Goal: Task Accomplishment & Management: Complete application form

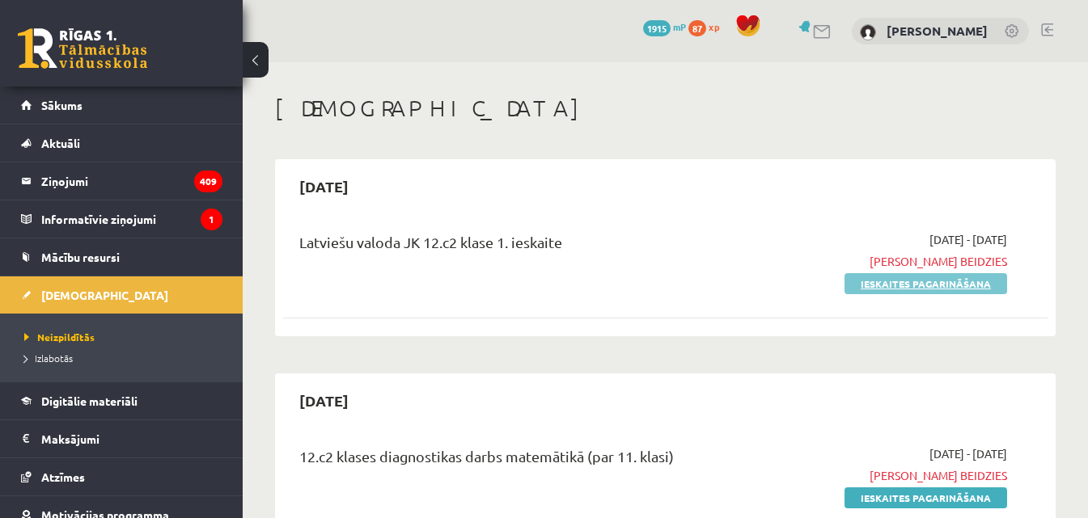
click at [892, 286] on link "Ieskaites pagarināšana" at bounding box center [925, 283] width 163 height 21
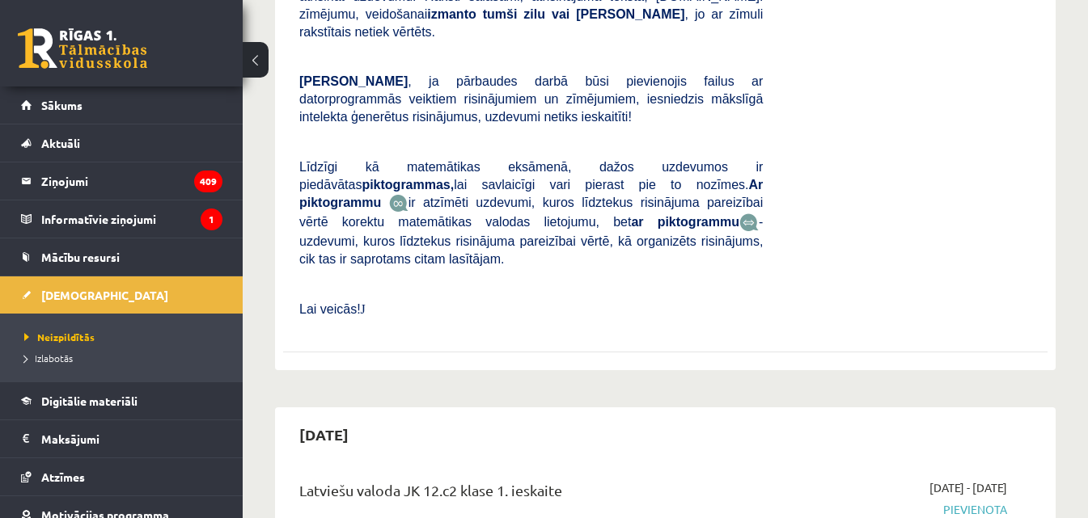
scroll to position [2831, 0]
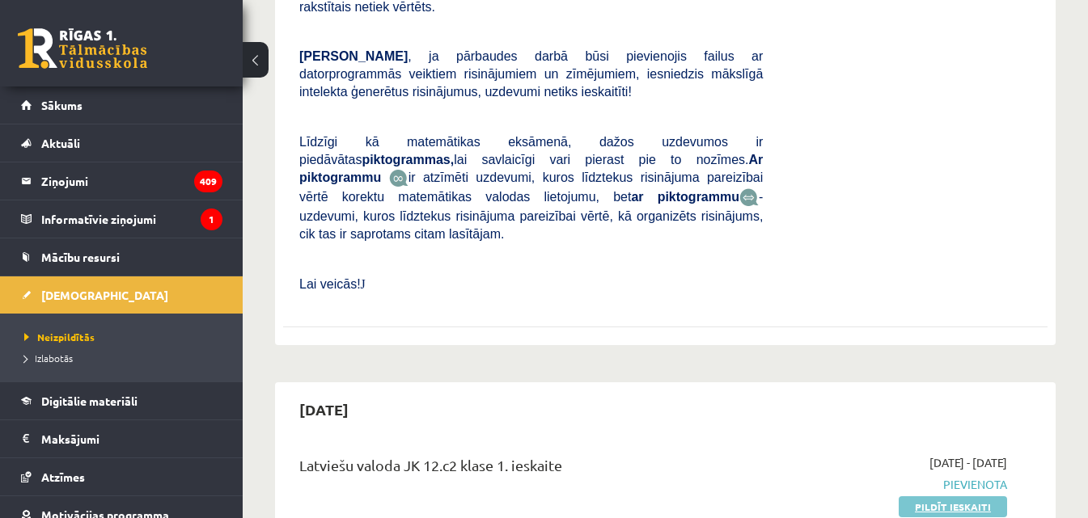
click at [920, 497] on link "Pildīt ieskaiti" at bounding box center [953, 507] width 108 height 21
click at [641, 275] on p "Lai veicās! J" at bounding box center [530, 284] width 463 height 18
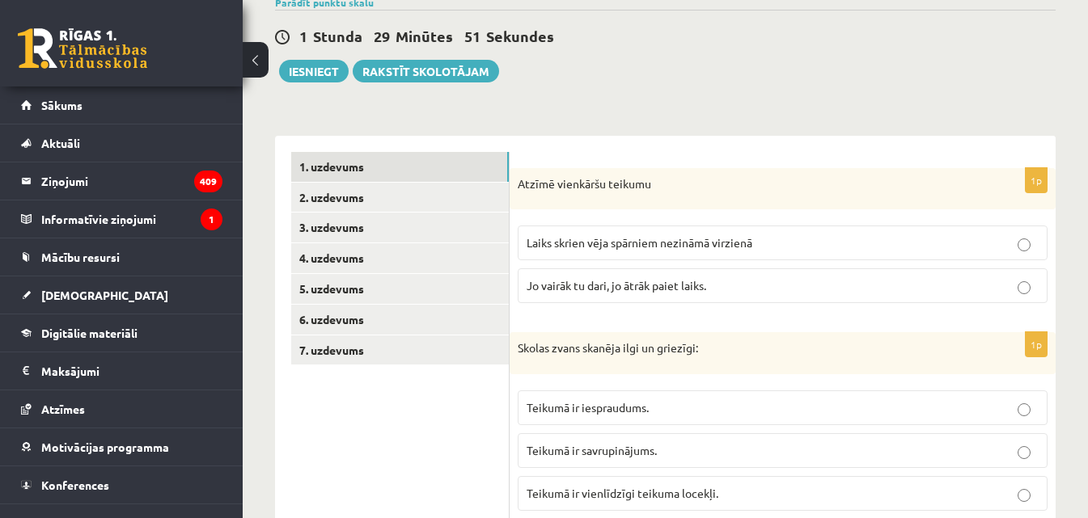
scroll to position [162, 0]
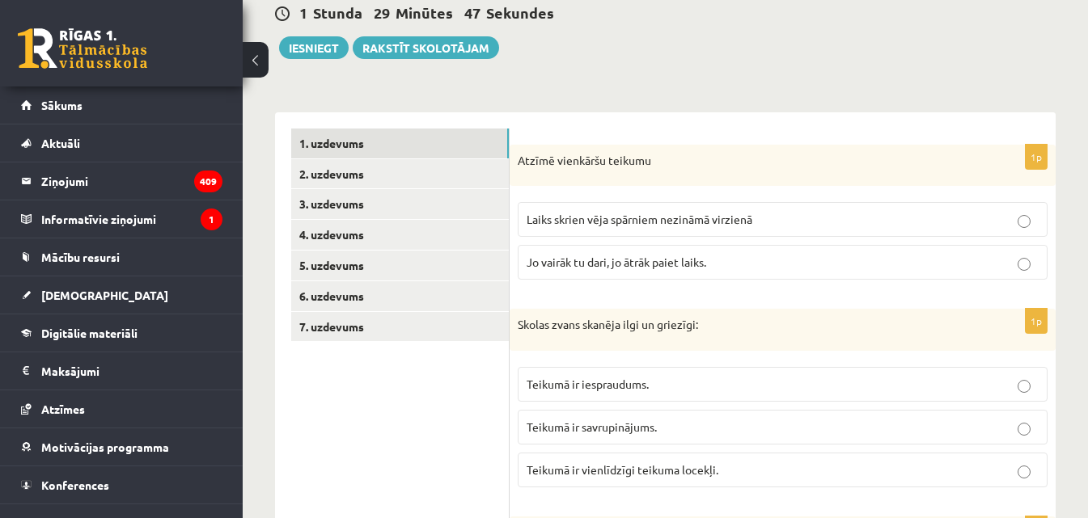
click at [517, 158] on div "Atzīmē vienkāršu teikumu" at bounding box center [783, 166] width 546 height 42
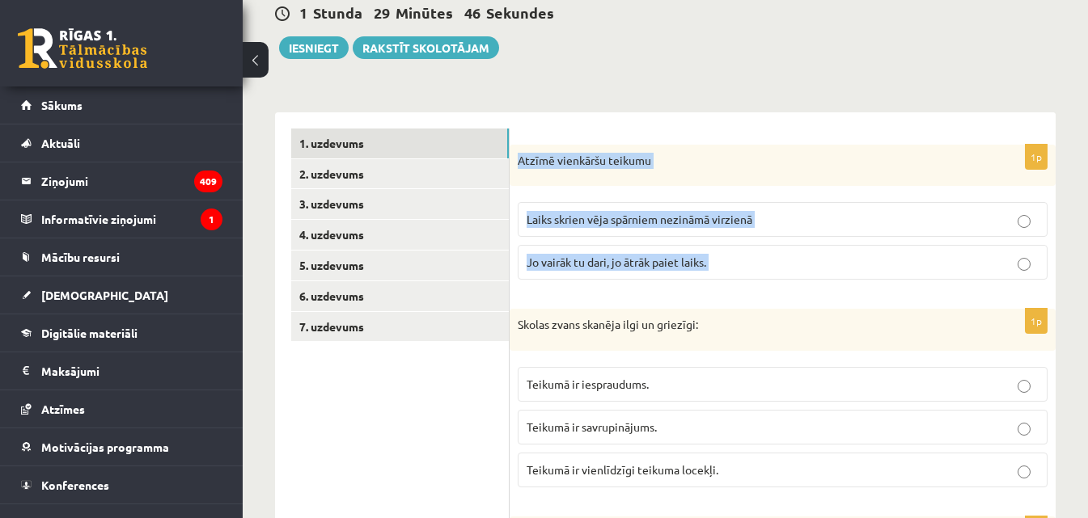
drag, startPoint x: 519, startPoint y: 161, endPoint x: 727, endPoint y: 279, distance: 239.1
click at [727, 279] on div "1p Atzīmē vienkāršu teikumu Laiks skrien vēja spārniem nezināmā virzienā Jo vai…" at bounding box center [783, 219] width 546 height 149
copy form "Atzīmē vienkāršu teikumu Laiks skrien vēja spārniem nezināmā virzienā Jo vairāk…"
click at [1013, 225] on p "Laiks skrien vēja spārniem nezināmā virzienā" at bounding box center [783, 219] width 512 height 17
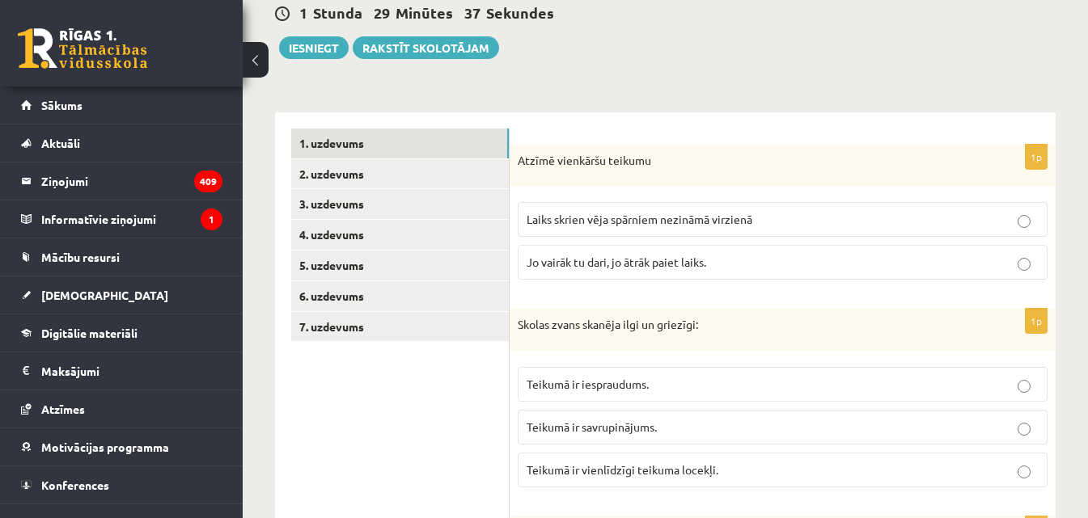
click at [1015, 224] on p "Laiks skrien vēja spārniem nezināmā virzienā" at bounding box center [783, 219] width 512 height 17
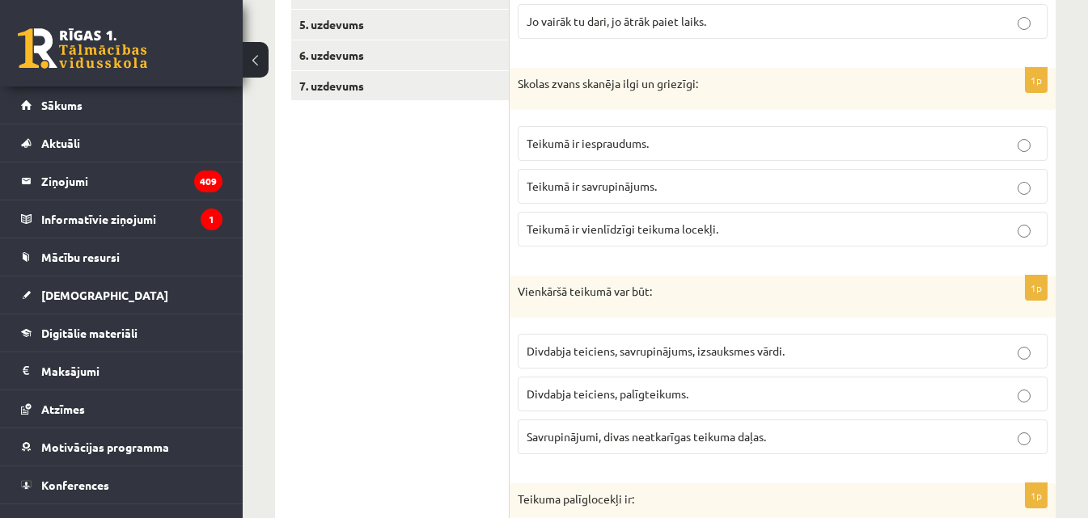
scroll to position [404, 0]
click at [514, 82] on div "Skolas zvans skanēja ilgi un griezīgi:" at bounding box center [783, 87] width 546 height 42
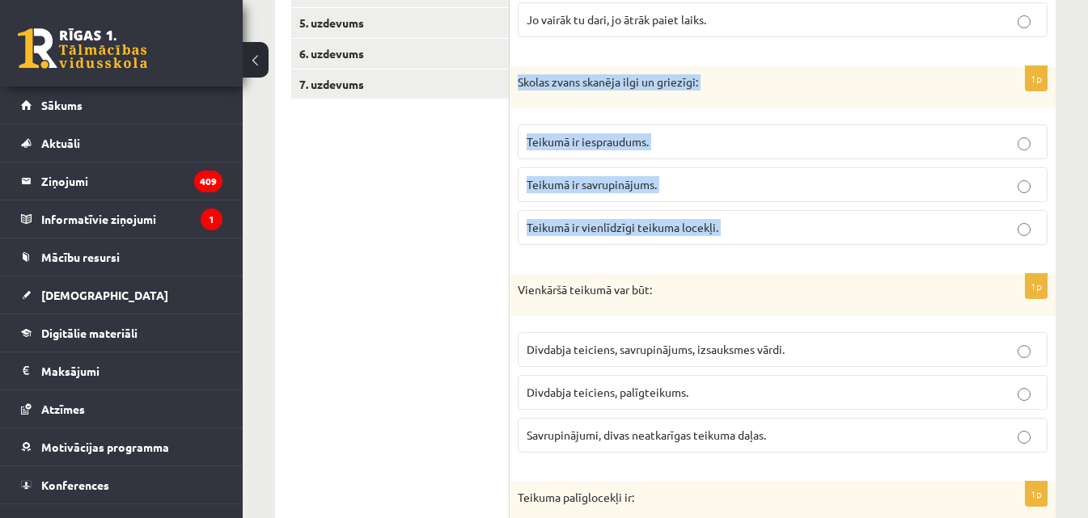
drag, startPoint x: 514, startPoint y: 82, endPoint x: 734, endPoint y: 237, distance: 268.8
click at [734, 237] on div "1p Skolas zvans skanēja ilgi un griezīgi: Teikumā ir iespraudums. Teikumā ir sa…" at bounding box center [783, 162] width 546 height 192
copy form "Skolas zvans skanēja ilgi un griezīgi: Teikumā ir iespraudums. Teikumā ir savru…"
click at [854, 230] on p "Teikumā ir vienlīdzīgi teikuma locekļi." at bounding box center [783, 227] width 512 height 17
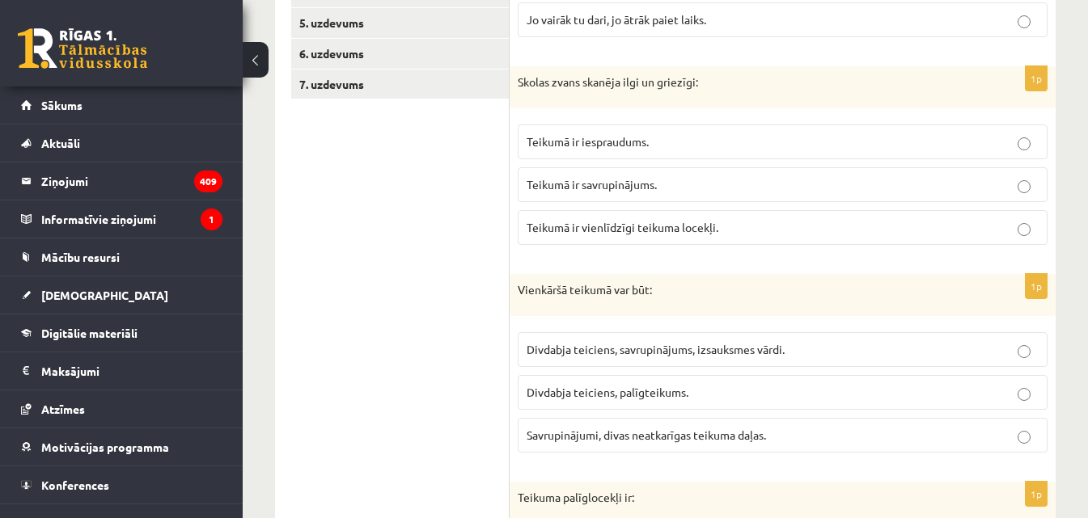
click at [854, 230] on p "Teikumā ir vienlīdzīgi teikuma locekļi." at bounding box center [783, 227] width 512 height 17
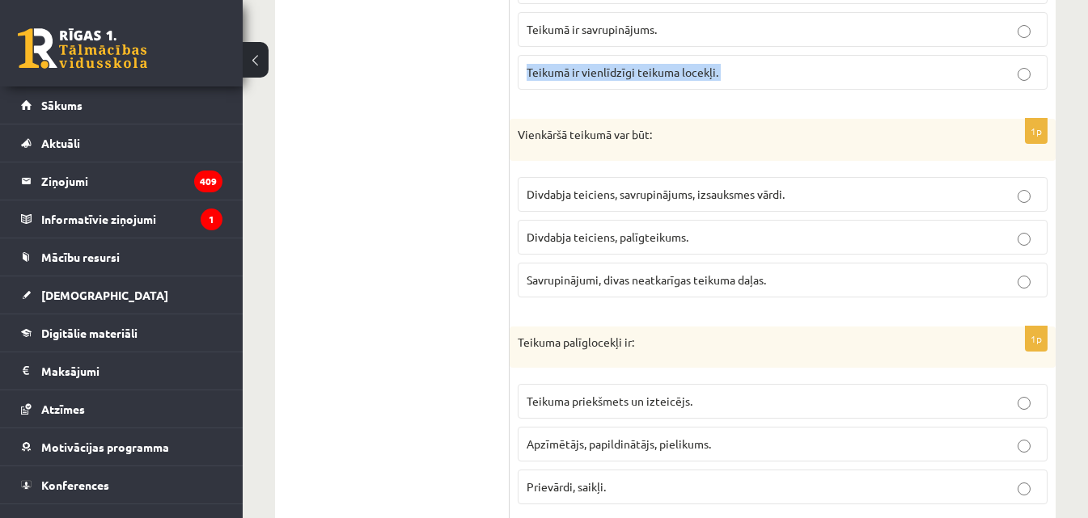
scroll to position [566, 0]
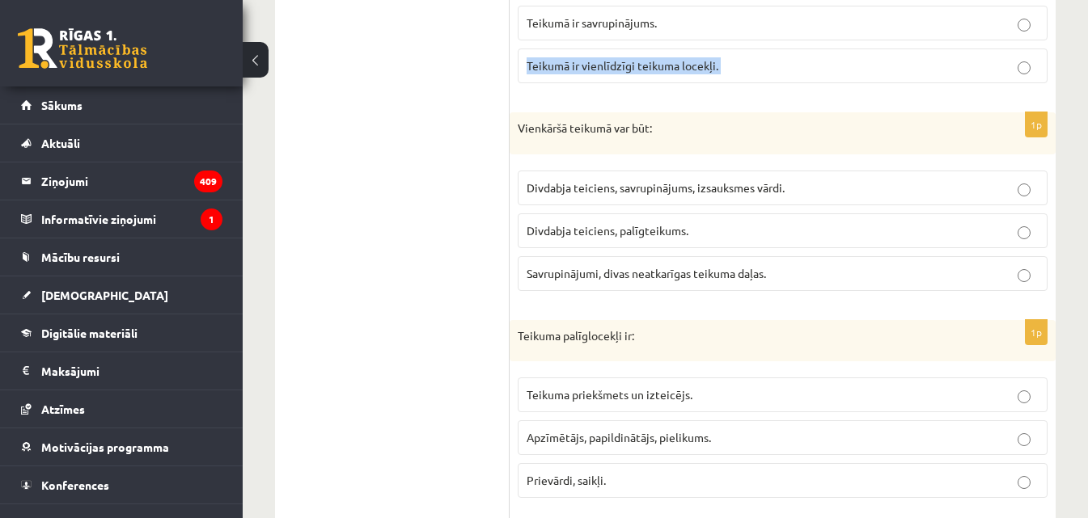
click at [515, 128] on div "Vienkāršā teikumā var būt:" at bounding box center [783, 133] width 546 height 42
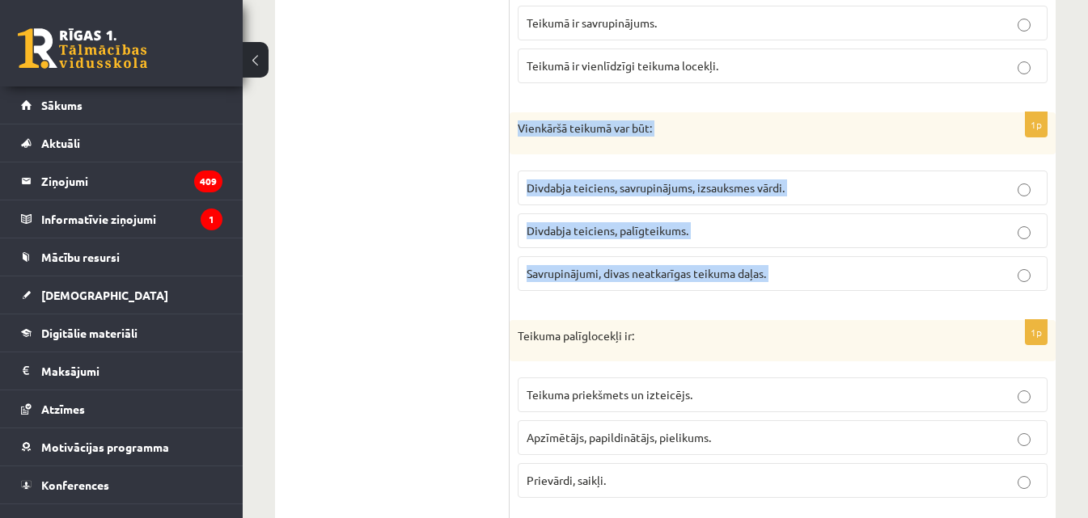
drag, startPoint x: 515, startPoint y: 128, endPoint x: 780, endPoint y: 268, distance: 299.9
click at [780, 268] on div "1p Vienkāršā teikumā var būt: Divdabja teiciens, savrupinājums, izsauksmes vārd…" at bounding box center [783, 208] width 546 height 192
copy form "Vienkāršā teikumā var būt: Divdabja teiciens, savrupinājums, izsauksmes vārdi. …"
click at [802, 189] on p "Divdabja teiciens, savrupinājums, izsauksmes vārdi." at bounding box center [783, 188] width 512 height 17
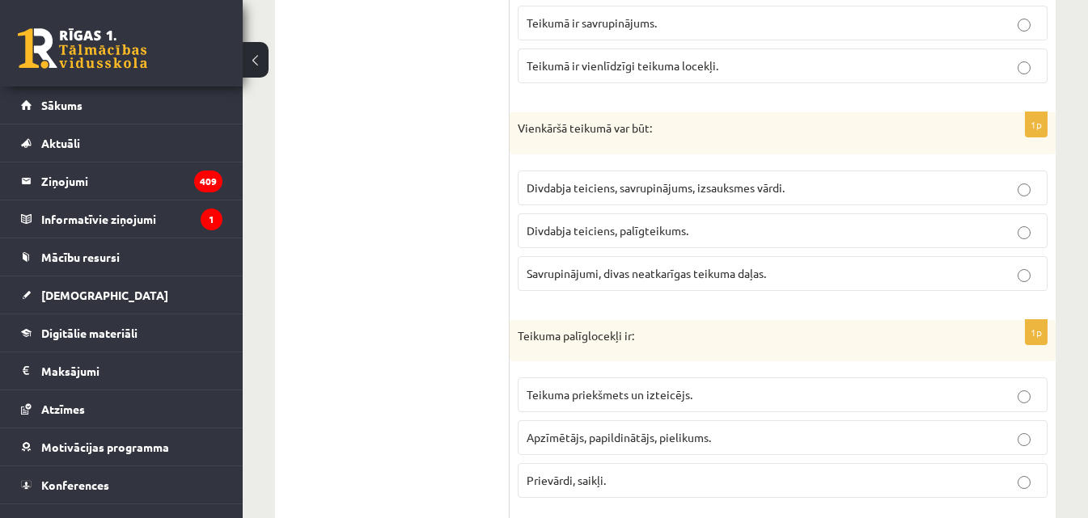
click at [802, 189] on p "Divdabja teiciens, savrupinājums, izsauksmes vārdi." at bounding box center [783, 188] width 512 height 17
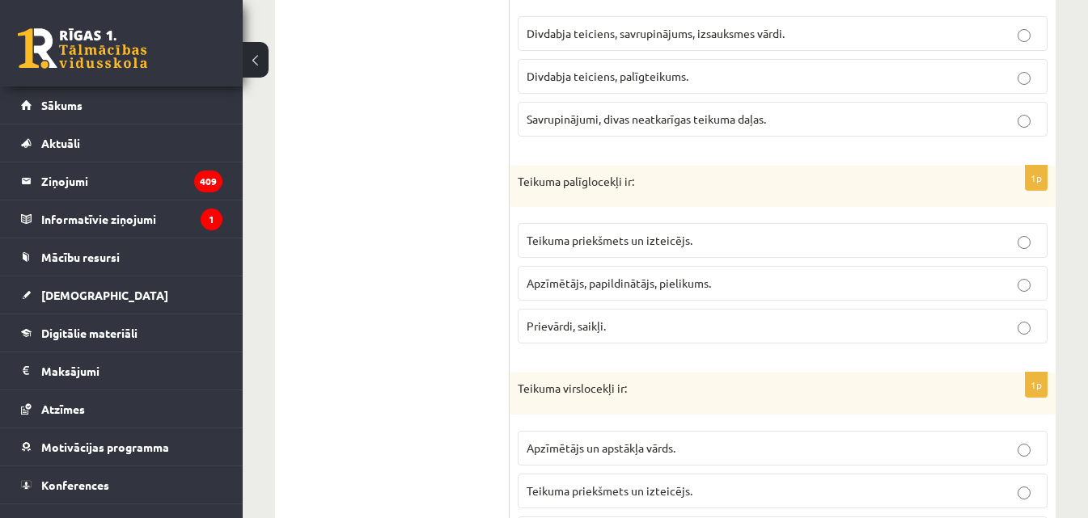
scroll to position [728, 0]
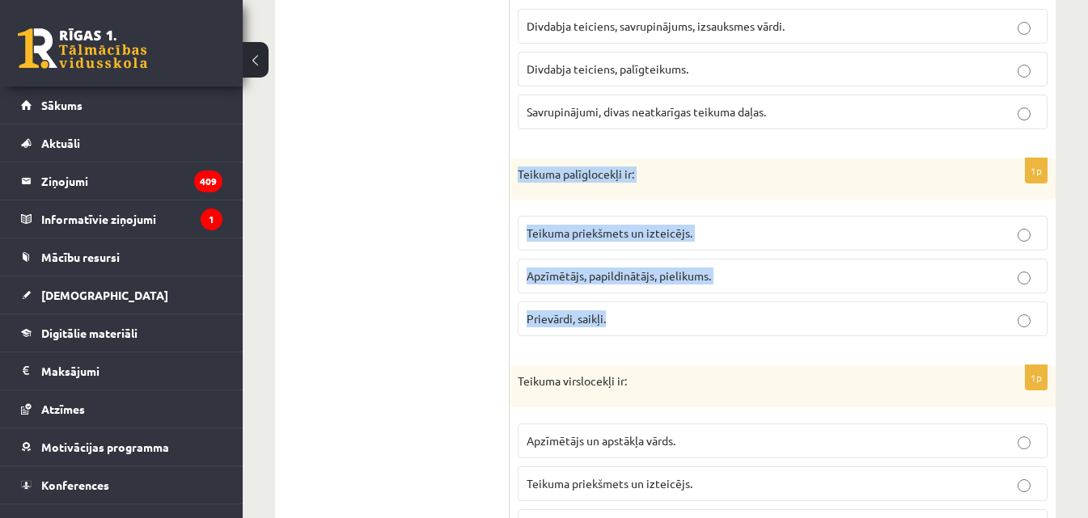
drag, startPoint x: 573, startPoint y: 209, endPoint x: 675, endPoint y: 301, distance: 136.8
click at [675, 301] on div "1p Teikuma palīglocekļi ir: Teikuma priekšmets un izteicējs. Apzīmētājs, papild…" at bounding box center [783, 255] width 546 height 192
copy div "Teikuma palīglocekļi ir: Teikuma priekšmets un izteicējs. Apzīmētājs, papildinā…"
click at [741, 273] on p "Apzīmētājs, papildinātājs, pielikums." at bounding box center [783, 276] width 512 height 17
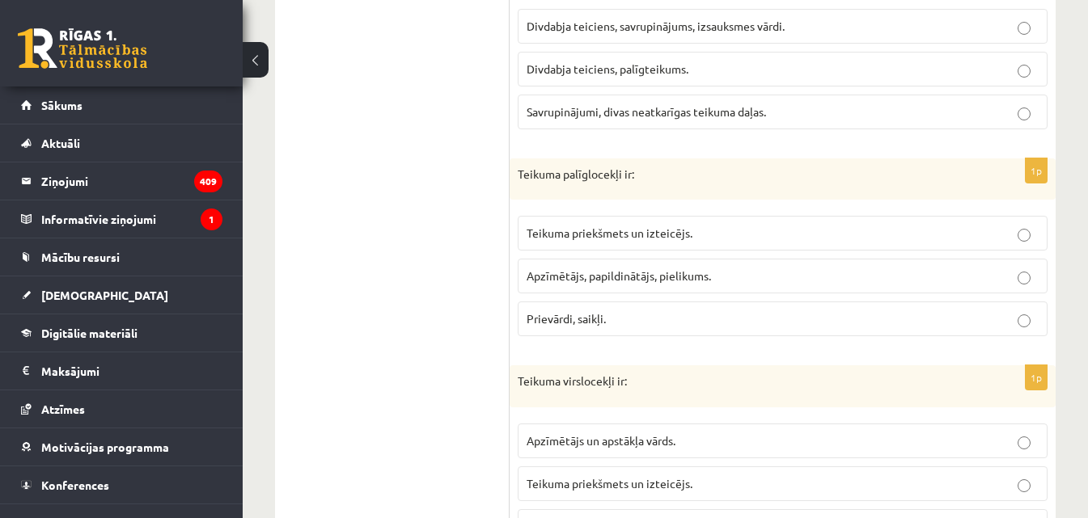
click at [741, 273] on p "Apzīmētājs, papildinātājs, pielikums." at bounding box center [783, 276] width 512 height 17
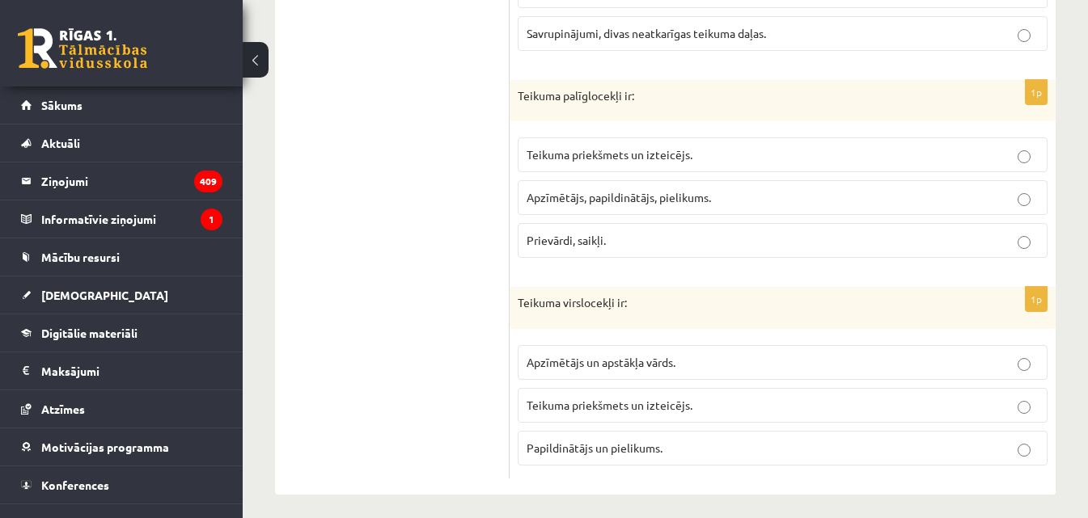
scroll to position [816, 0]
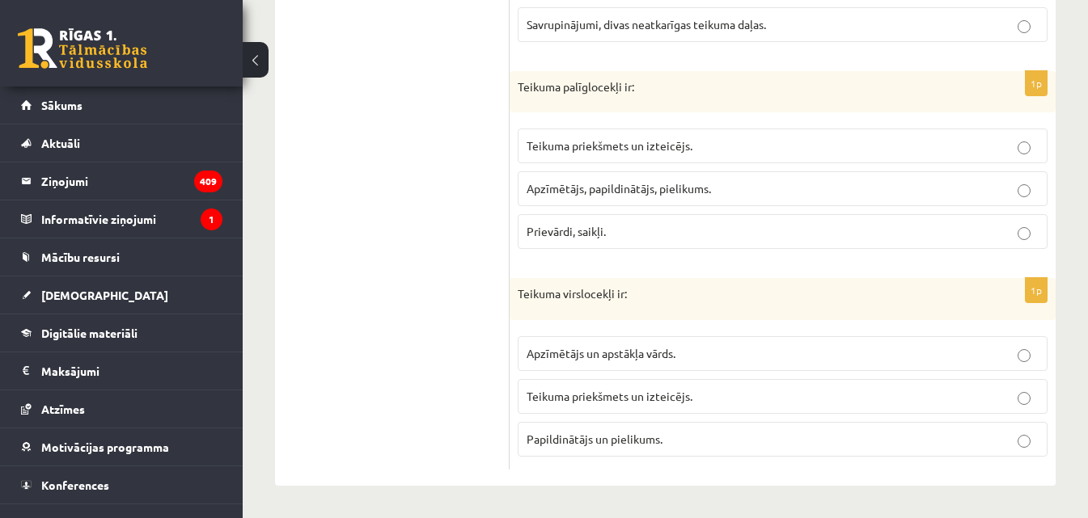
click at [517, 290] on div "Teikuma virslocekļi ir:" at bounding box center [783, 299] width 546 height 42
drag, startPoint x: 553, startPoint y: 327, endPoint x: 703, endPoint y: 431, distance: 182.4
click at [703, 431] on div "1p Teikuma virslocekļi ir: Apzīmētājs un apstākļa vārds. Teikuma priekšmets un …" at bounding box center [783, 374] width 546 height 192
copy div "Teikuma virslocekļi ir: Apzīmētājs un apstākļa vārds. Teikuma priekšmets un izt…"
click at [722, 394] on p "Teikuma priekšmets un izteicējs." at bounding box center [783, 396] width 512 height 17
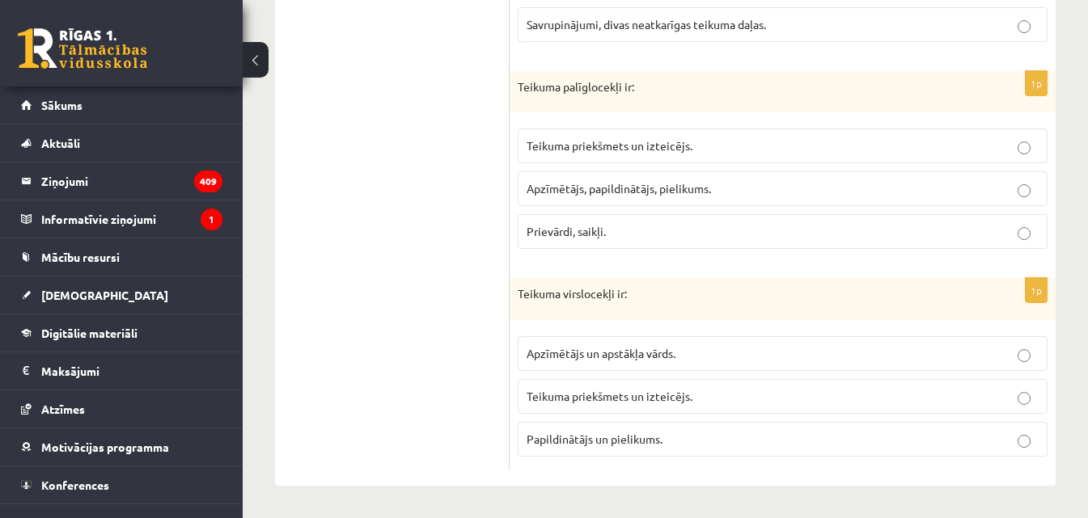
click at [722, 394] on p "Teikuma priekšmets un izteicējs." at bounding box center [783, 396] width 512 height 17
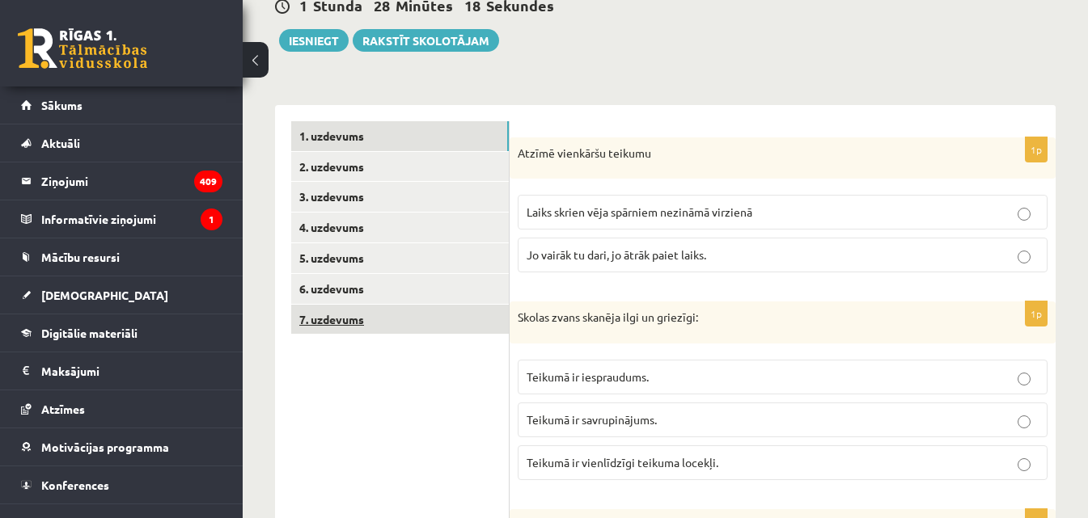
scroll to position [7, 0]
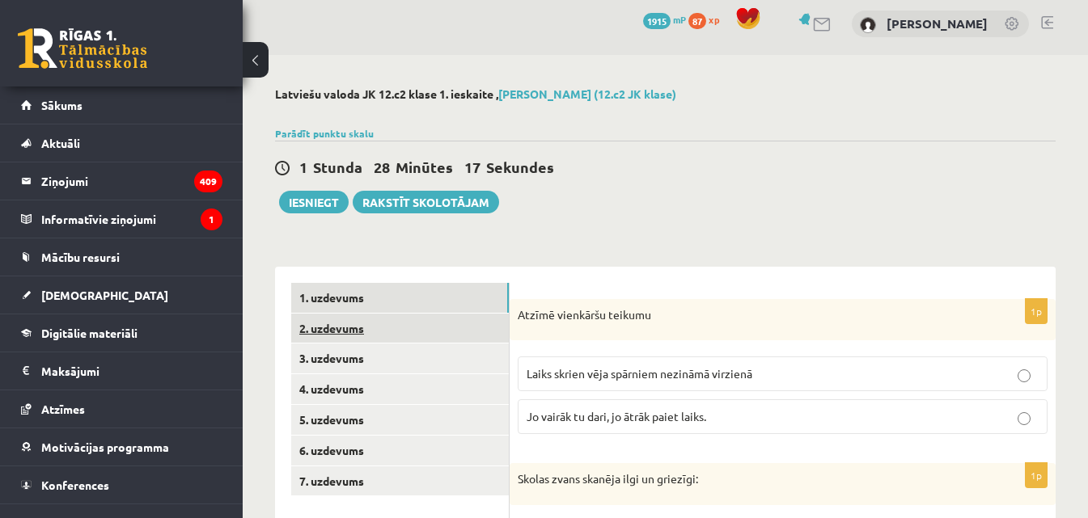
click at [350, 322] on link "2. uzdevums" at bounding box center [400, 329] width 218 height 30
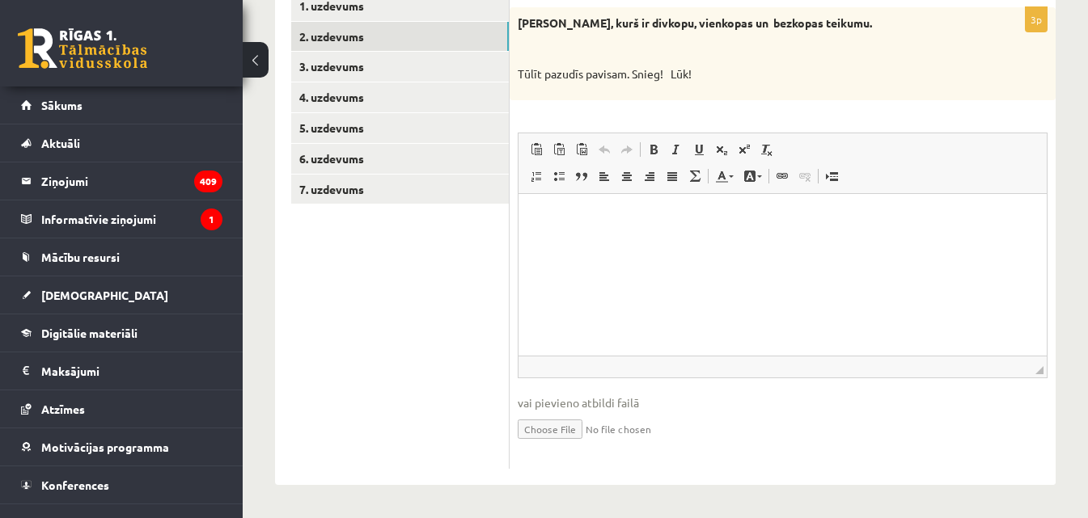
scroll to position [138, 0]
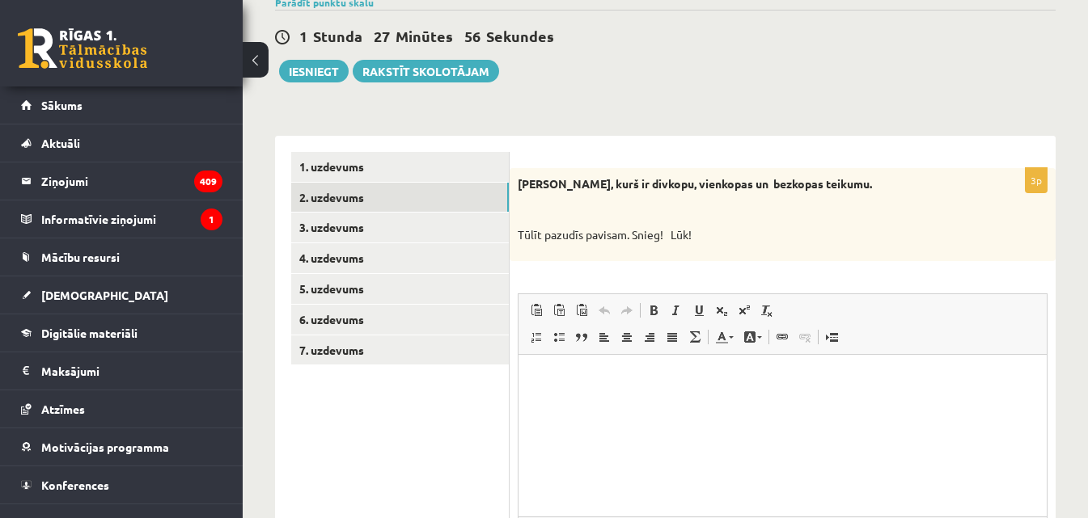
click at [705, 239] on p "Tūlīt pazudīs pavisam. Snieg! Lūk!" at bounding box center [742, 235] width 449 height 16
drag, startPoint x: 705, startPoint y: 239, endPoint x: 608, endPoint y: 218, distance: 99.1
click at [675, 234] on p "Tūlīt pazudīs pavisam. Snieg! Lūk!" at bounding box center [742, 235] width 449 height 16
click at [631, 222] on div "Nosaki, kurš ir divkopu, vienkopas un bezkopas teikumu. Tūlīt pazudīs pavisam. …" at bounding box center [783, 214] width 546 height 93
click at [617, 221] on div "Nosaki, kurš ir divkopu, vienkopas un bezkopas teikumu. Tūlīt pazudīs pavisam. …" at bounding box center [783, 214] width 546 height 93
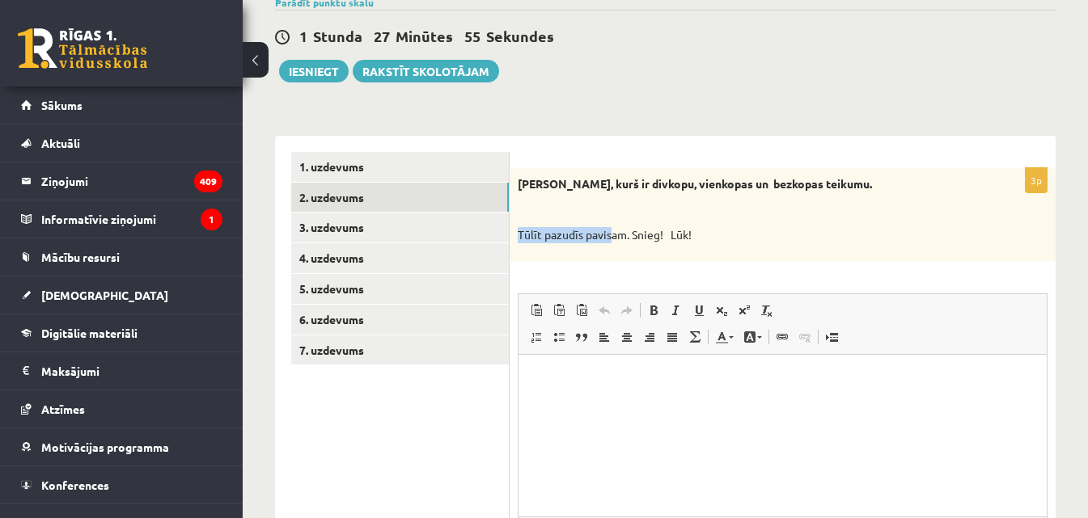
drag, startPoint x: 608, startPoint y: 218, endPoint x: 547, endPoint y: 194, distance: 66.1
click at [546, 194] on div "Nosaki, kurš ir divkopu, vienkopas un bezkopas teikumu. Tūlīt pazudīs pavisam. …" at bounding box center [783, 214] width 546 height 93
click at [539, 196] on div "Nosaki, kurš ir divkopu, vienkopas un bezkopas teikumu. Tūlīt pazudīs pavisam. …" at bounding box center [783, 214] width 546 height 93
click at [518, 181] on strong "Nosaki, kurš ir divkopu, vienkopas un bezkopas teikumu." at bounding box center [695, 183] width 354 height 15
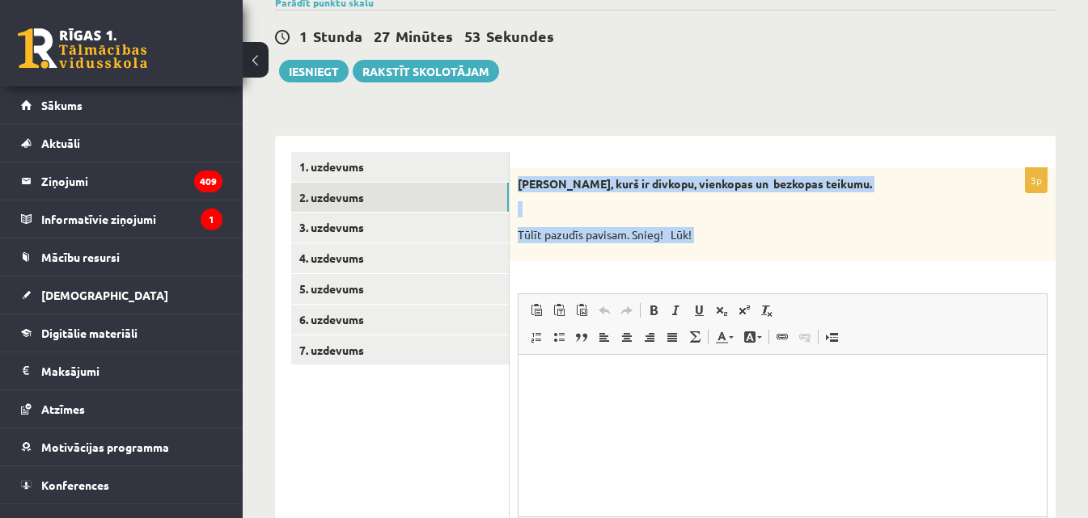
drag, startPoint x: 518, startPoint y: 181, endPoint x: 706, endPoint y: 252, distance: 200.7
click at [706, 252] on div "Nosaki, kurš ir divkopu, vienkopas un bezkopas teikumu. Tūlīt pazudīs pavisam. …" at bounding box center [783, 214] width 546 height 93
copy div "Nosaki, kurš ir divkopu, vienkopas un bezkopas teikumu. Tūlīt pazudīs pavisam. …"
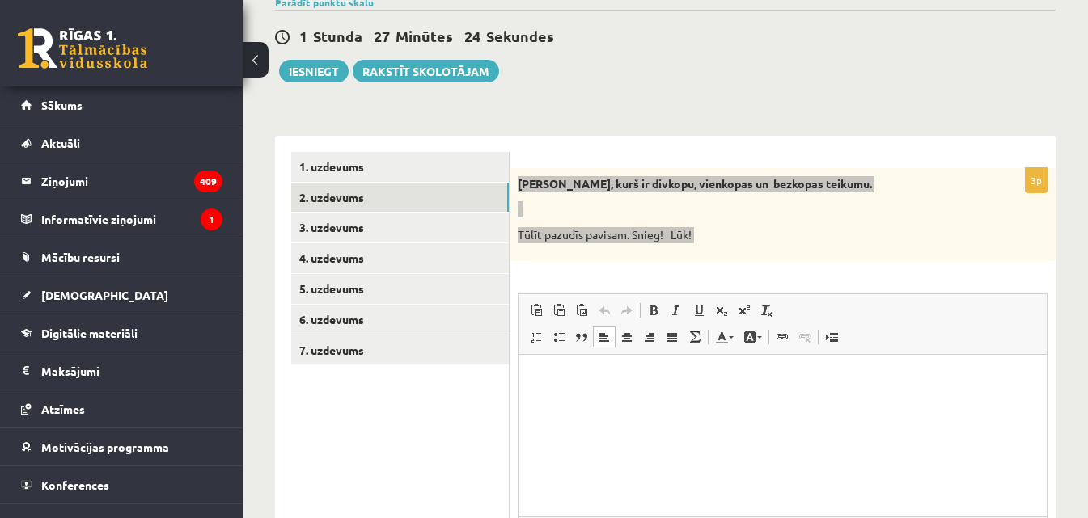
click at [578, 396] on html at bounding box center [782, 378] width 528 height 49
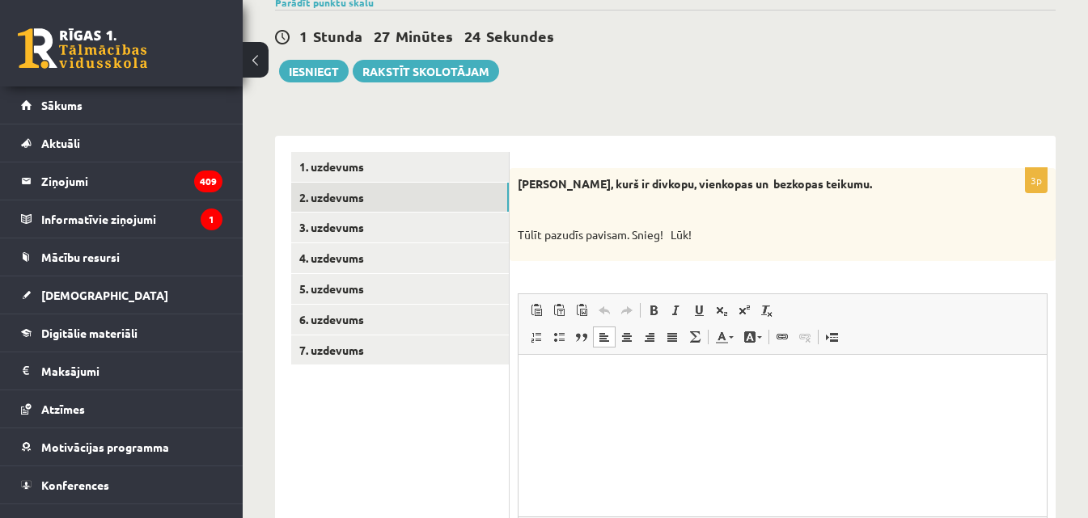
click at [578, 396] on html at bounding box center [782, 378] width 528 height 49
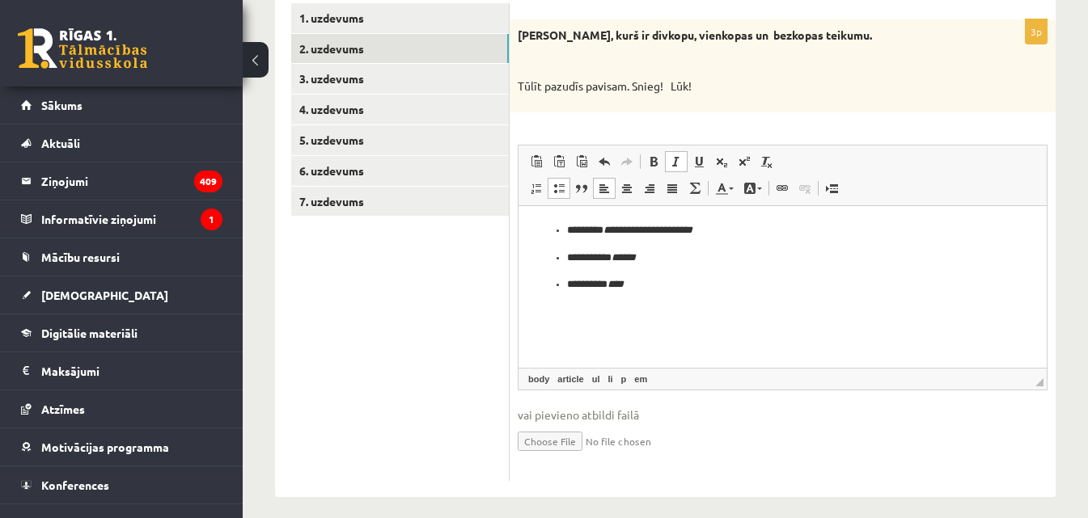
scroll to position [300, 0]
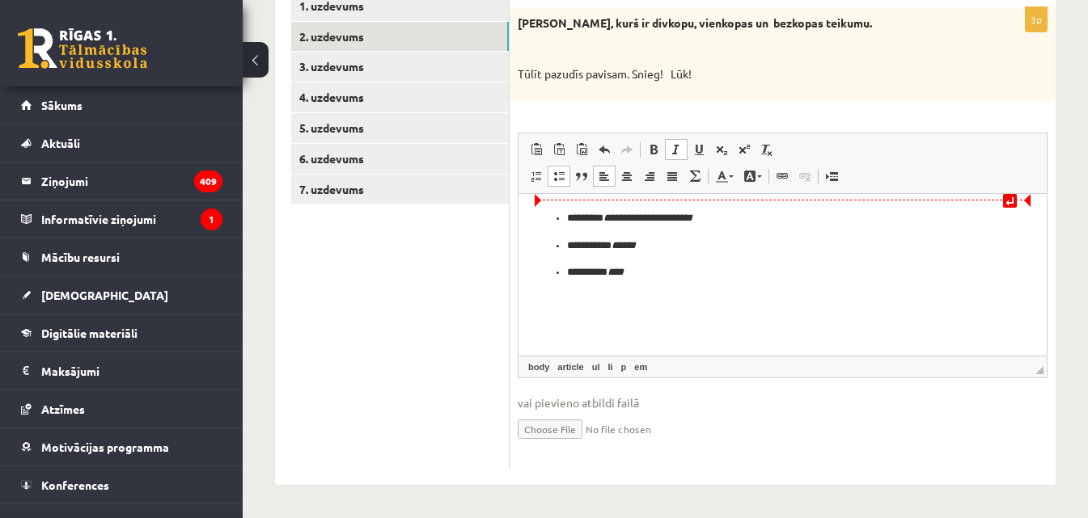
click at [569, 218] on p "**********" at bounding box center [782, 217] width 431 height 17
click at [569, 247] on p "**********" at bounding box center [782, 245] width 431 height 17
click at [567, 271] on p "********* ****" at bounding box center [782, 272] width 431 height 17
drag, startPoint x: 586, startPoint y: 274, endPoint x: 549, endPoint y: 277, distance: 36.5
click at [574, 277] on p "********* ****" at bounding box center [783, 272] width 496 height 17
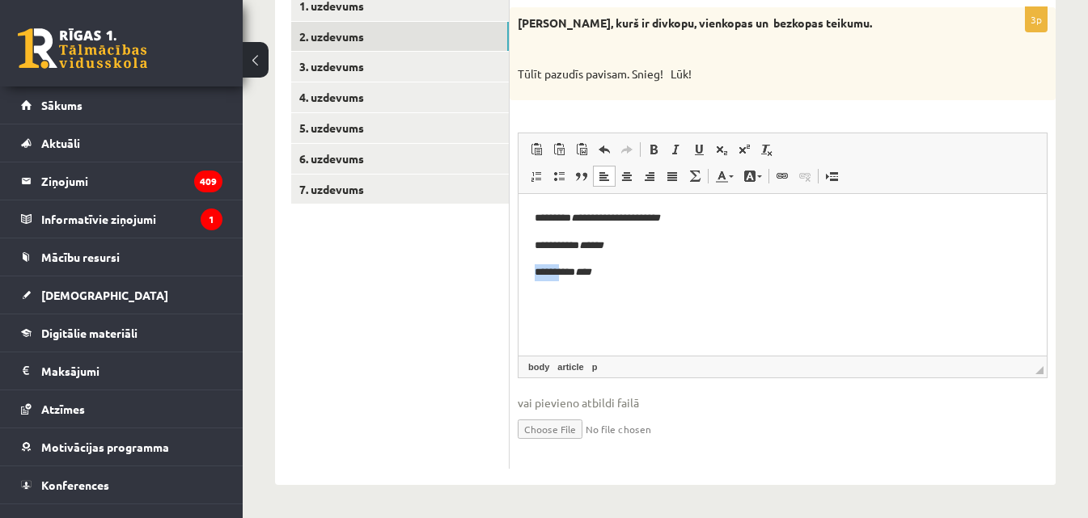
drag, startPoint x: 549, startPoint y: 277, endPoint x: 527, endPoint y: 276, distance: 21.9
click at [527, 276] on html "**********" at bounding box center [782, 245] width 528 height 104
click at [667, 249] on p "**********" at bounding box center [783, 245] width 496 height 17
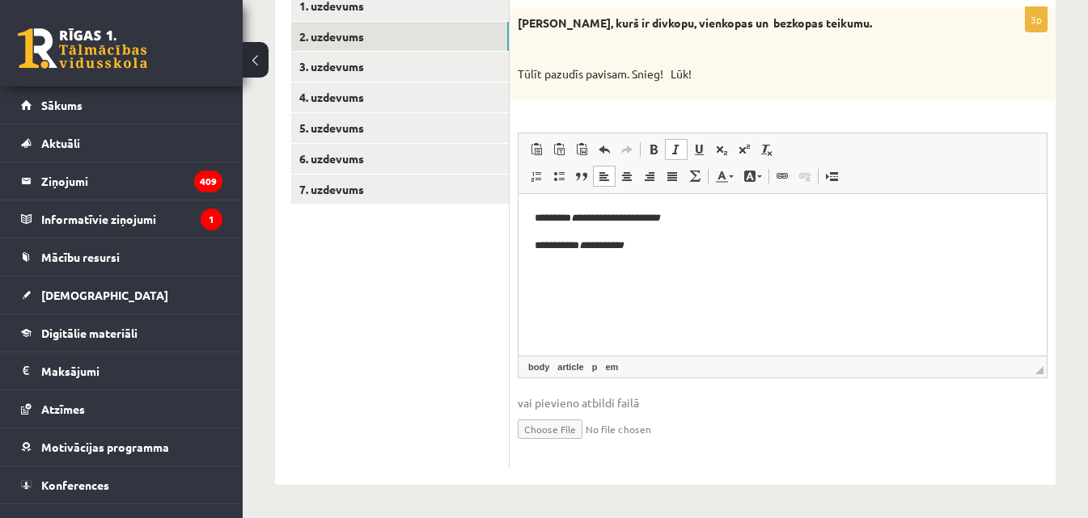
click at [667, 249] on p "**********" at bounding box center [783, 245] width 496 height 17
click at [607, 244] on em "******" at bounding box center [593, 244] width 28 height 11
click at [753, 243] on p "**********" at bounding box center [783, 245] width 496 height 17
click at [590, 244] on em "**********" at bounding box center [617, 244] width 77 height 11
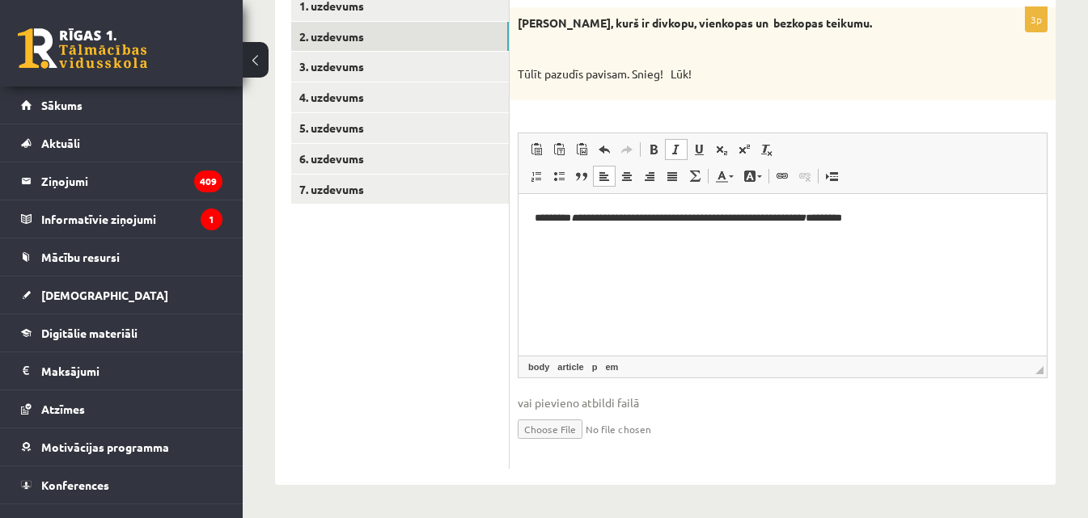
click at [579, 218] on em "**********" at bounding box center [637, 217] width 133 height 11
click at [639, 215] on em "**********" at bounding box center [607, 217] width 133 height 11
click at [679, 219] on em "**********" at bounding box center [609, 217] width 137 height 11
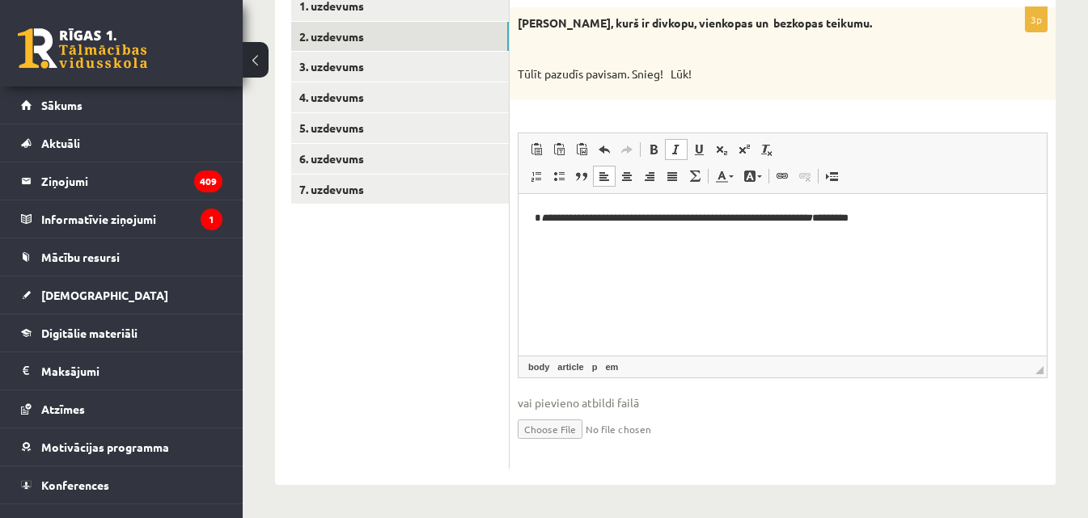
click at [738, 214] on em "**********" at bounding box center [749, 217] width 77 height 11
click at [796, 217] on em "**********" at bounding box center [755, 217] width 81 height 11
click at [828, 216] on em "**********" at bounding box center [771, 217] width 113 height 11
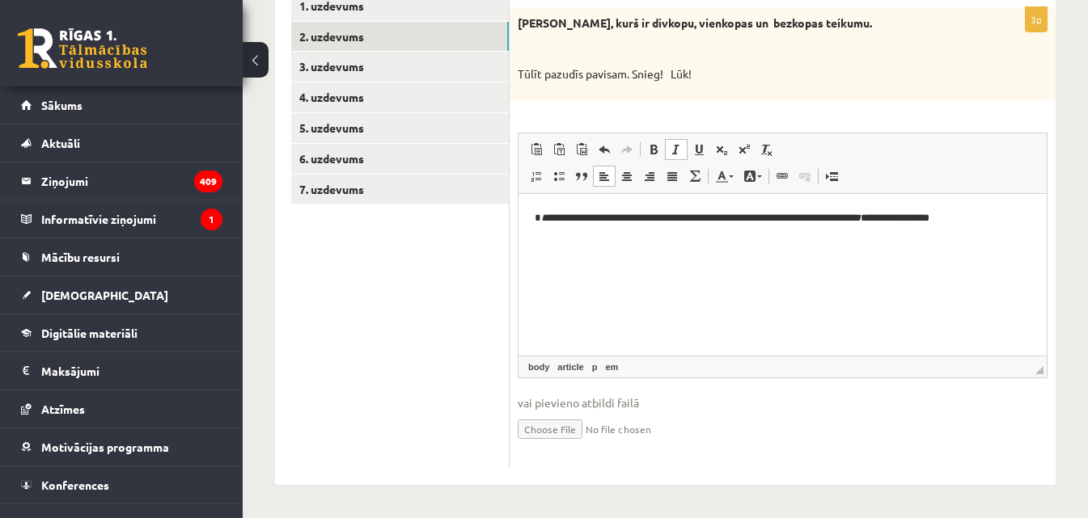
click at [777, 218] on em "**********" at bounding box center [773, 217] width 117 height 11
click at [653, 214] on em "**********" at bounding box center [628, 217] width 174 height 11
click at [877, 218] on em "******" at bounding box center [862, 217] width 28 height 11
click at [479, 303] on ul "1. uzdevums 2. uzdevums 3. uzdevums 4. uzdevums 5. uzdevums 6. uzdevums 7. uzde…" at bounding box center [400, 230] width 218 height 478
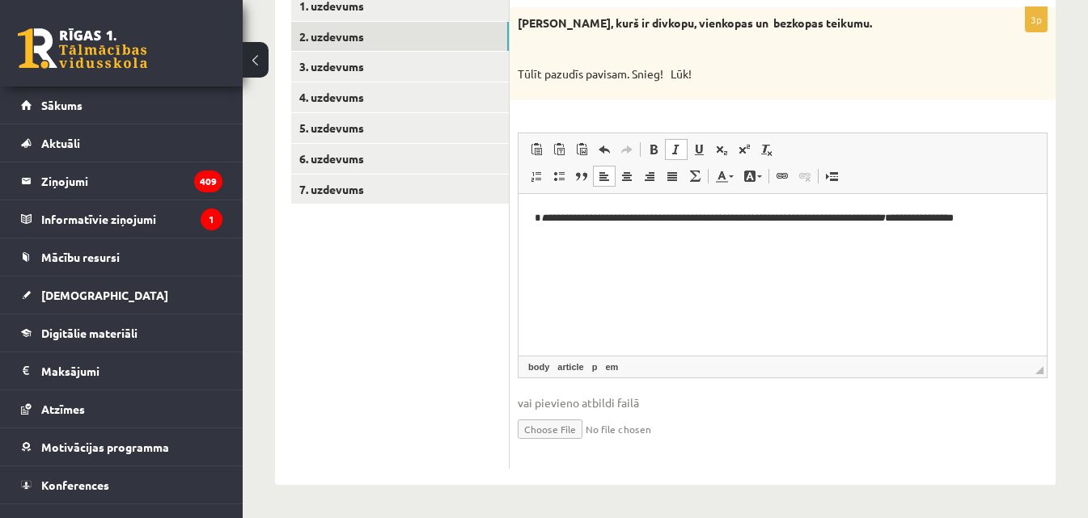
click at [479, 303] on ul "1. uzdevums 2. uzdevums 3. uzdevums 4. uzdevums 5. uzdevums 6. uzdevums 7. uzde…" at bounding box center [400, 230] width 218 height 478
click at [383, 70] on link "3. uzdevums" at bounding box center [400, 67] width 218 height 30
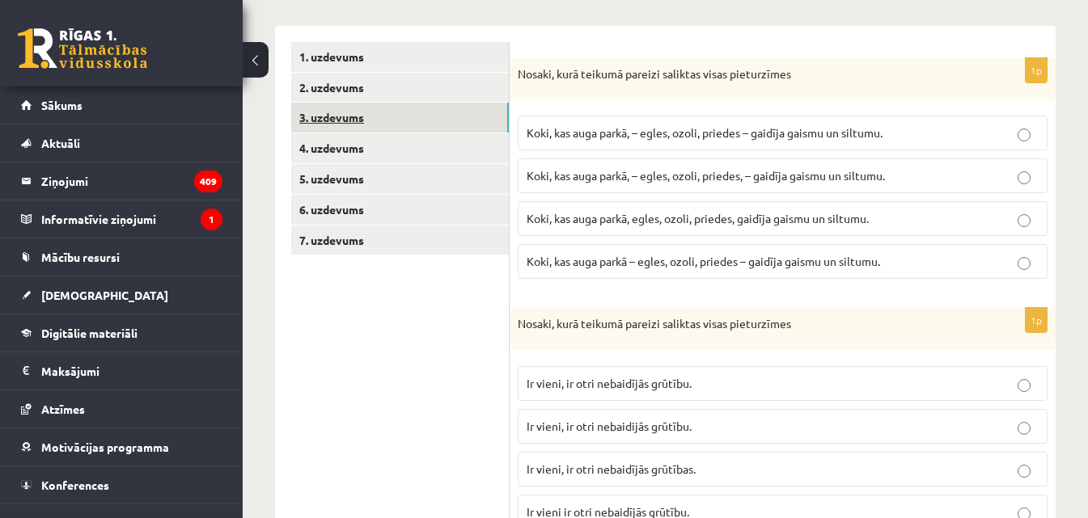
scroll to position [219, 0]
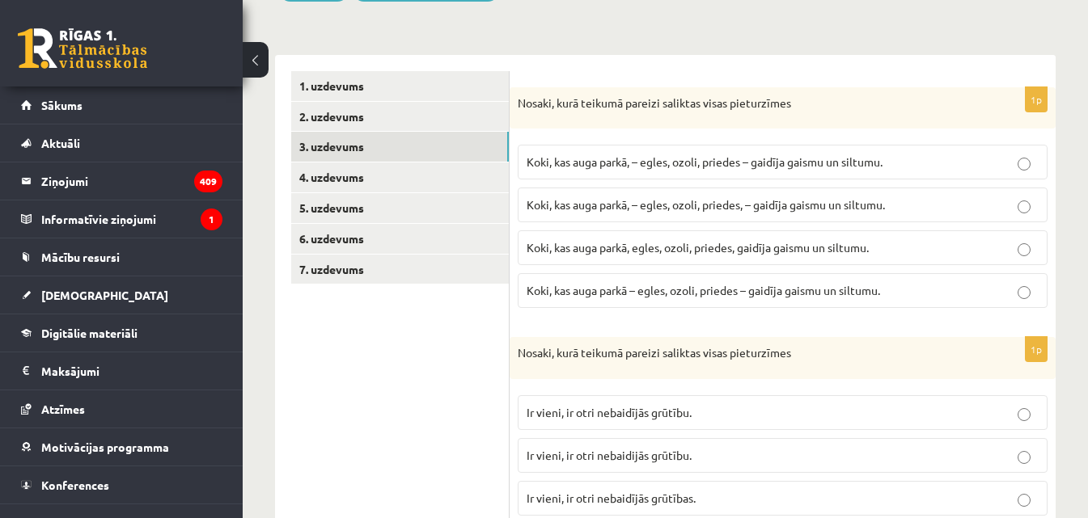
click at [517, 103] on div "Nosaki, kurā teikumā pareizi saliktas visas pieturzīmes" at bounding box center [783, 108] width 546 height 42
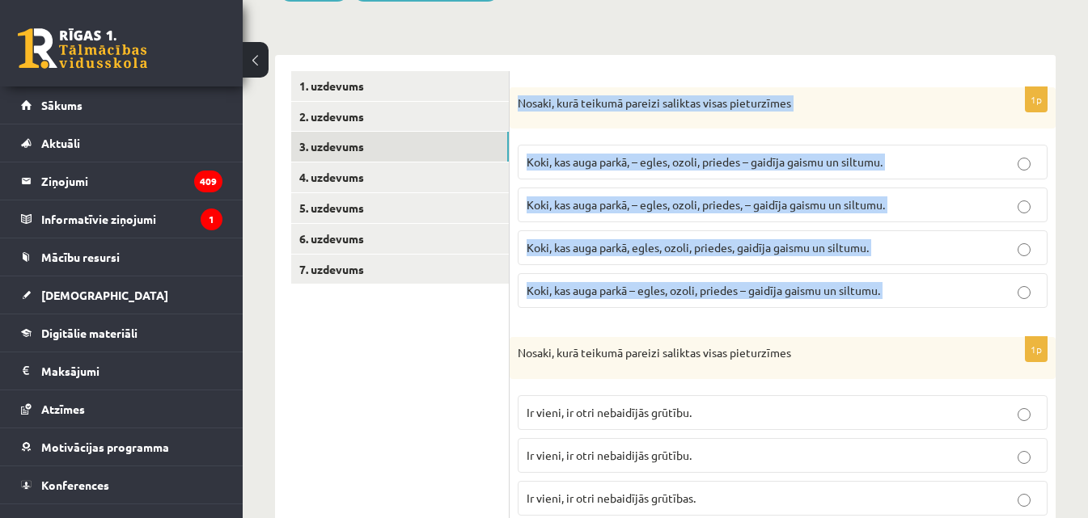
drag, startPoint x: 518, startPoint y: 103, endPoint x: 890, endPoint y: 290, distance: 416.7
click at [890, 290] on div "1p Nosaki, kurā teikumā pareizi saliktas visas pieturzīmes Koki, kas auga parkā…" at bounding box center [783, 204] width 546 height 235
copy form "Nosaki, kurā teikumā pareizi saliktas visas pieturzīmes Koki, kas auga parkā, –…"
click at [940, 157] on p "Koki, kas auga parkā, – egles, ozoli, priedes – gaidīja gaismu un siltumu." at bounding box center [783, 162] width 512 height 17
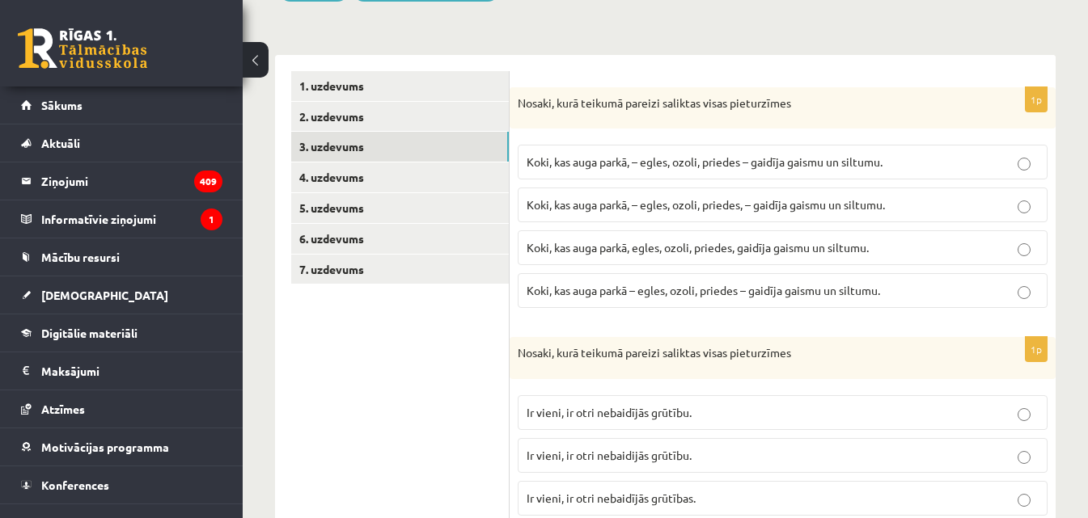
click at [940, 157] on p "Koki, kas auga parkā, – egles, ozoli, priedes – gaidīja gaismu un siltumu." at bounding box center [783, 162] width 512 height 17
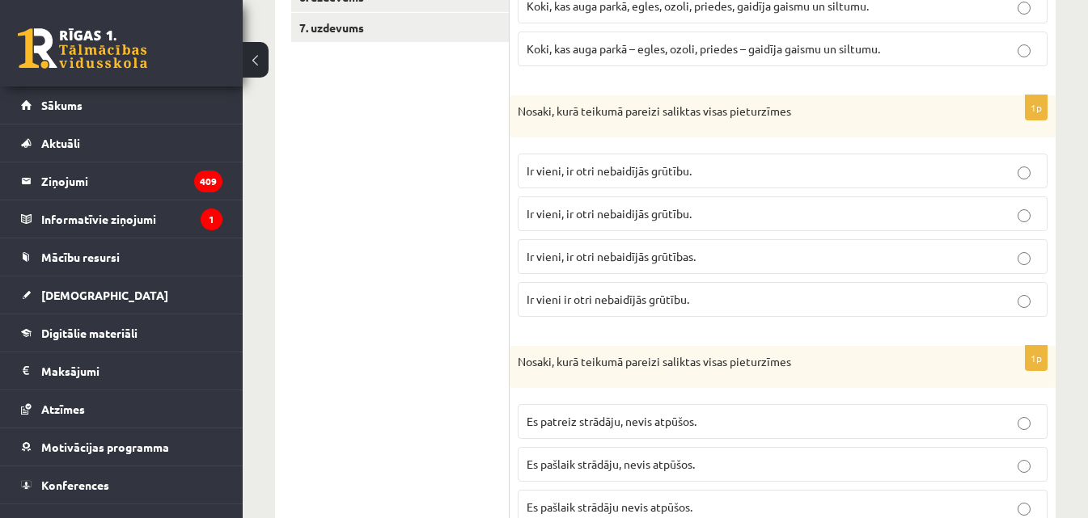
scroll to position [462, 0]
click at [515, 109] on div "Nosaki, kurā teikumā pareizi saliktas visas pieturzīmes" at bounding box center [783, 116] width 546 height 42
drag, startPoint x: 669, startPoint y: 217, endPoint x: 573, endPoint y: 143, distance: 121.2
click at [666, 211] on span "Ir vieni, ir otri nebaidijās grūtību." at bounding box center [609, 212] width 165 height 15
click at [517, 109] on div "Nosaki, kurā teikumā pareizi saliktas visas pieturzīmes" at bounding box center [783, 116] width 546 height 42
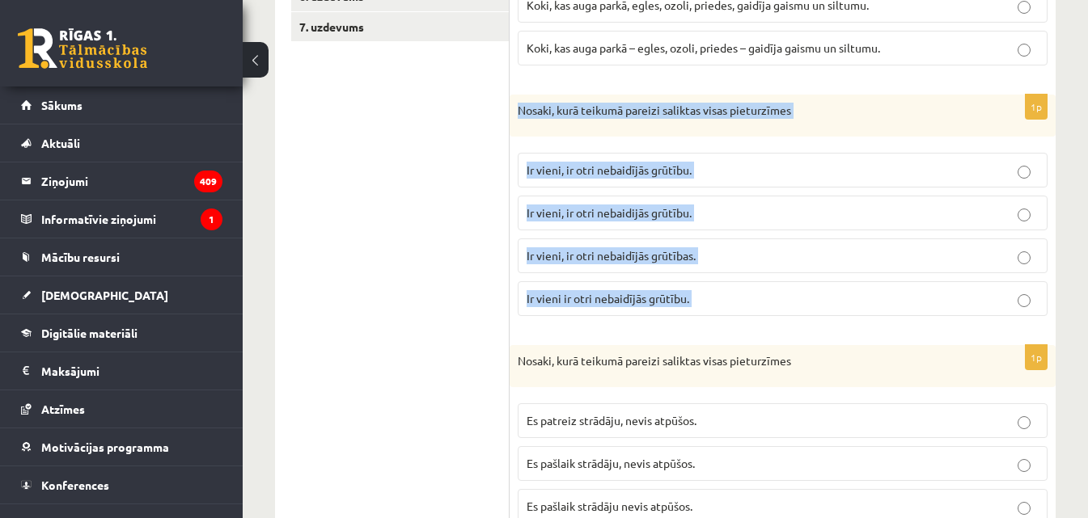
drag, startPoint x: 517, startPoint y: 109, endPoint x: 745, endPoint y: 307, distance: 301.6
click at [745, 307] on div "1p Nosaki, kurā teikumā pareizi saliktas visas pieturzīmes Ir vieni, ir otri ne…" at bounding box center [783, 212] width 546 height 235
copy form "Nosaki, kurā teikumā pareizi saliktas visas pieturzīmes Ir vieni, ir otri nebai…"
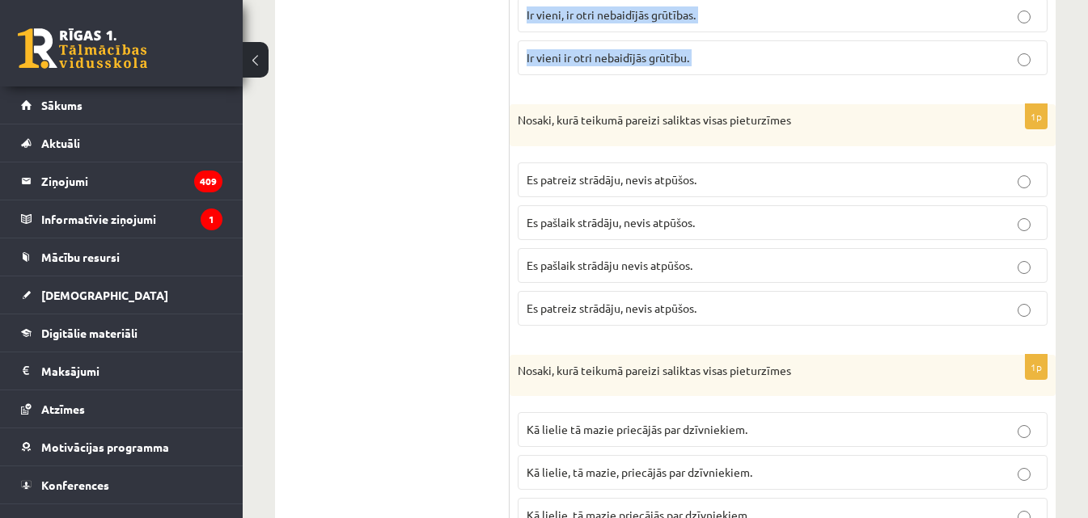
scroll to position [704, 0]
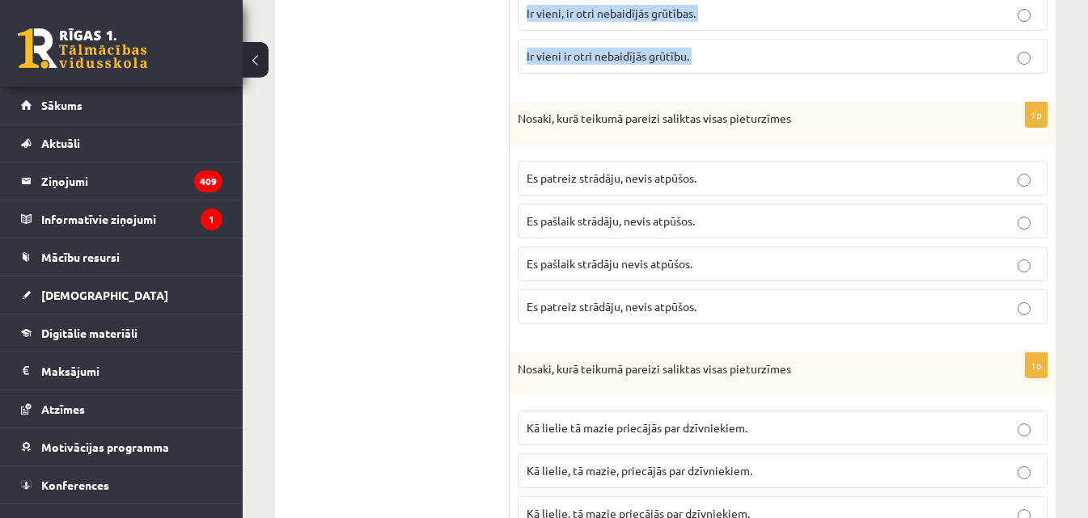
click at [518, 117] on p "Nosaki, kurā teikumā pareizi saliktas visas pieturzīmes" at bounding box center [742, 119] width 449 height 16
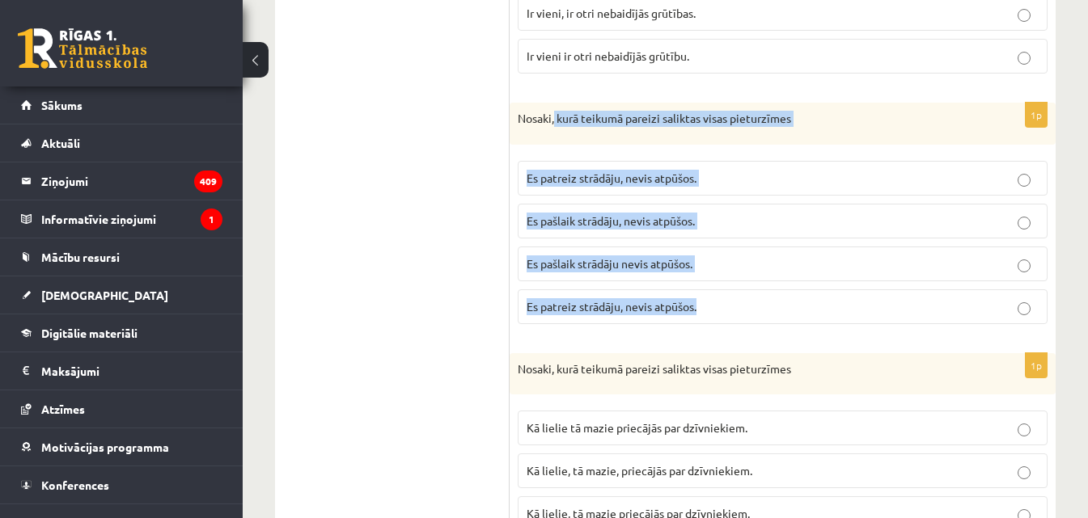
drag, startPoint x: 730, startPoint y: 256, endPoint x: 726, endPoint y: 247, distance: 9.8
click at [764, 299] on div "1p Nosaki, kurā teikumā pareizi saliktas visas pieturzīmes Es patreiz strādāju,…" at bounding box center [783, 220] width 546 height 235
click at [518, 116] on p "Nosaki, kurā teikumā pareizi saliktas visas pieturzīmes" at bounding box center [742, 119] width 449 height 16
drag, startPoint x: 518, startPoint y: 116, endPoint x: 731, endPoint y: 317, distance: 292.4
click at [731, 317] on div "1p Nosaki, kurā teikumā pareizi saliktas visas pieturzīmes Es patreiz strādāju,…" at bounding box center [783, 220] width 546 height 235
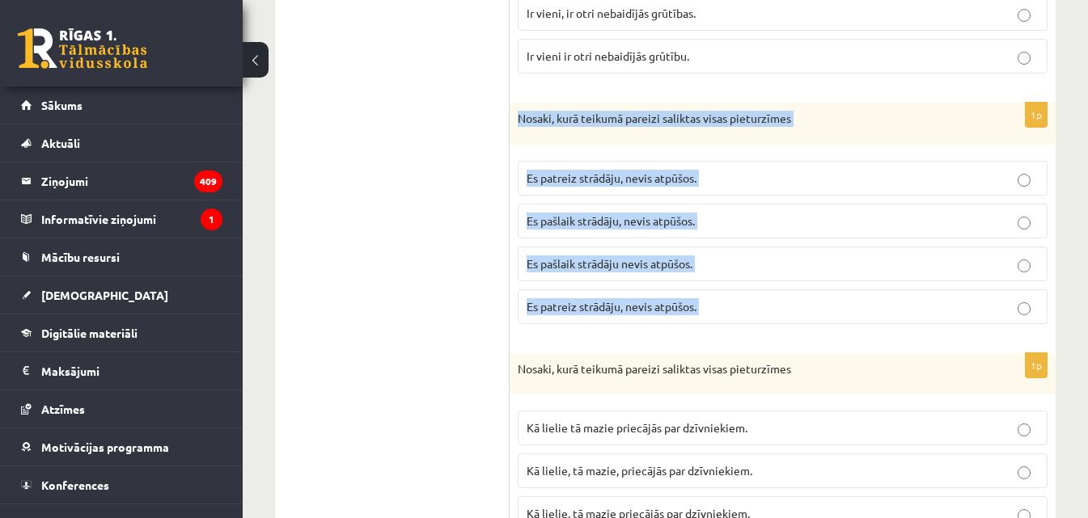
copy form "Nosaki, kurā teikumā pareizi saliktas visas pieturzīmes Es patreiz strādāju, ne…"
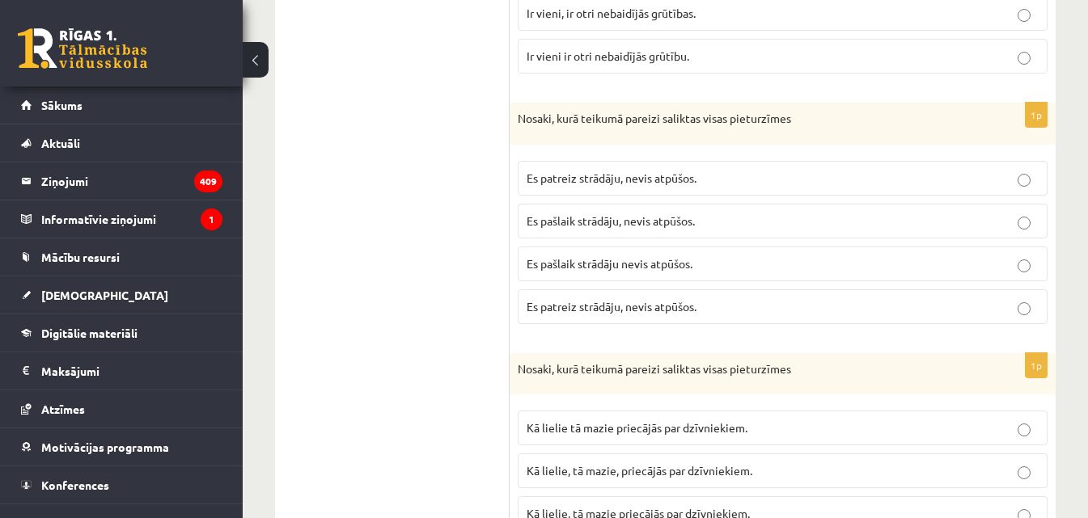
click at [610, 215] on span "Es pašlaik strādāju, nevis atpūšos." at bounding box center [611, 221] width 168 height 15
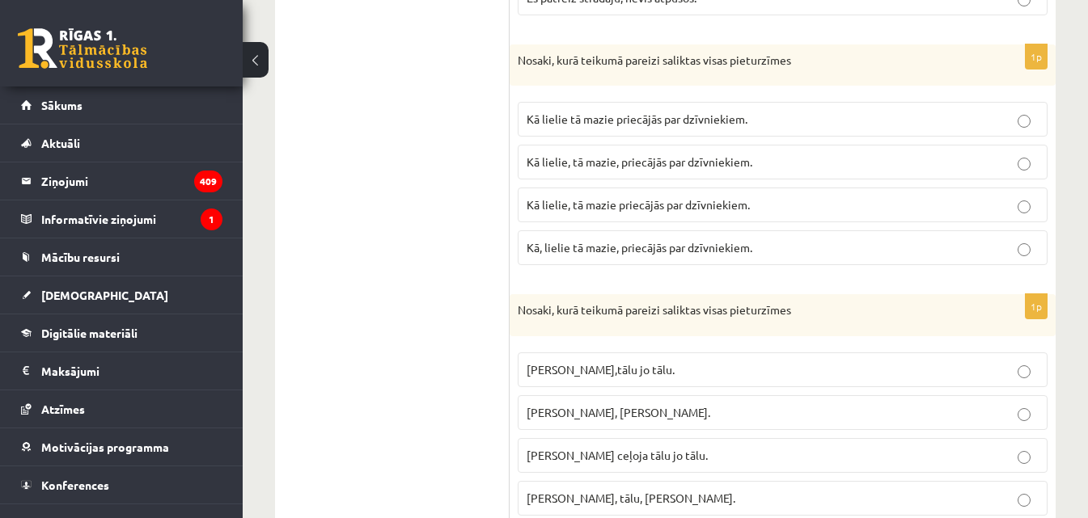
scroll to position [1028, 0]
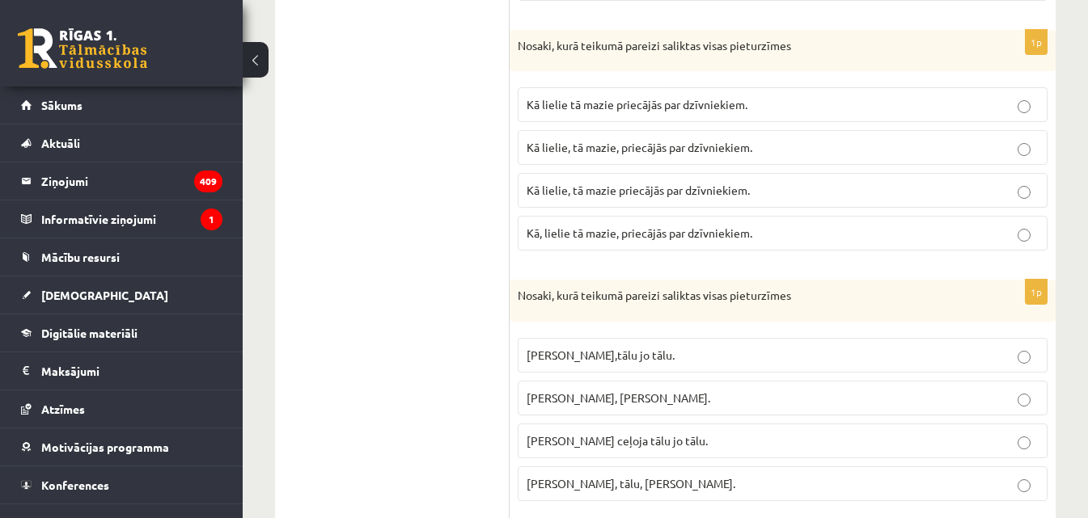
drag, startPoint x: 563, startPoint y: 77, endPoint x: 501, endPoint y: 40, distance: 72.5
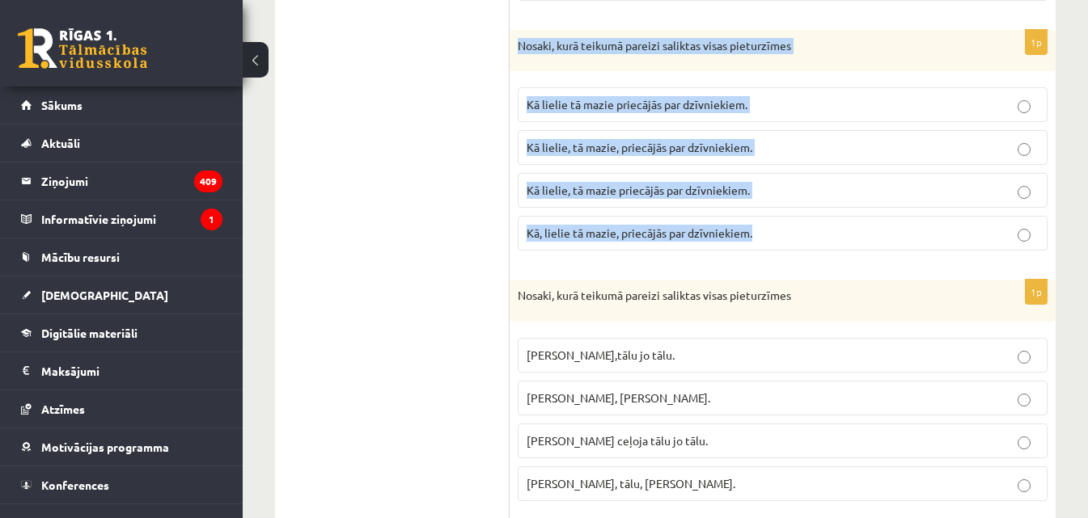
drag, startPoint x: 535, startPoint y: 55, endPoint x: 787, endPoint y: 231, distance: 307.8
click at [787, 231] on div "1p Nosaki, kurā teikumā pareizi saliktas visas pieturzīmes Kā lielie tā mazie p…" at bounding box center [783, 147] width 546 height 235
copy div "Nosaki, kurā teikumā pareizi saliktas visas pieturzīmes Kā lielie tā mazie prie…"
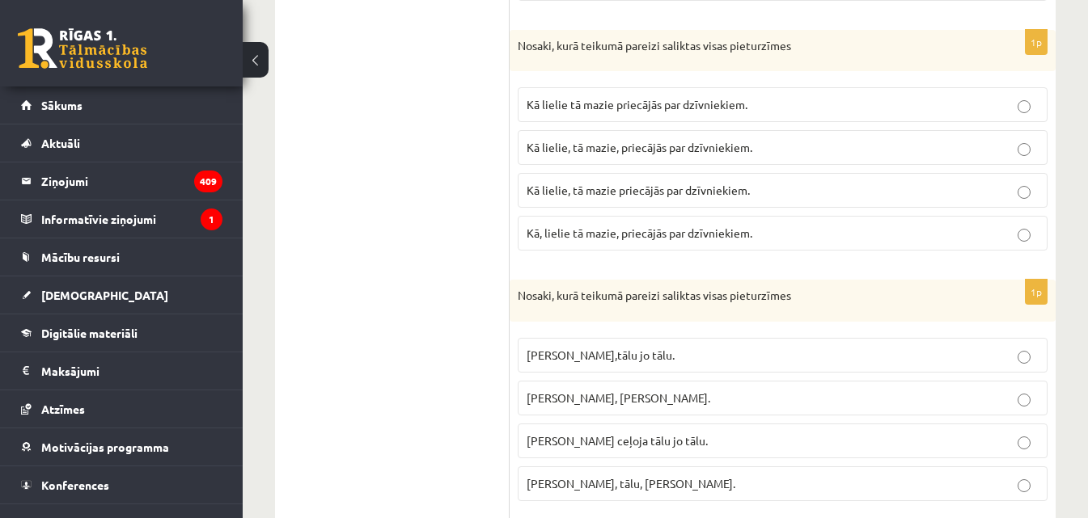
click at [677, 187] on span "Kā lielie, tā mazie priecājās par dzīvniekiem." at bounding box center [638, 190] width 223 height 15
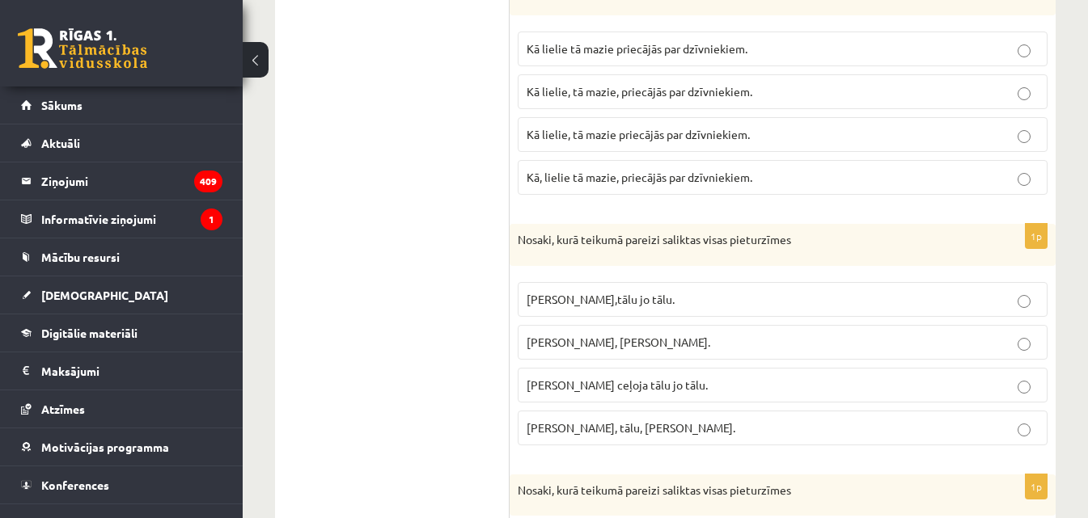
scroll to position [1109, 0]
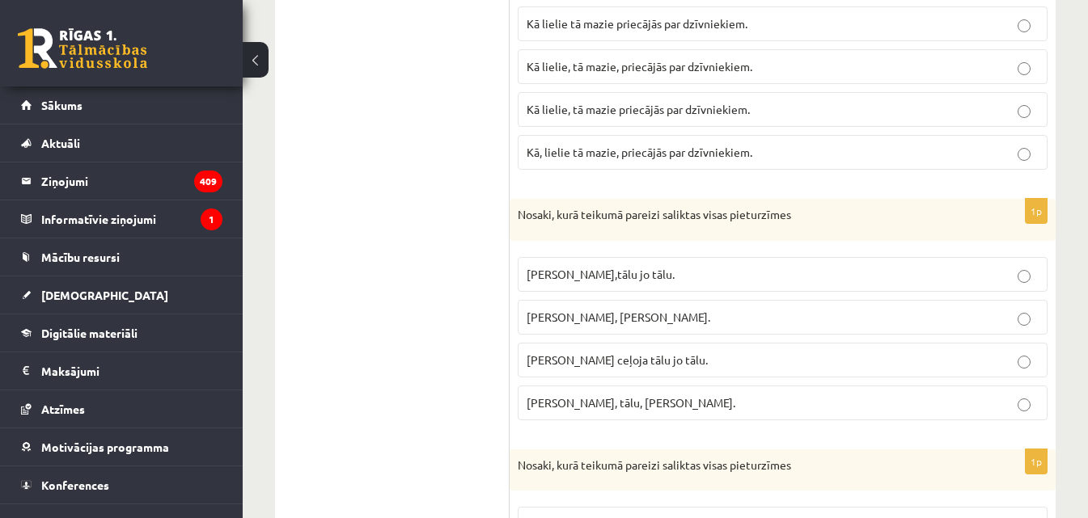
click at [518, 214] on p "Nosaki, kurā teikumā pareizi saliktas visas pieturzīmes" at bounding box center [742, 215] width 449 height 16
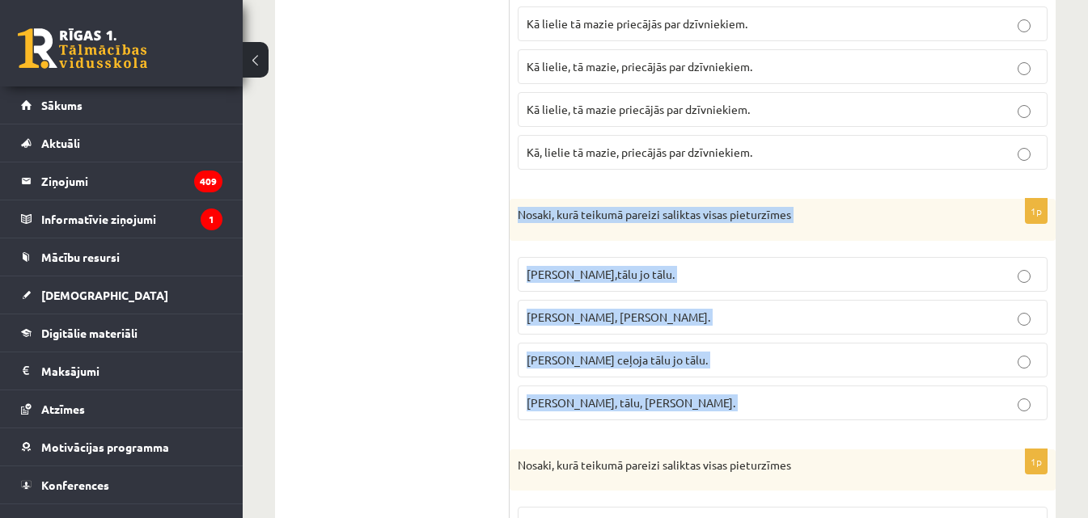
drag, startPoint x: 518, startPoint y: 214, endPoint x: 747, endPoint y: 388, distance: 287.9
click at [747, 388] on div "1p Nosaki, kurā teikumā pareizi saliktas visas pieturzīmes Pasakas varoņi ceļoj…" at bounding box center [783, 316] width 546 height 235
click at [749, 387] on label "Pasakas varoņi ceļoja, tālu, jo tālu." at bounding box center [783, 403] width 530 height 35
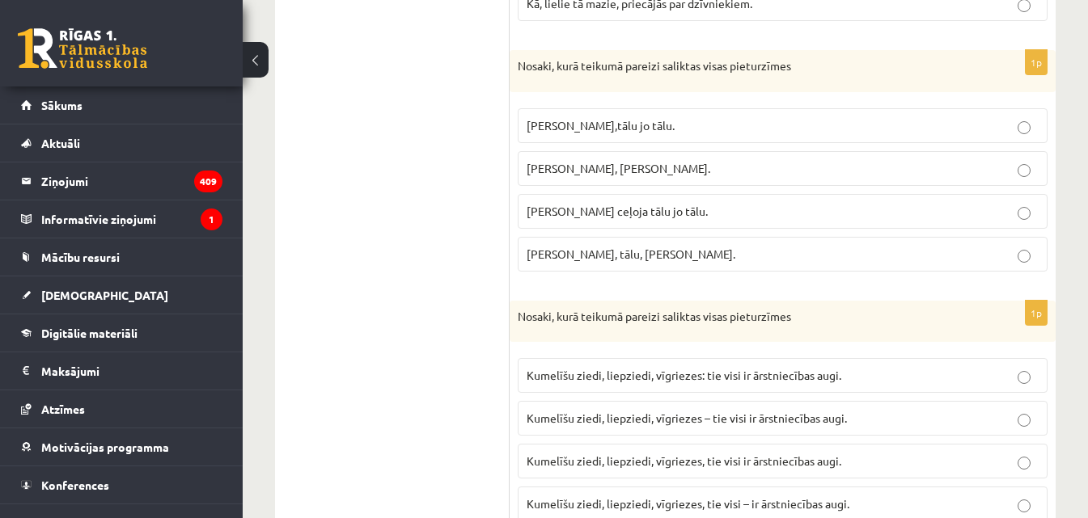
scroll to position [1271, 0]
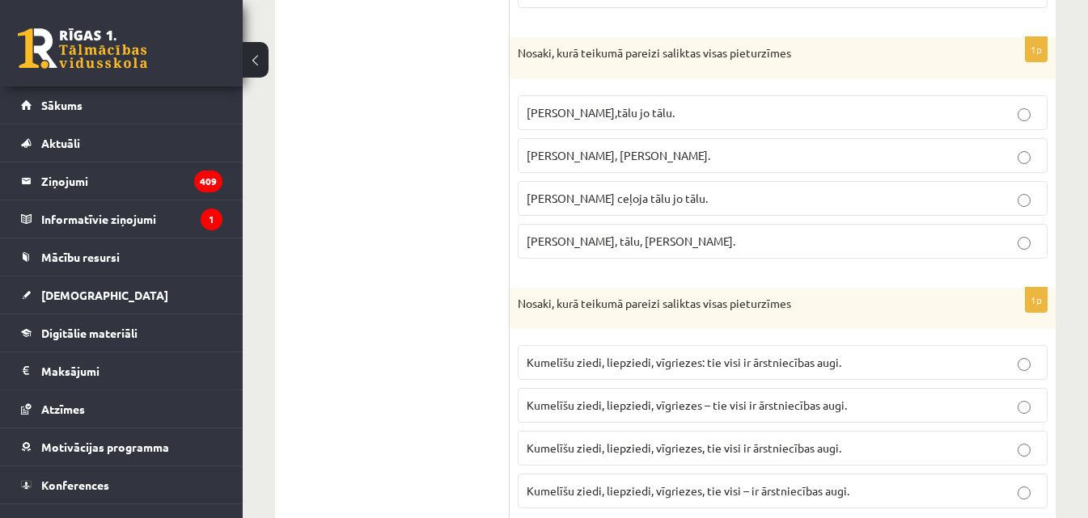
click at [620, 148] on p "Pasakas varoņi ceļoja tālu, jo tālu." at bounding box center [783, 155] width 512 height 17
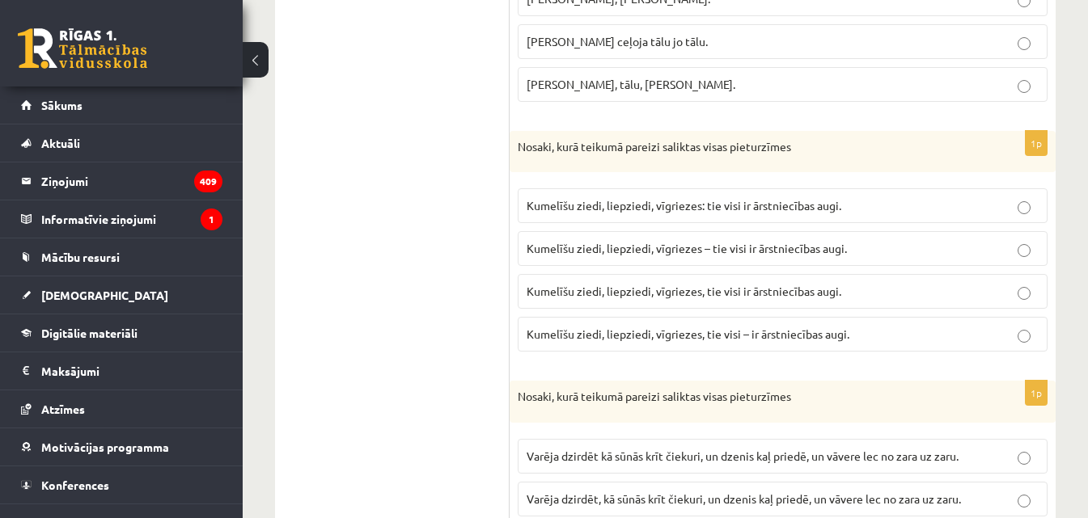
scroll to position [1432, 0]
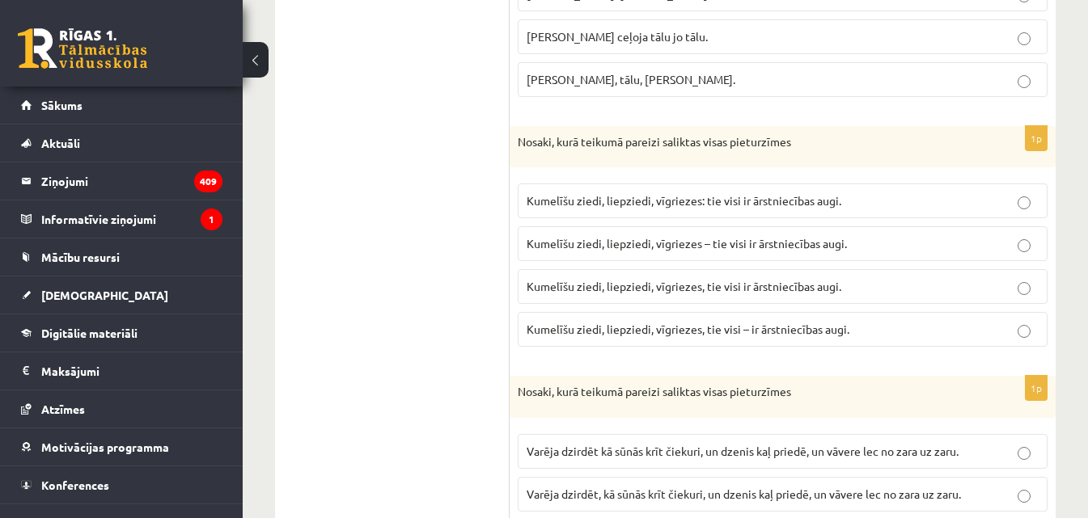
click at [516, 140] on div "Nosaki, kurā teikumā pareizi saliktas visas pieturzīmes" at bounding box center [783, 147] width 546 height 42
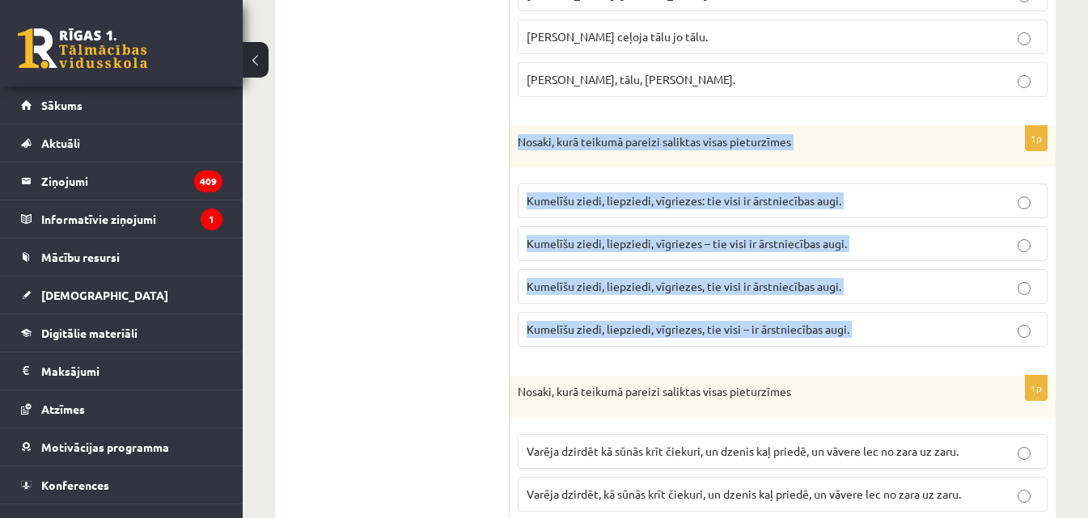
drag, startPoint x: 516, startPoint y: 140, endPoint x: 861, endPoint y: 352, distance: 405.2
click at [861, 352] on div "1p Nosaki, kurā teikumā pareizi saliktas visas pieturzīmes Kumelīšu ziedi, liep…" at bounding box center [783, 243] width 546 height 235
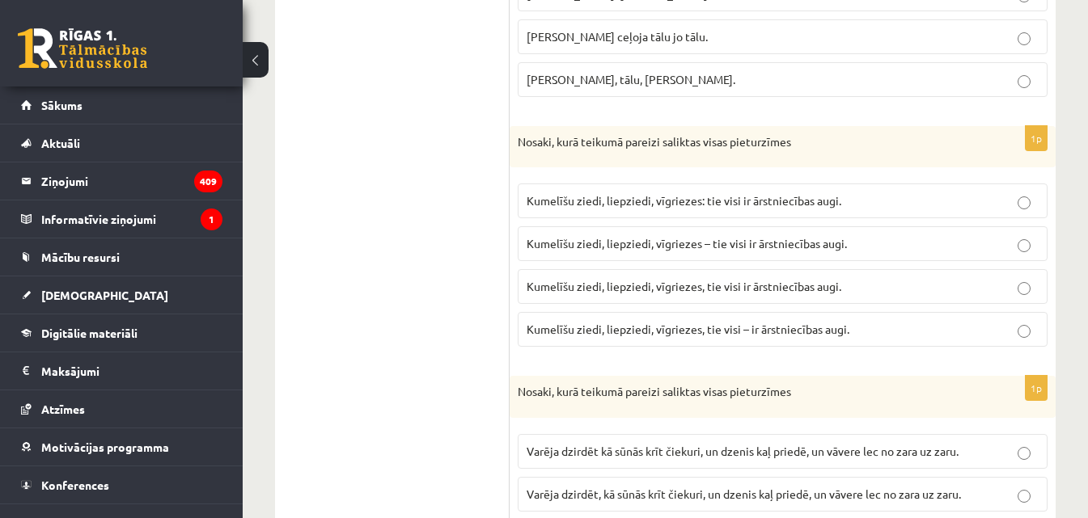
click at [283, 243] on div "1. uzdevums 2. uzdevums 3. uzdevums 4. uzdevums 5. uzdevums 6. uzdevums 7. uzde…" at bounding box center [392, 394] width 235 height 3105
click at [654, 207] on span "Kumelīšu ziedi, liepziedi, vīgriezes: tie visi ir ārstniecības augi." at bounding box center [684, 200] width 315 height 15
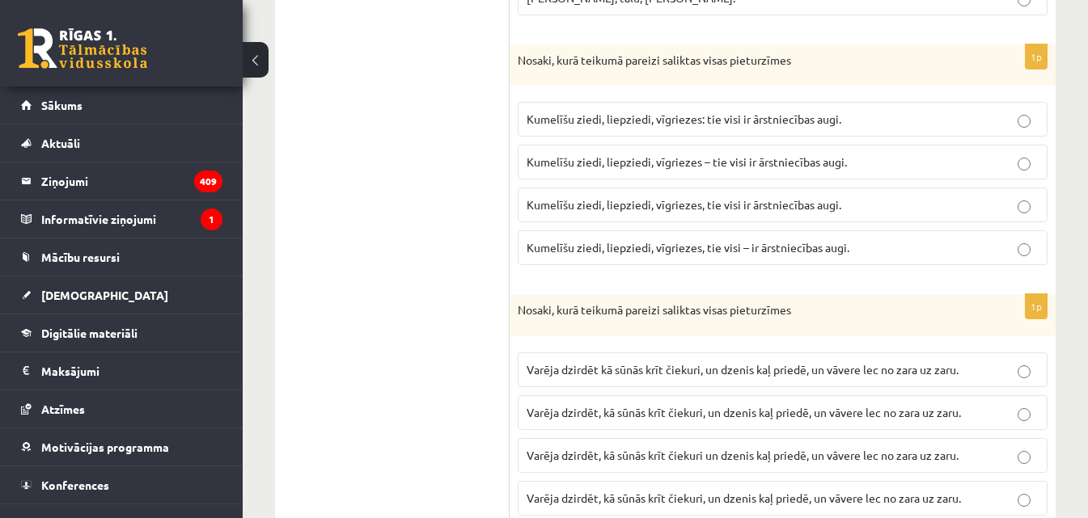
scroll to position [1675, 0]
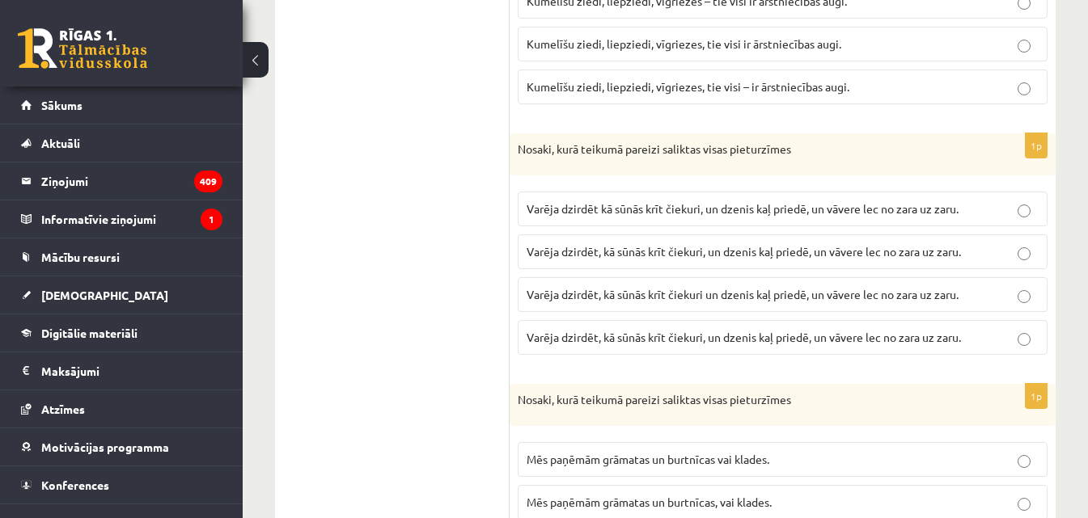
click at [513, 144] on div "Nosaki, kurā teikumā pareizi saliktas visas pieturzīmes" at bounding box center [783, 154] width 546 height 42
drag, startPoint x: 594, startPoint y: 192, endPoint x: 447, endPoint y: 138, distance: 156.6
click at [447, 138] on div "**********" at bounding box center [665, 151] width 780 height 3105
click at [446, 137] on ul "1. uzdevums 2. uzdevums 3. uzdevums 4. uzdevums 5. uzdevums 6. uzdevums 7. uzde…" at bounding box center [400, 151] width 218 height 3073
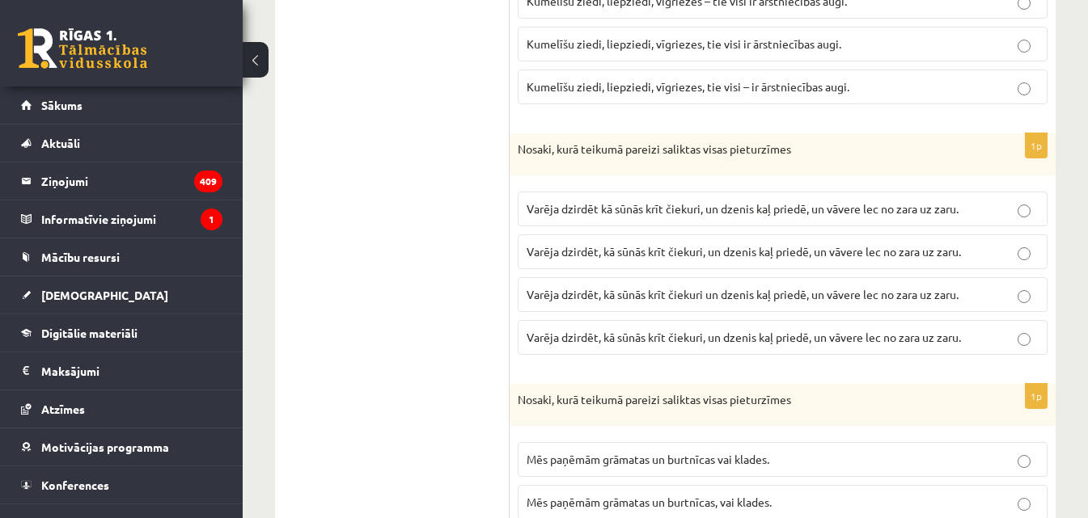
click at [518, 149] on p "Nosaki, kurā teikumā pareizi saliktas visas pieturzīmes" at bounding box center [742, 150] width 449 height 16
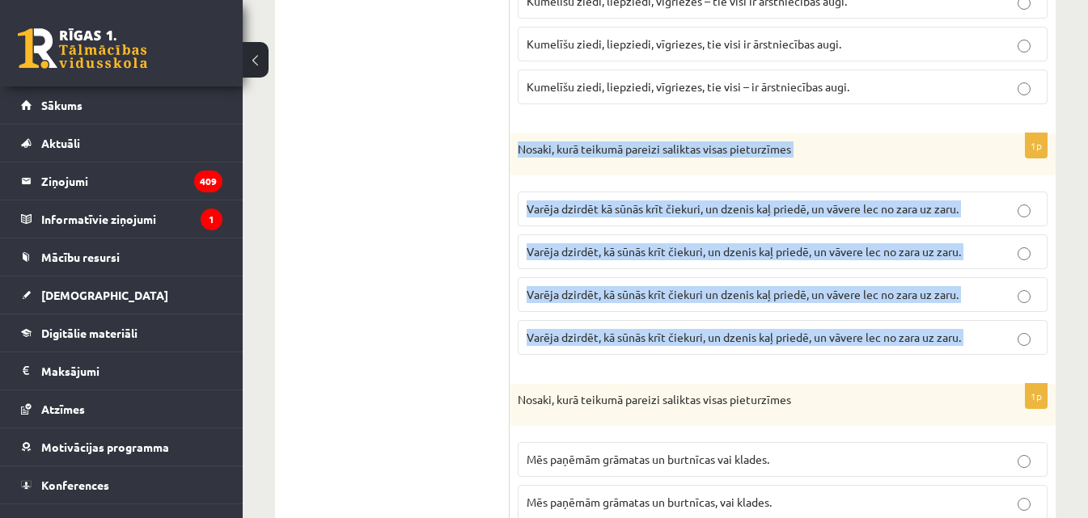
drag, startPoint x: 518, startPoint y: 149, endPoint x: 975, endPoint y: 365, distance: 505.4
click at [975, 365] on div "1p Nosaki, kurā teikumā pareizi saliktas visas pieturzīmes Varēja dzirdēt kā sū…" at bounding box center [783, 250] width 546 height 235
click at [364, 258] on ul "1. uzdevums 2. uzdevums 3. uzdevums 4. uzdevums 5. uzdevums 6. uzdevums 7. uzde…" at bounding box center [400, 151] width 218 height 3073
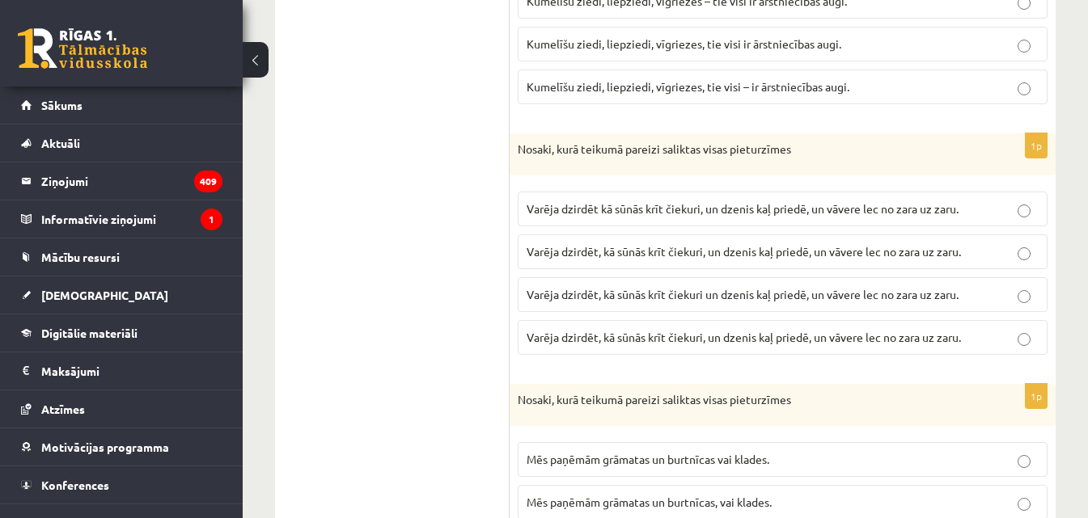
click at [675, 250] on span "Varēja dzirdēt, kā sūnās krīt čiekuri, un dzenis kaļ priedē, un vāvere lec no z…" at bounding box center [744, 251] width 434 height 15
drag, startPoint x: 499, startPoint y: 343, endPoint x: 385, endPoint y: 336, distance: 114.3
click at [381, 340] on ul "1. uzdevums 2. uzdevums 3. uzdevums 4. uzdevums 5. uzdevums 6. uzdevums 7. uzde…" at bounding box center [400, 151] width 218 height 3073
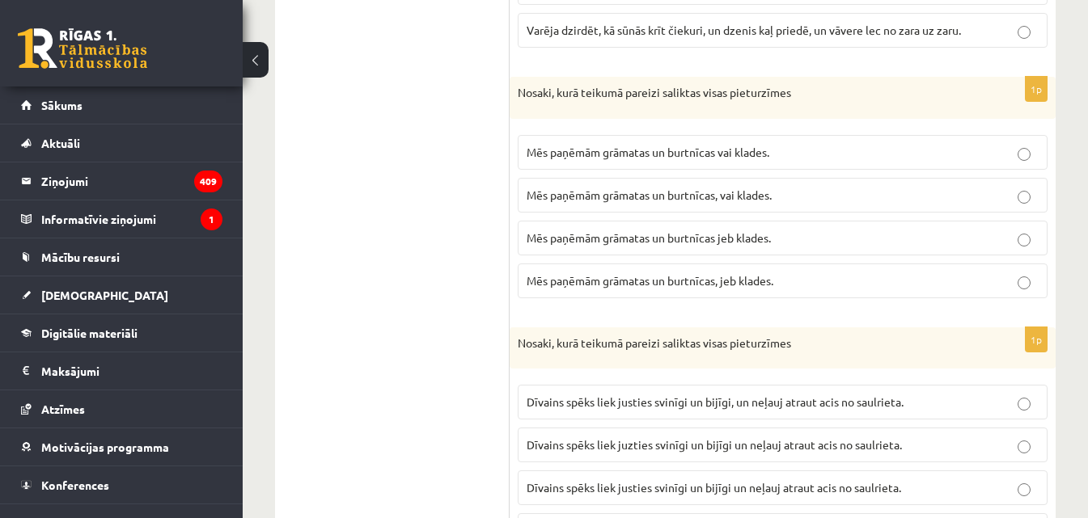
scroll to position [1999, 0]
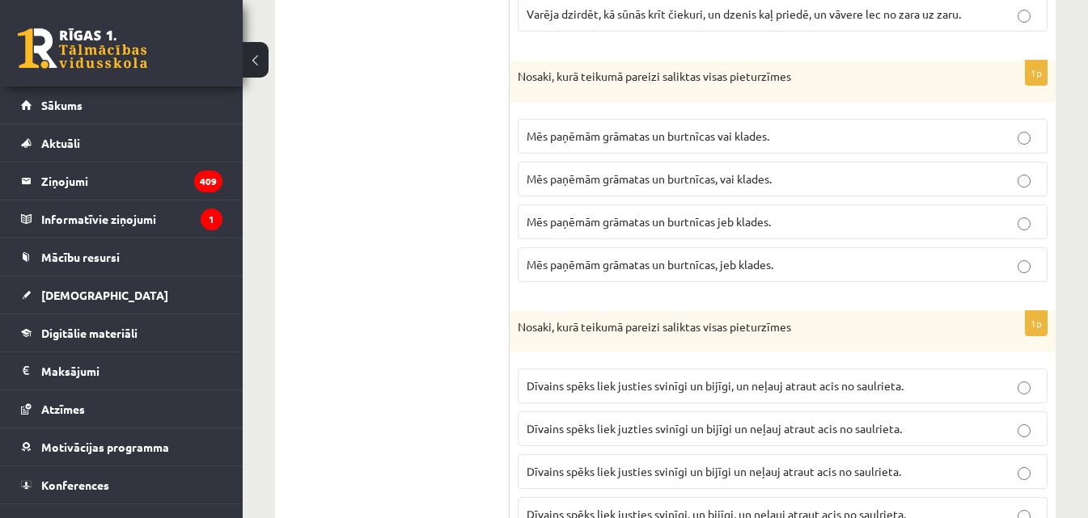
click at [517, 74] on div "Nosaki, kurā teikumā pareizi saliktas visas pieturzīmes" at bounding box center [783, 82] width 546 height 42
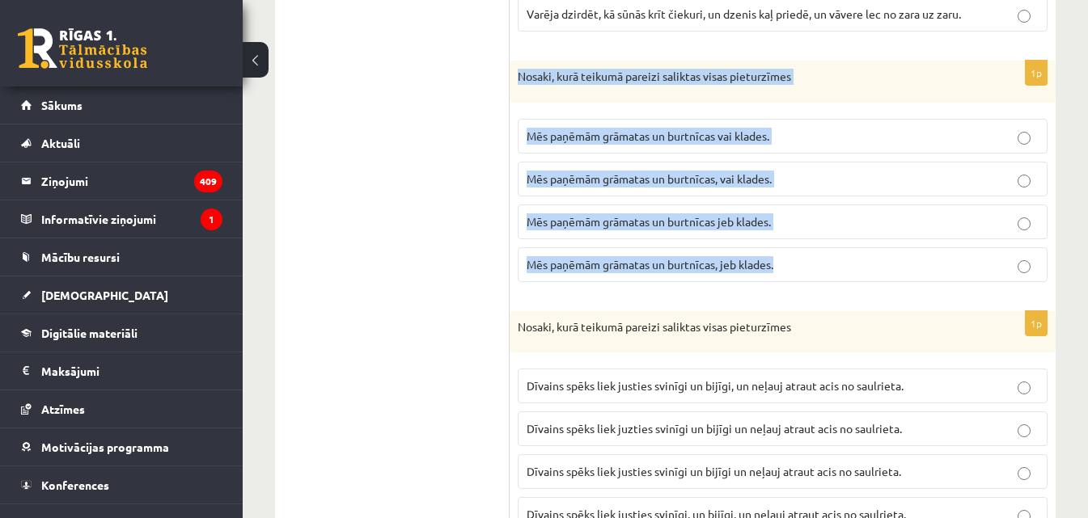
drag, startPoint x: 527, startPoint y: 82, endPoint x: 822, endPoint y: 267, distance: 347.4
click at [822, 267] on div "1p Nosaki, kurā teikumā pareizi saliktas visas pieturzīmes Mēs paņēmām grāmatas…" at bounding box center [783, 178] width 546 height 235
click at [792, 224] on p "Mēs paņēmām grāmatas un burtnīcas jeb klades." at bounding box center [783, 222] width 512 height 17
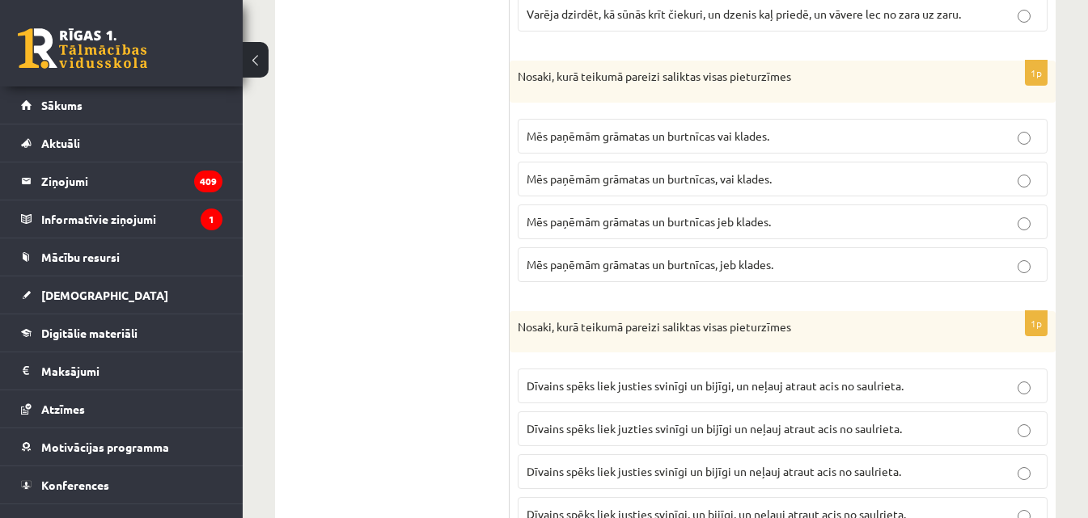
click at [792, 224] on p "Mēs paņēmām grāmatas un burtnīcas jeb klades." at bounding box center [783, 222] width 512 height 17
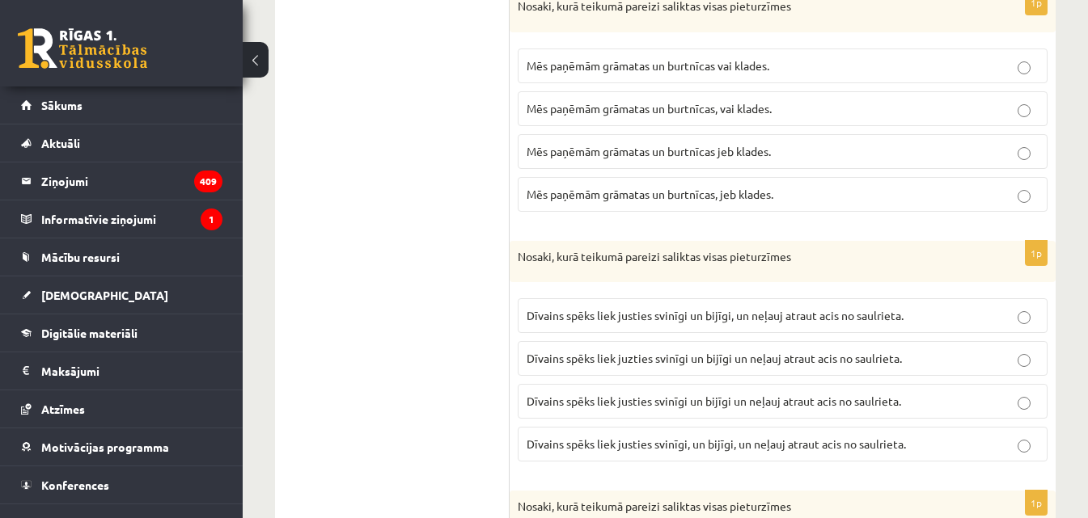
scroll to position [2160, 0]
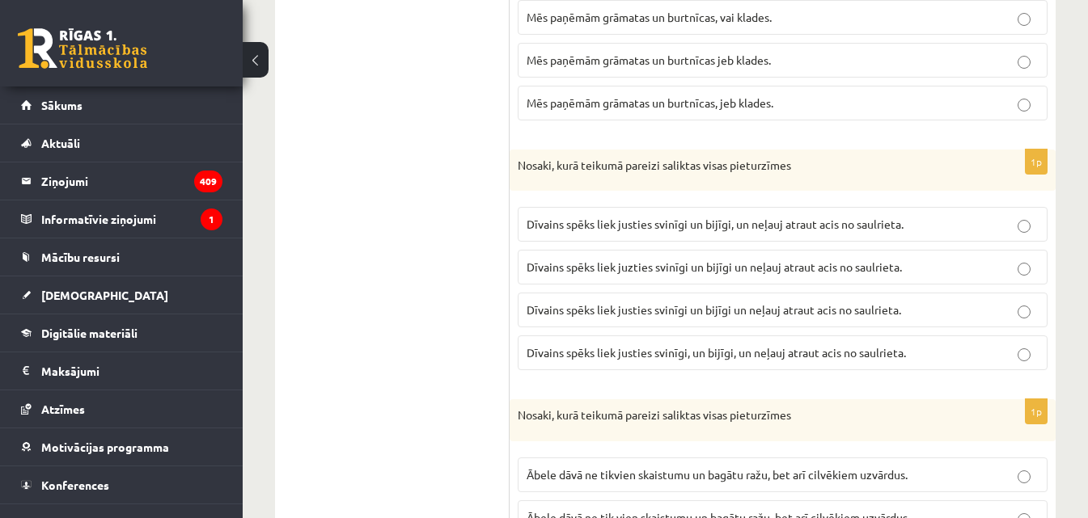
click at [515, 163] on div "Nosaki, kurā teikumā pareizi saliktas visas pieturzīmes" at bounding box center [783, 171] width 546 height 42
drag, startPoint x: 573, startPoint y: 189, endPoint x: 499, endPoint y: 152, distance: 82.5
click at [521, 167] on p "Nosaki, kurā teikumā pareizi saliktas visas pieturzīmes" at bounding box center [742, 166] width 449 height 16
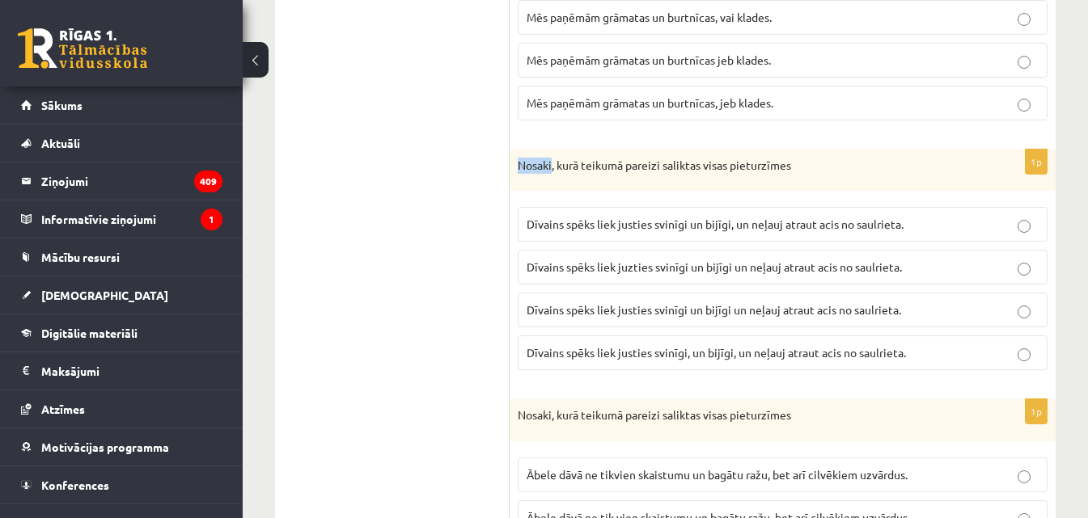
click at [514, 164] on div "Nosaki, kurā teikumā pareizi saliktas visas pieturzīmes" at bounding box center [783, 171] width 546 height 42
click at [518, 165] on p "Nosaki, kurā teikumā pareizi saliktas visas pieturzīmes" at bounding box center [742, 166] width 449 height 16
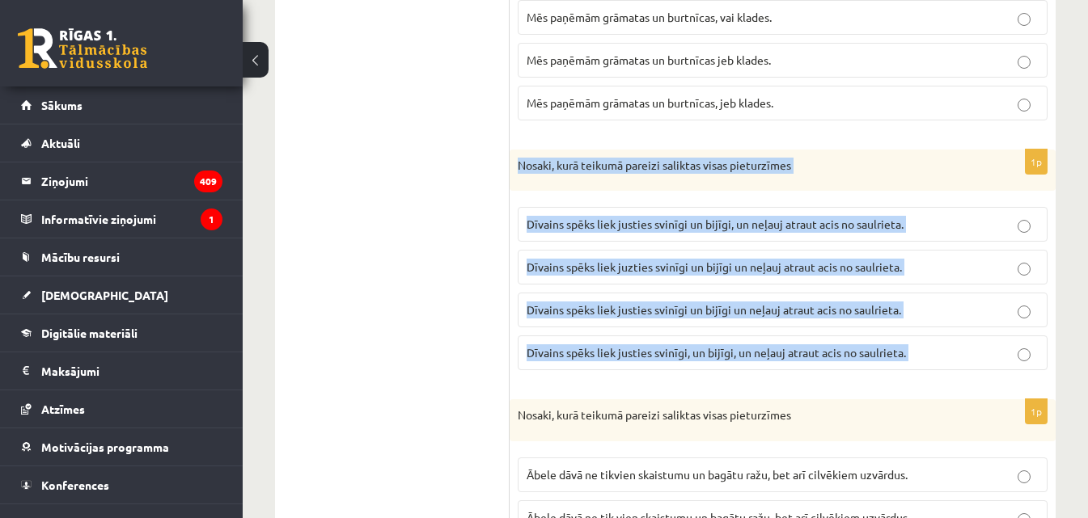
drag, startPoint x: 518, startPoint y: 165, endPoint x: 914, endPoint y: 383, distance: 452.5
click at [914, 383] on div "1p Nosaki, kurā teikumā pareizi saliktas visas pieturzīmes Dīvains spēks liek j…" at bounding box center [783, 267] width 546 height 235
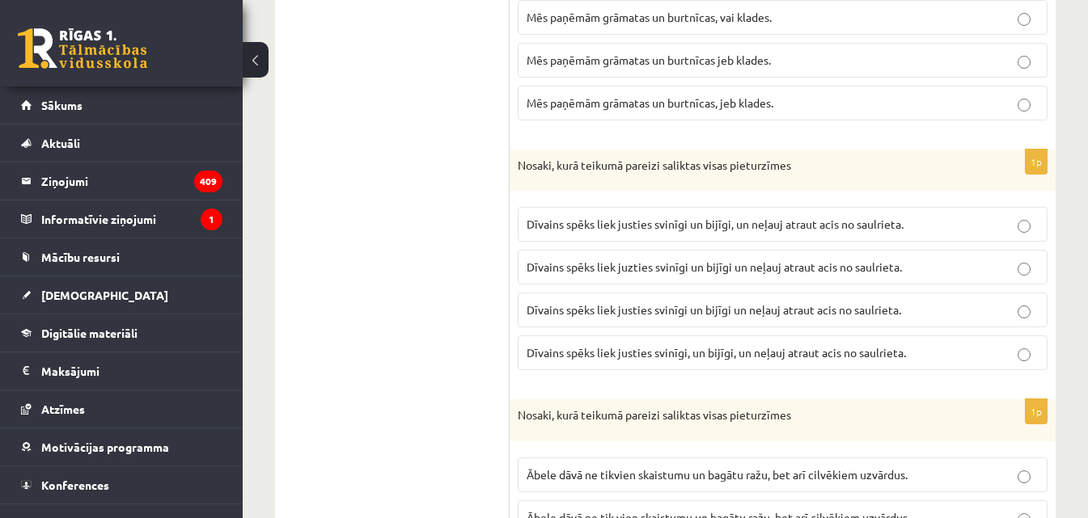
click at [684, 268] on span "Dīvains spēks liek juzties svinīgi un bijīgi un neļauj atraut acis no saulrieta." at bounding box center [714, 267] width 375 height 15
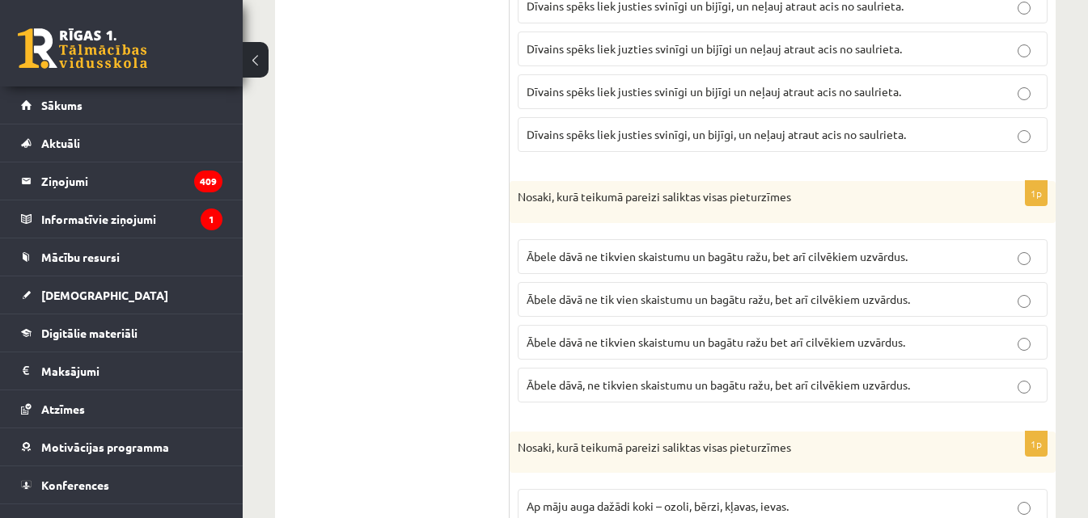
scroll to position [2403, 0]
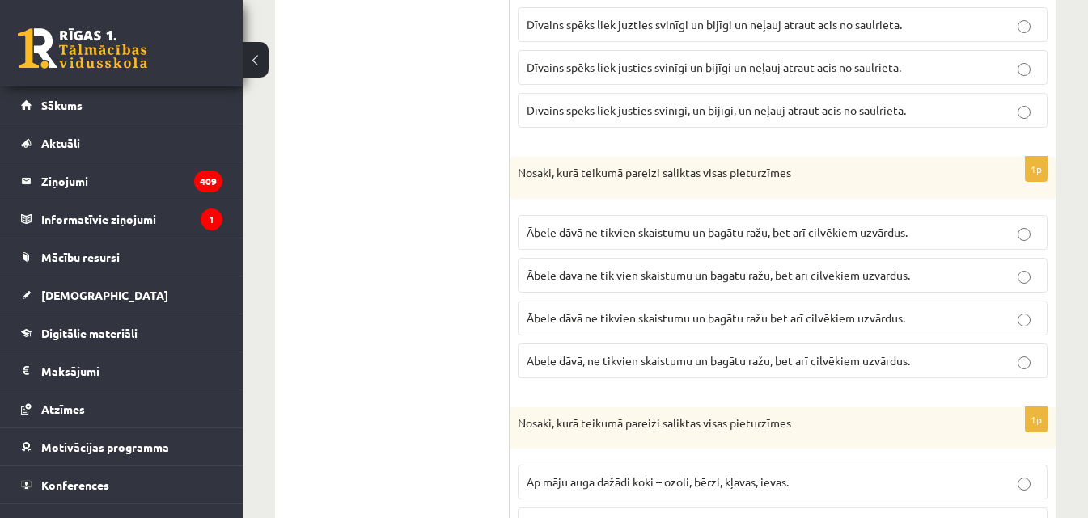
click at [979, 74] on p "Dīvains spēks liek justies svinīgi un bijīgi un neļauj atraut acis no saulrieta." at bounding box center [783, 67] width 512 height 17
click at [963, 33] on p "Dīvains spēks liek juzties svinīgi un bijīgi un neļauj atraut acis no saulrieta." at bounding box center [783, 24] width 512 height 17
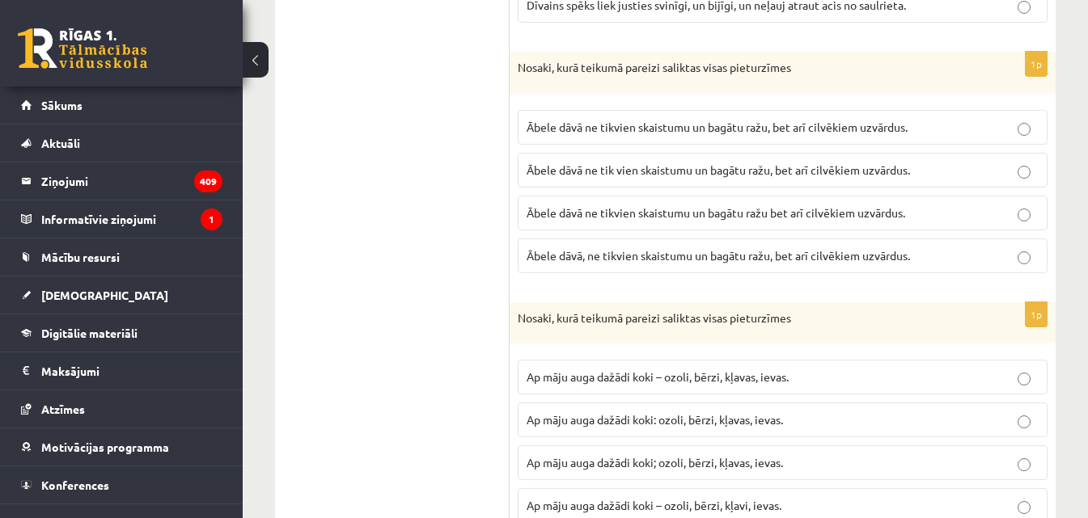
scroll to position [2484, 0]
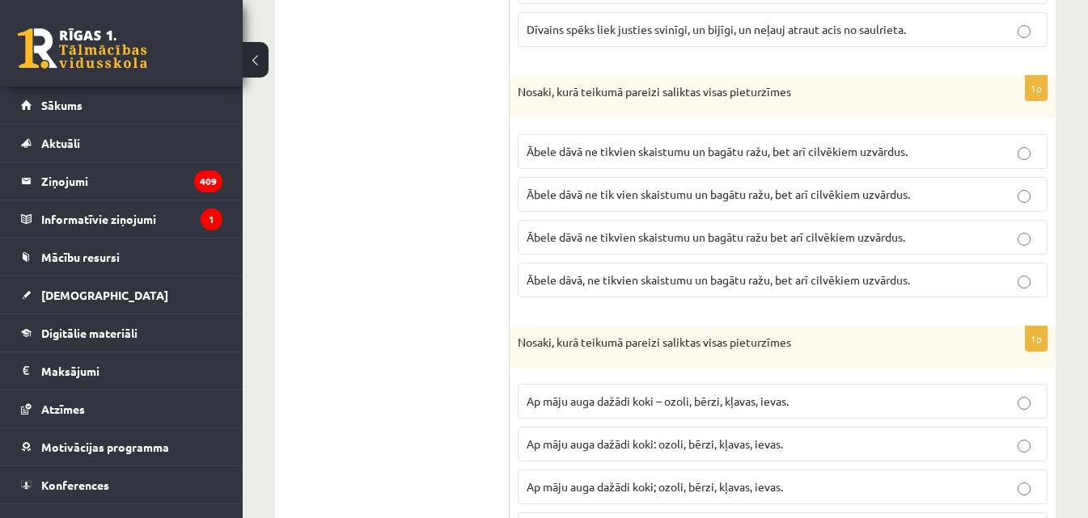
click at [515, 91] on div "Nosaki, kurā teikumā pareizi saliktas visas pieturzīmes" at bounding box center [783, 97] width 546 height 42
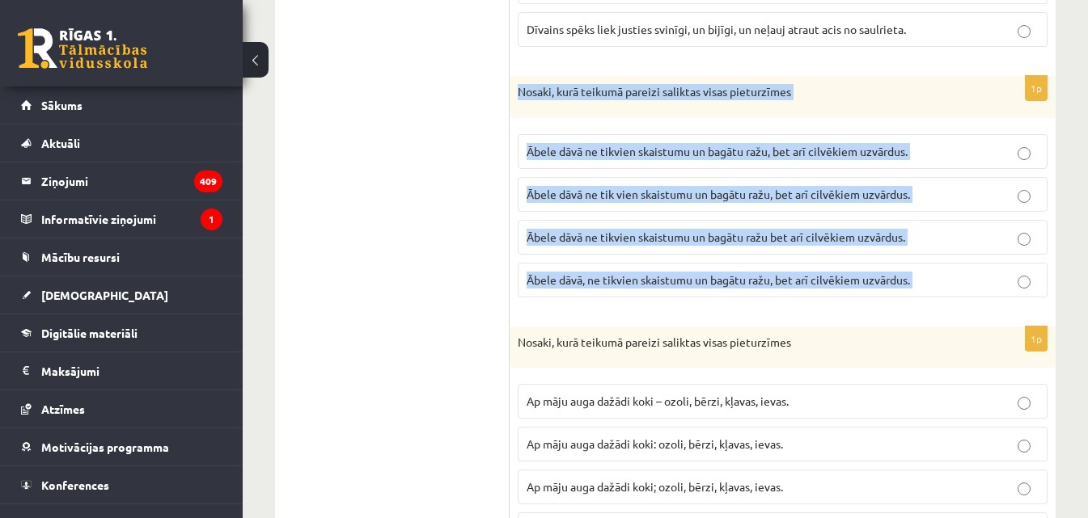
drag, startPoint x: 515, startPoint y: 91, endPoint x: 961, endPoint y: 298, distance: 491.4
click at [961, 298] on div "1p Nosaki, kurā teikumā pareizi saliktas visas pieturzīmes Ābele dāvā ne tikvie…" at bounding box center [783, 193] width 546 height 235
click at [961, 298] on fieldset "Ābele dāvā ne tikvien skaistumu un bagātu ražu, bet arī cilvēkiem uzvārdus. Ābe…" at bounding box center [783, 214] width 530 height 176
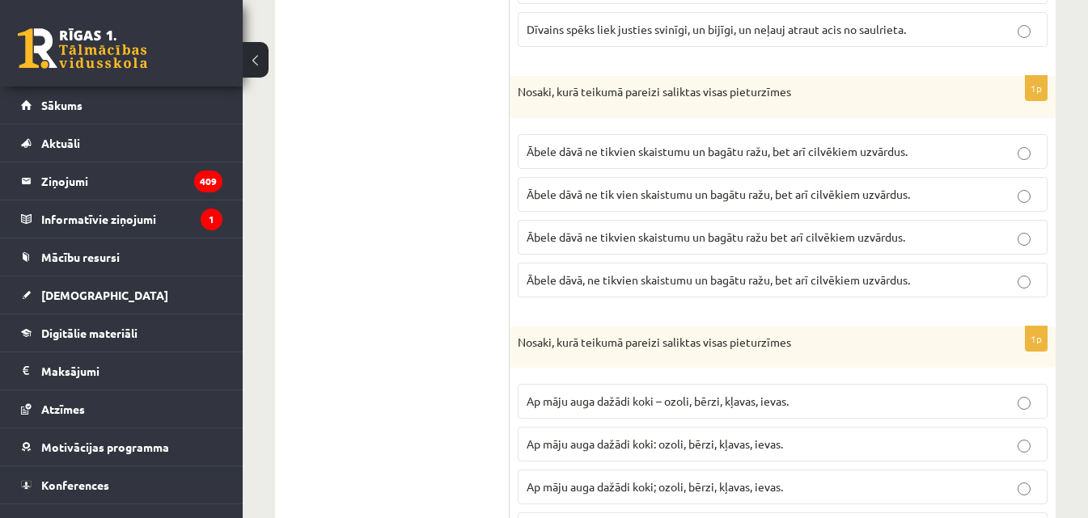
click at [518, 91] on p "Nosaki, kurā teikumā pareizi saliktas visas pieturzīmes" at bounding box center [742, 92] width 449 height 16
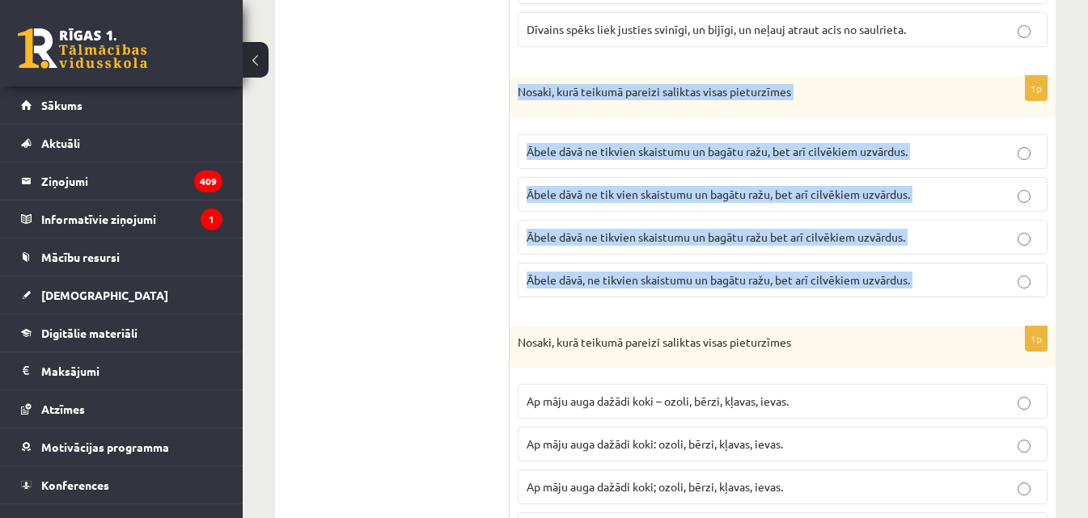
drag, startPoint x: 518, startPoint y: 91, endPoint x: 953, endPoint y: 277, distance: 472.5
click at [953, 277] on div "1p Nosaki, kurā teikumā pareizi saliktas visas pieturzīmes Ābele dāvā ne tikvie…" at bounding box center [783, 193] width 546 height 235
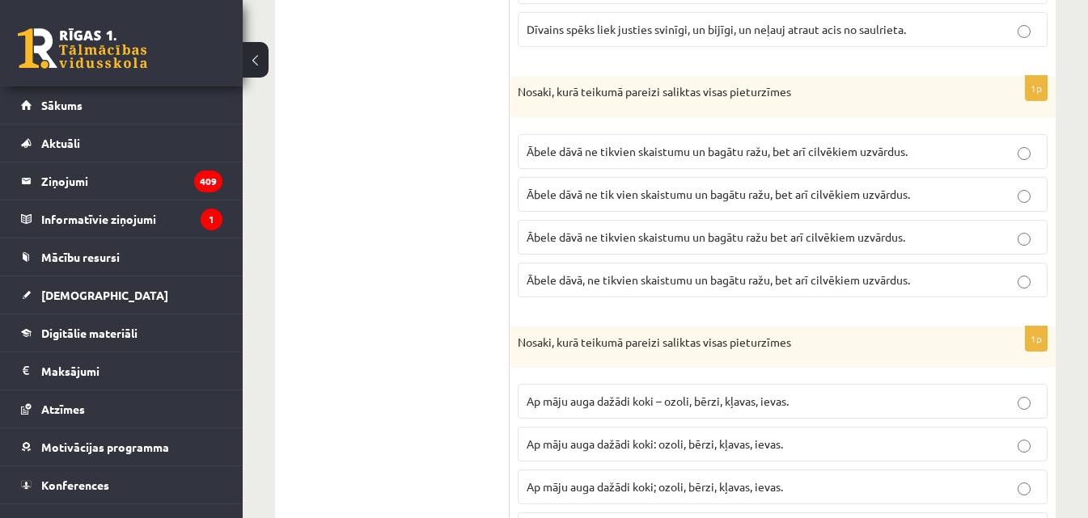
click at [626, 199] on span "Ābele dāvā ne tik vien skaistumu un bagātu ražu, bet arī cilvēkiem uzvārdus." at bounding box center [718, 194] width 383 height 15
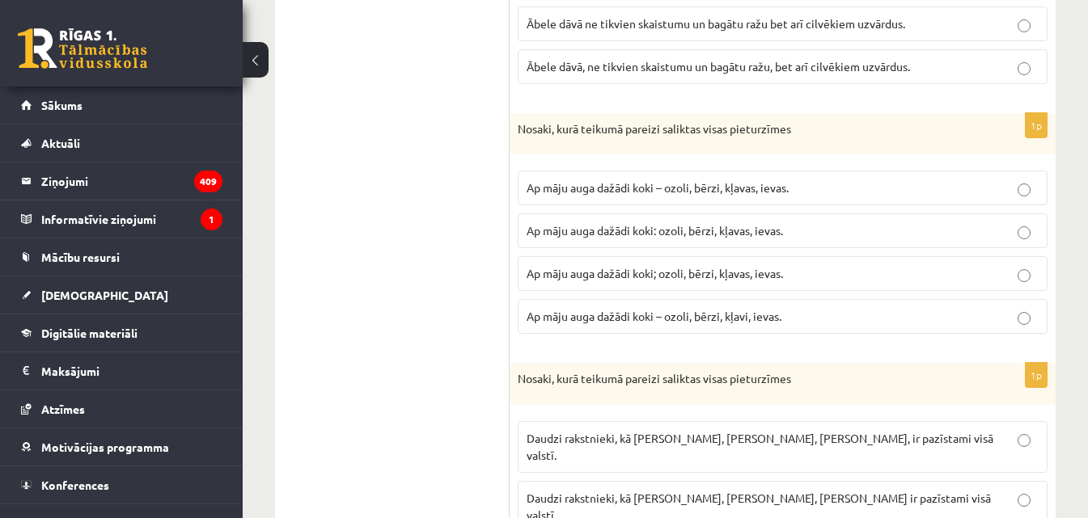
scroll to position [2726, 0]
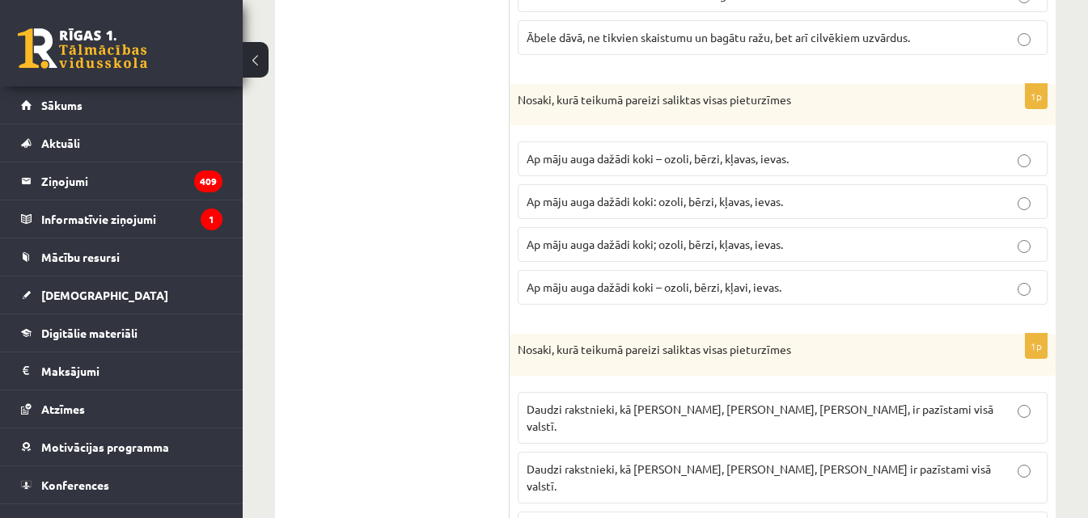
click at [517, 99] on div "Nosaki, kurā teikumā pareizi saliktas visas pieturzīmes" at bounding box center [783, 105] width 546 height 42
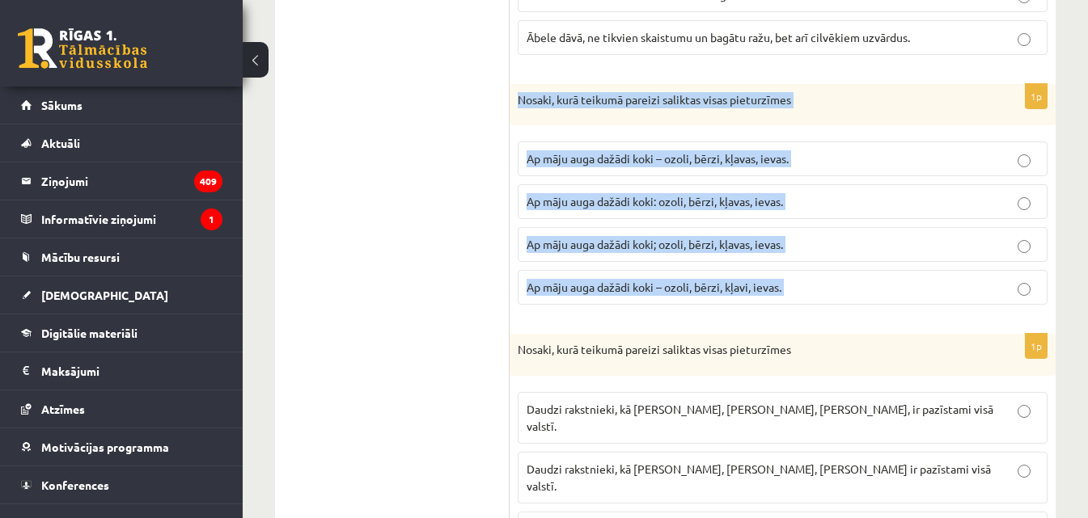
drag, startPoint x: 517, startPoint y: 99, endPoint x: 844, endPoint y: 277, distance: 371.7
click at [844, 277] on div "1p Nosaki, kurā teikumā pareizi saliktas visas pieturzīmes Ap māju auga dažādi …" at bounding box center [783, 201] width 546 height 235
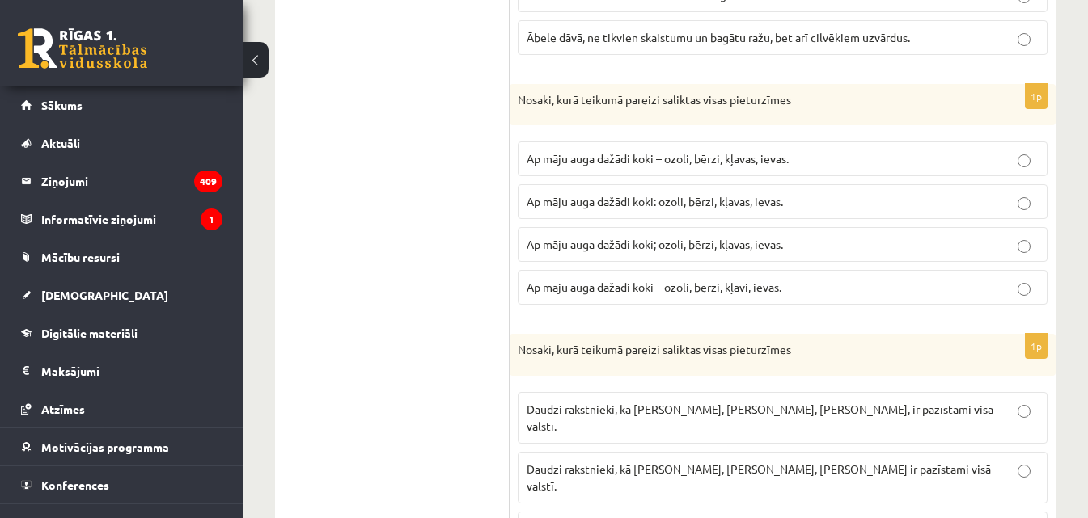
click at [646, 155] on span "Ap māju auga dažādi koki – ozoli, bērzi, kļavas, ievas." at bounding box center [658, 158] width 262 height 15
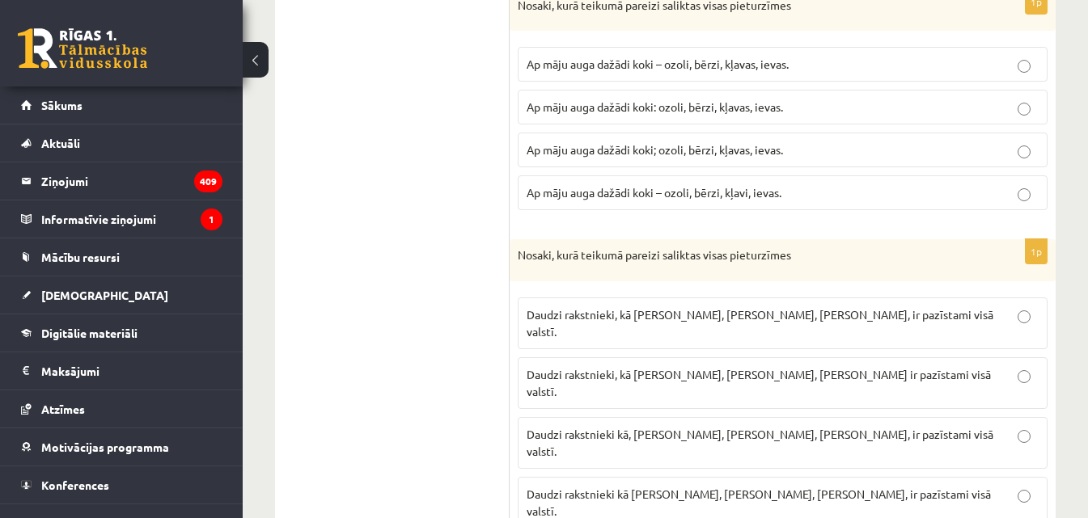
scroll to position [2827, 0]
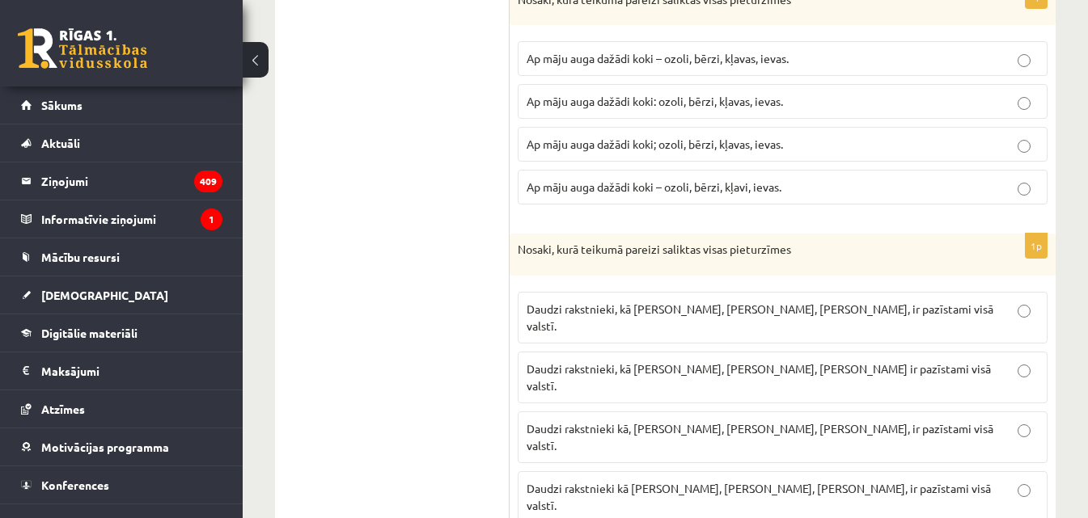
click at [514, 246] on div "Nosaki, kurā teikumā pareizi saliktas visas pieturzīmes" at bounding box center [783, 255] width 546 height 42
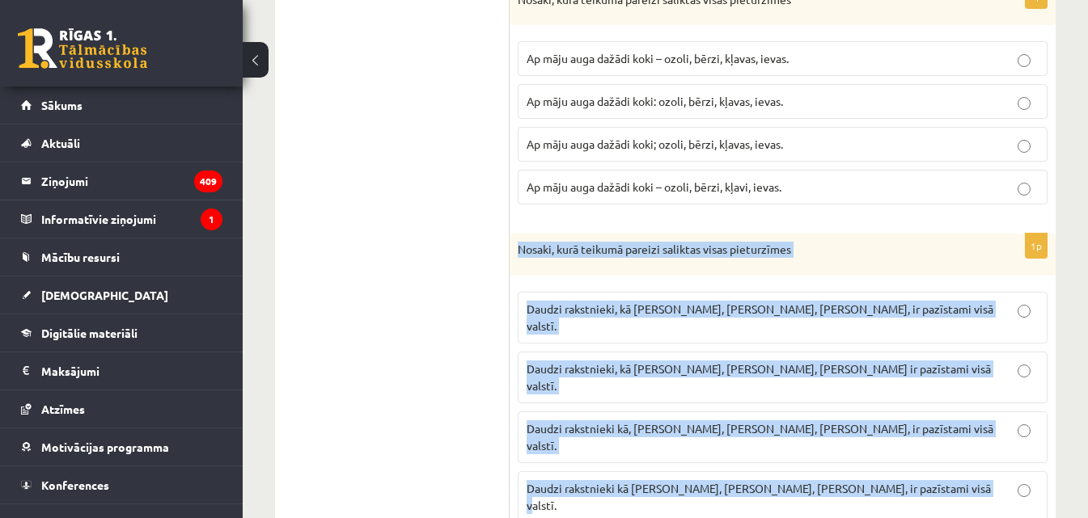
drag, startPoint x: 522, startPoint y: 251, endPoint x: 941, endPoint y: 455, distance: 466.3
click at [941, 455] on div "1p Nosaki, kurā teikumā pareizi saliktas visas pieturzīmes Daudzi rakstnieki, k…" at bounding box center [783, 385] width 546 height 302
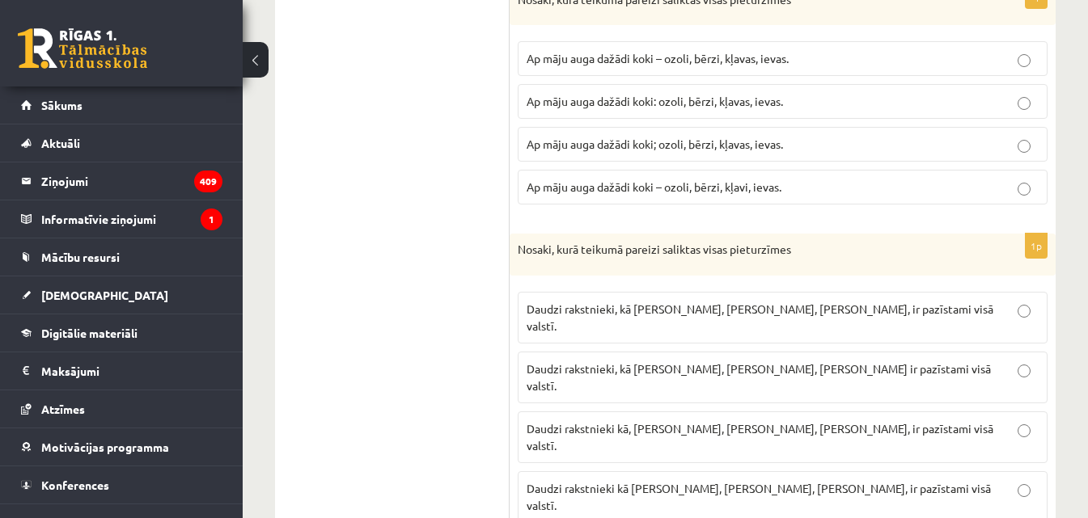
click at [645, 310] on span "Daudzi rakstnieki, kā I. Ziedonis, M. Zālīte, K. Skujenieks, ir pazīstami visā …" at bounding box center [760, 318] width 467 height 32
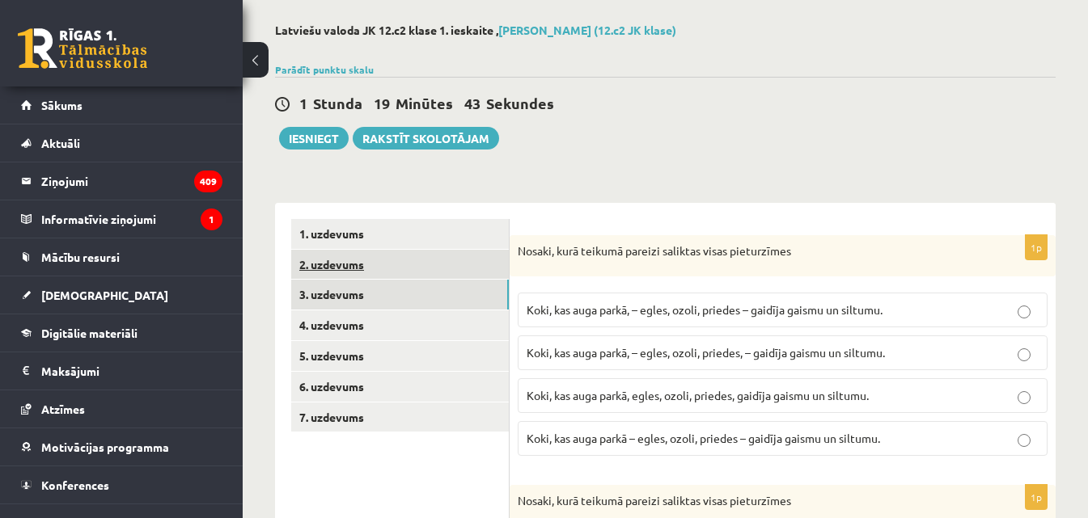
scroll to position [81, 0]
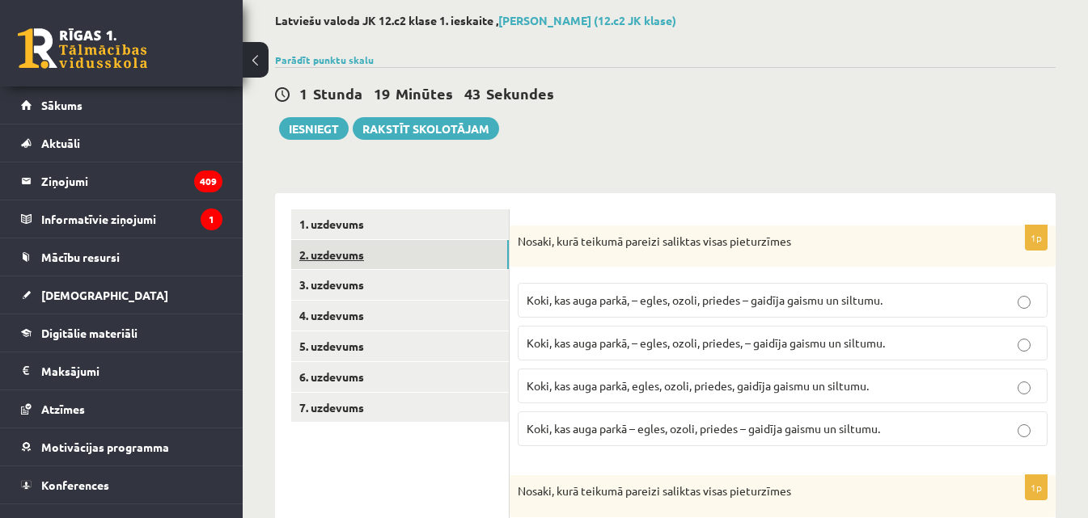
click at [362, 263] on link "2. uzdevums" at bounding box center [400, 255] width 218 height 30
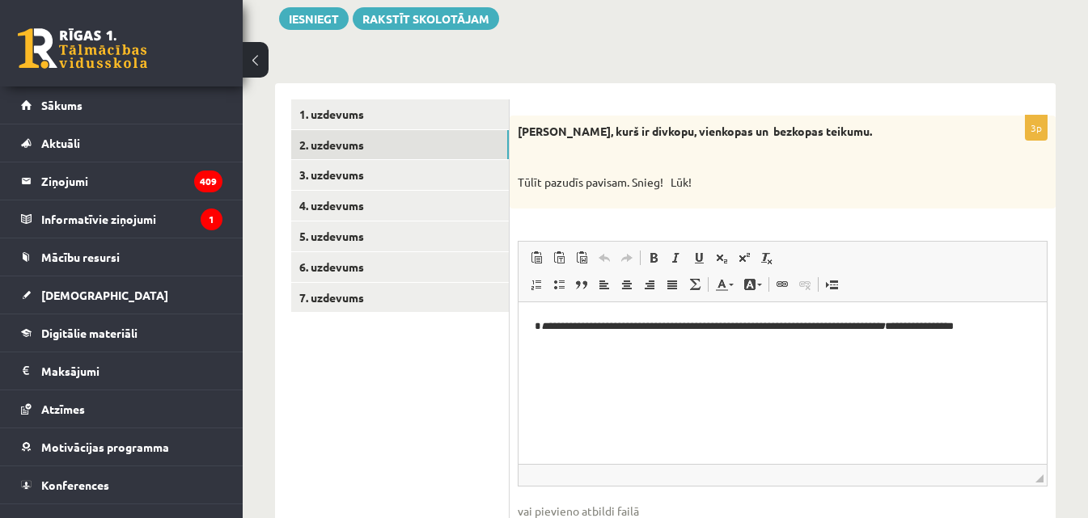
scroll to position [220, 0]
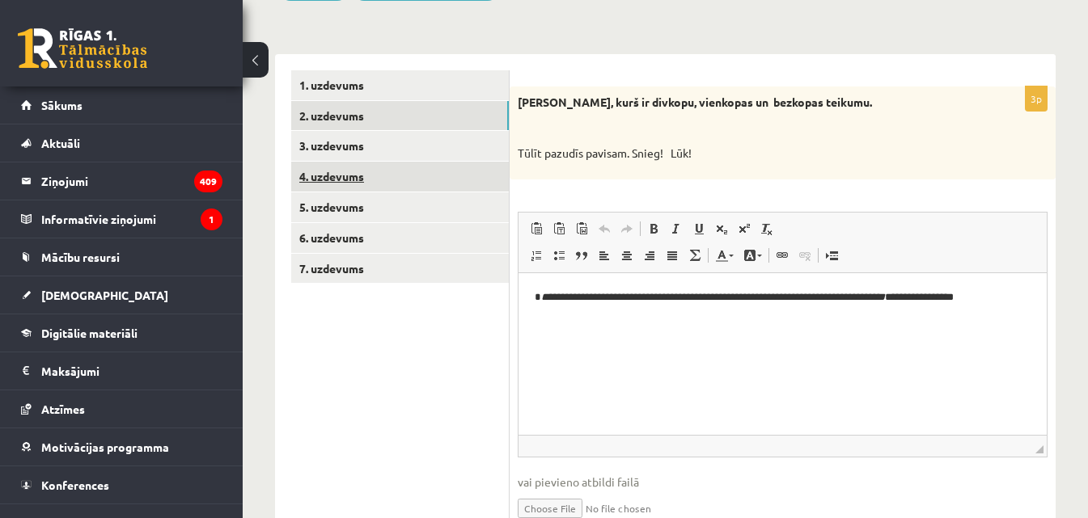
click at [328, 171] on link "4. uzdevums" at bounding box center [400, 177] width 218 height 30
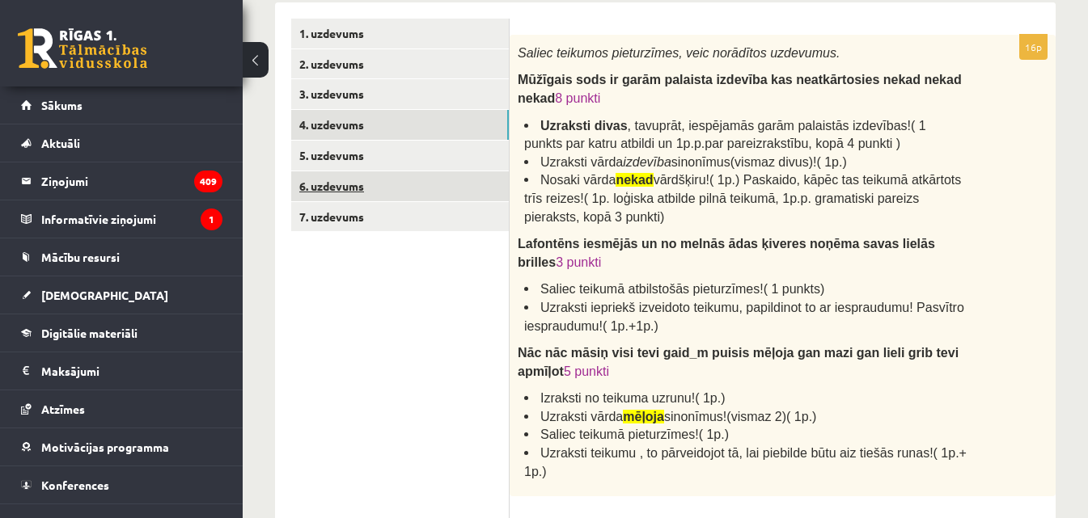
scroll to position [301, 0]
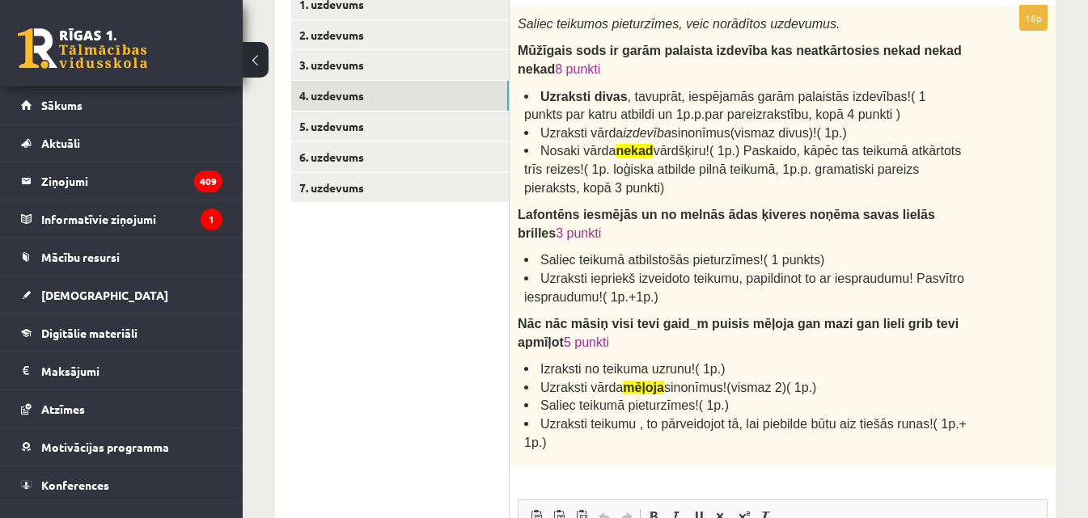
click at [565, 189] on li "Nosaki vārda nekad vārdšķiru!( 1p.) Paskaido, kāpēc tas teikumā atkārtots trīs …" at bounding box center [745, 168] width 442 height 55
click at [546, 166] on span "Nosaki vārda nekad vārdšķiru!( 1p.) Paskaido, kāpēc tas teikumā atkārtots trīs …" at bounding box center [742, 169] width 437 height 50
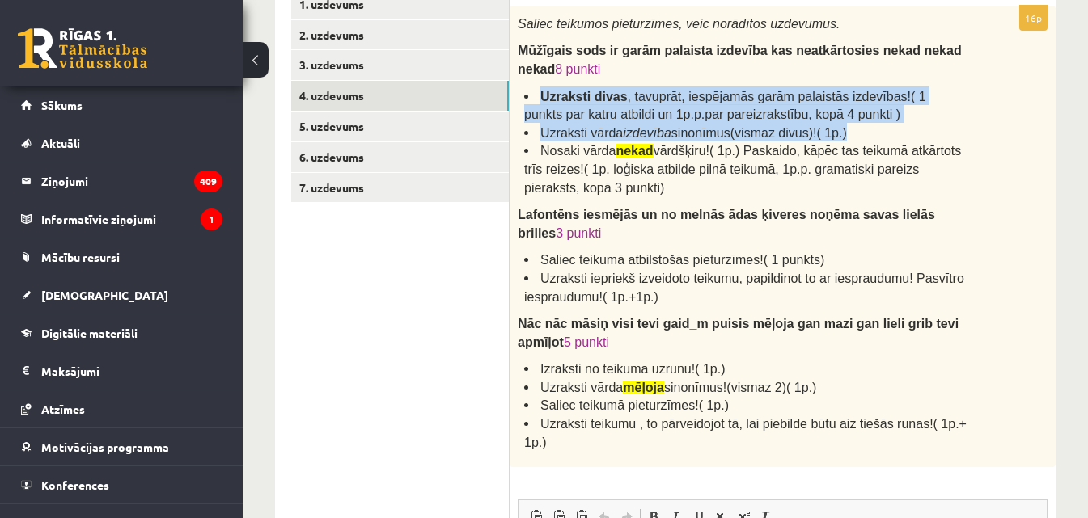
drag, startPoint x: 539, startPoint y: 145, endPoint x: 517, endPoint y: 81, distance: 67.5
click at [517, 81] on div "Saliec teikumos pieturzīmes, veic norādītos uzdevumus. Mūžīgais sods ir garām p…" at bounding box center [783, 237] width 546 height 462
click at [518, 49] on span "Mūžīgais sods ir garām palaista izdevība kas neatkārtosies nekad nekad nekad" at bounding box center [740, 60] width 444 height 32
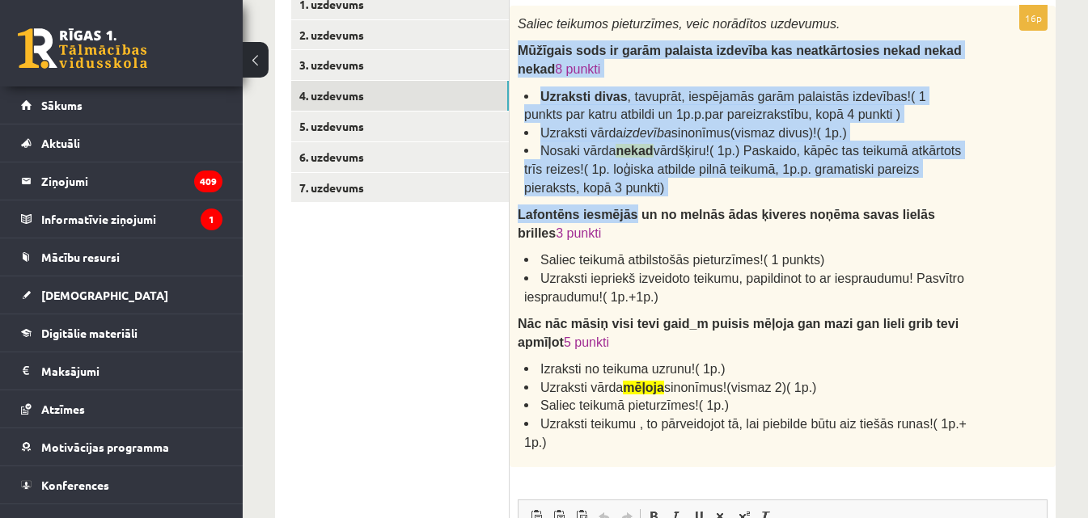
drag, startPoint x: 518, startPoint y: 49, endPoint x: 607, endPoint y: 201, distance: 175.5
click at [608, 205] on div "Saliec teikumos pieturzīmes, veic norādītos uzdevumus. Mūžīgais sods ir garām p…" at bounding box center [783, 237] width 546 height 462
click at [605, 195] on li "Nosaki vārda nekad vārdšķiru!( 1p.) Paskaido, kāpēc tas teikumā atkārtots trīs …" at bounding box center [745, 168] width 442 height 55
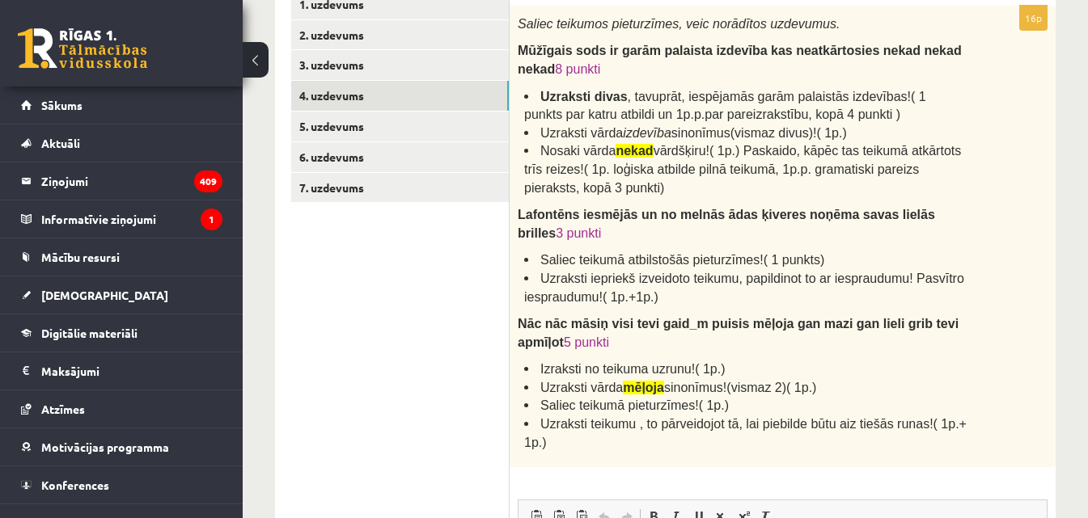
click at [519, 51] on span "Mūžīgais sods ir garām palaista izdevība kas neatkārtosies nekad nekad nekad" at bounding box center [740, 60] width 444 height 32
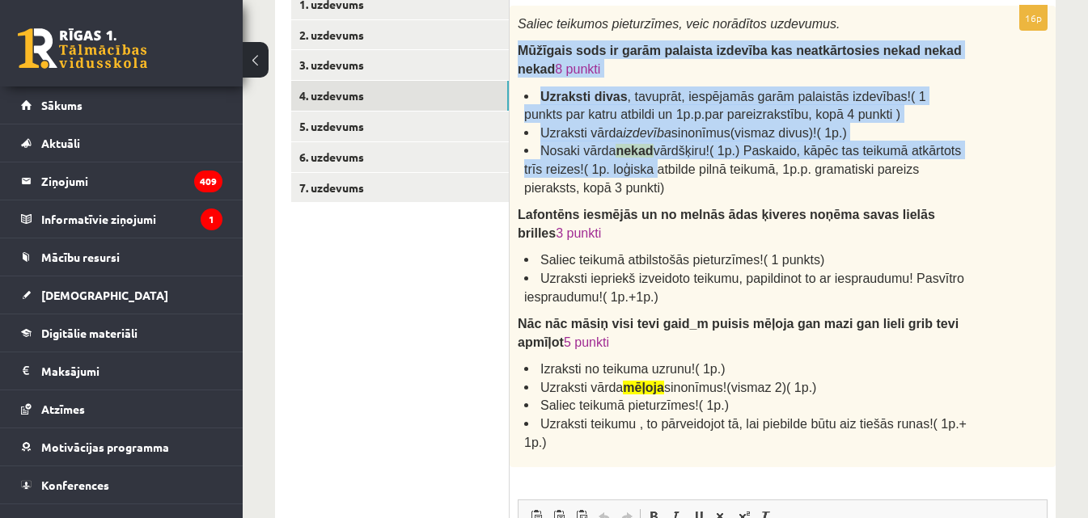
drag, startPoint x: 519, startPoint y: 51, endPoint x: 589, endPoint y: 178, distance: 144.8
click at [589, 176] on div "Saliec teikumos pieturzīmes, veic norādītos uzdevumus. Mūžīgais sods ir garām p…" at bounding box center [783, 237] width 546 height 462
drag, startPoint x: 589, startPoint y: 199, endPoint x: 579, endPoint y: 176, distance: 25.4
click at [588, 195] on li "Nosaki vārda nekad vārdšķiru!( 1p.) Paskaido, kāpēc tas teikumā atkārtots trīs …" at bounding box center [745, 168] width 442 height 55
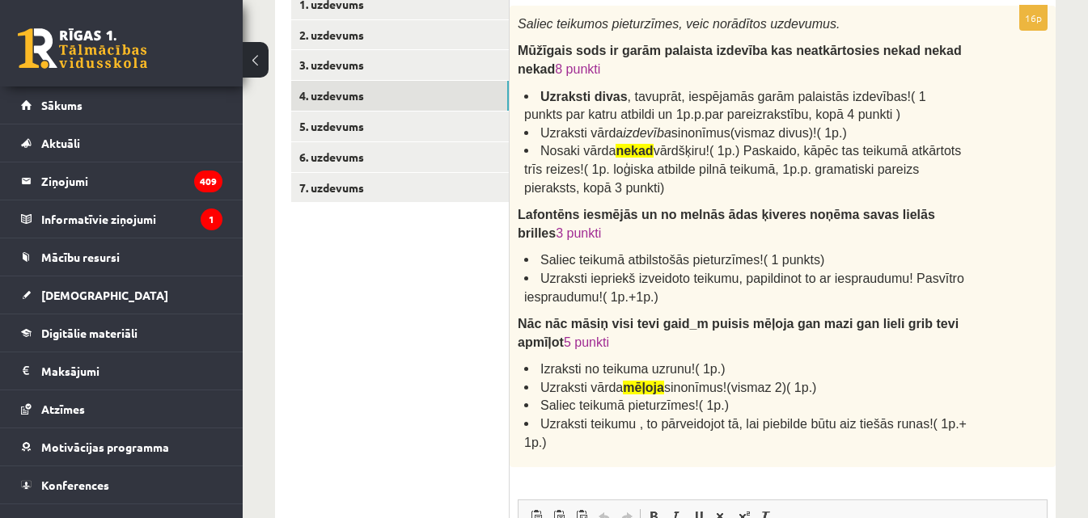
drag, startPoint x: 519, startPoint y: 52, endPoint x: 588, endPoint y: 184, distance: 149.4
click at [588, 184] on div "Saliec teikumos pieturzīmes, veic norādītos uzdevumus. Mūžīgais sods ir garām p…" at bounding box center [783, 237] width 546 height 462
click at [588, 185] on li "Nosaki vārda nekad vārdšķiru!( 1p.) Paskaido, kāpēc tas teikumā atkārtots trīs …" at bounding box center [745, 168] width 442 height 55
drag, startPoint x: 518, startPoint y: 23, endPoint x: 599, endPoint y: 195, distance: 190.3
click at [599, 195] on div "Saliec teikumos pieturzīmes, veic norādītos uzdevumus. Mūžīgais sods ir garām p…" at bounding box center [783, 237] width 546 height 462
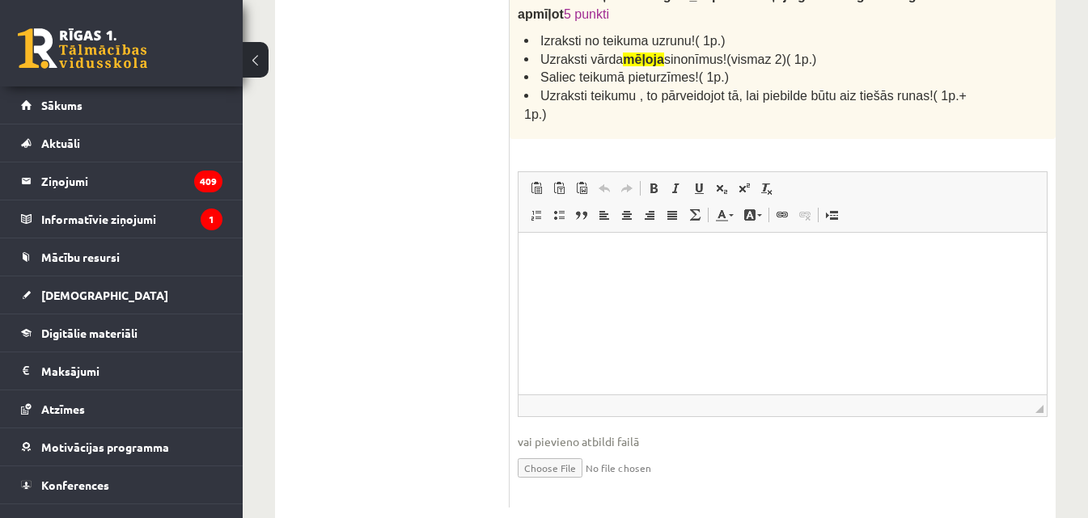
scroll to position [632, 0]
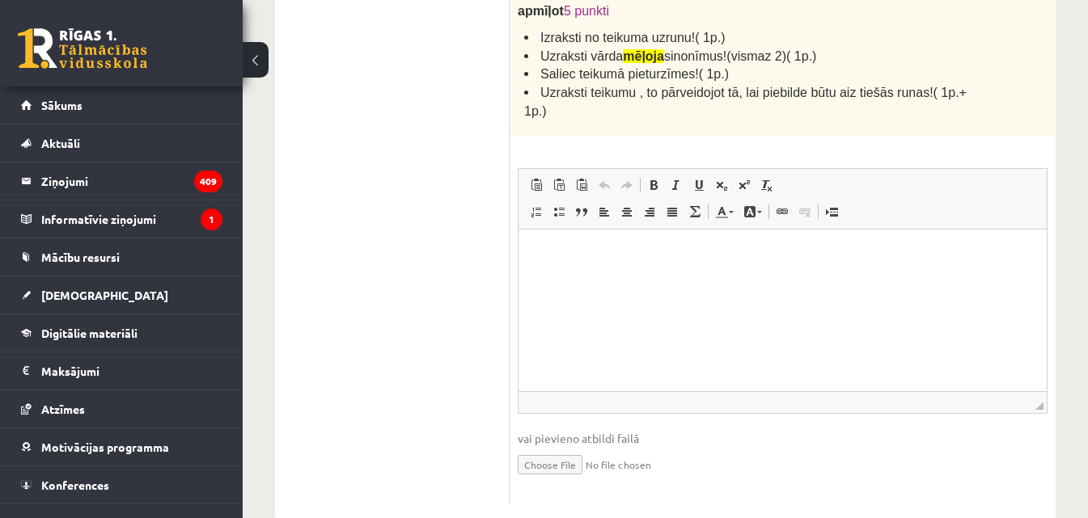
click at [573, 279] on html at bounding box center [782, 254] width 528 height 49
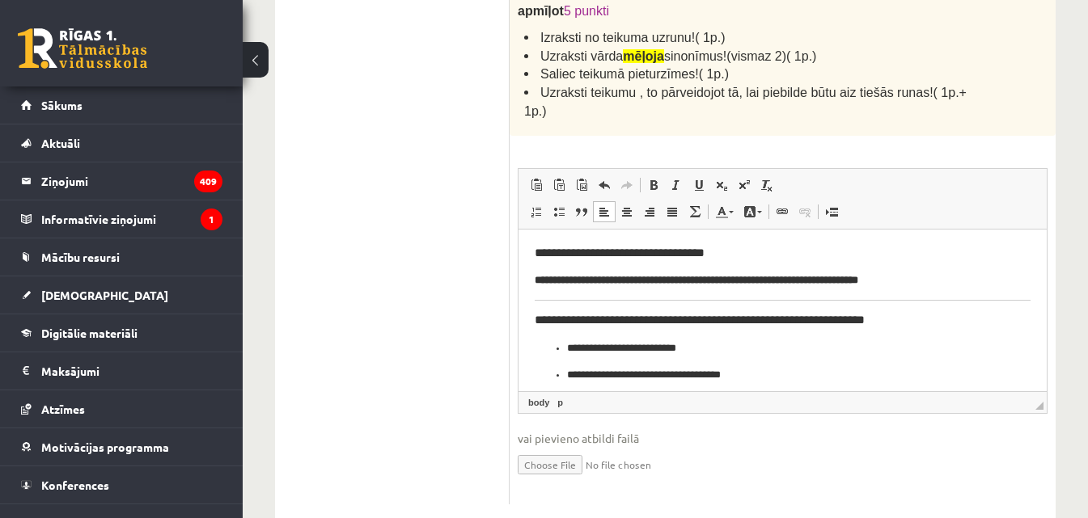
scroll to position [552, 0]
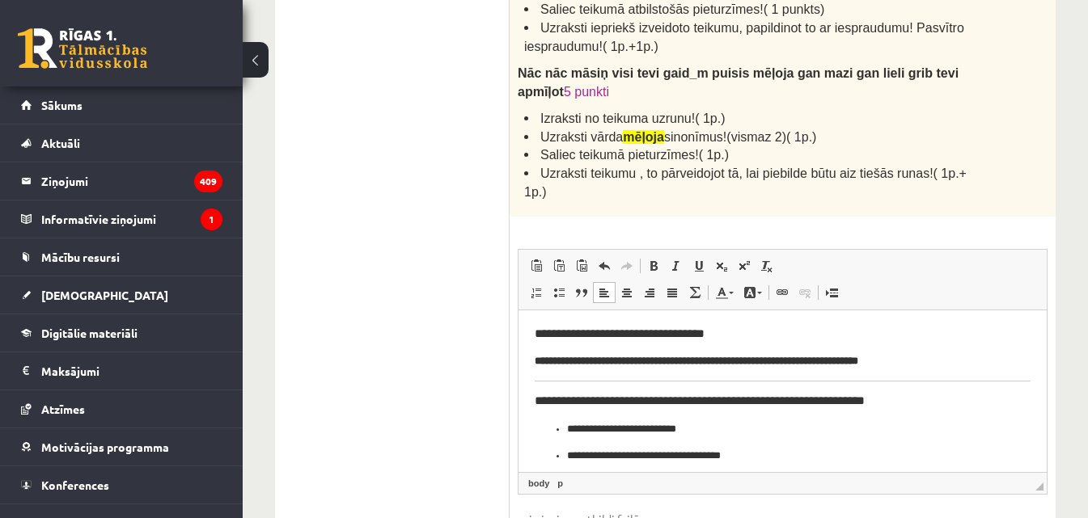
click at [692, 379] on body "**********" at bounding box center [783, 519] width 496 height 385
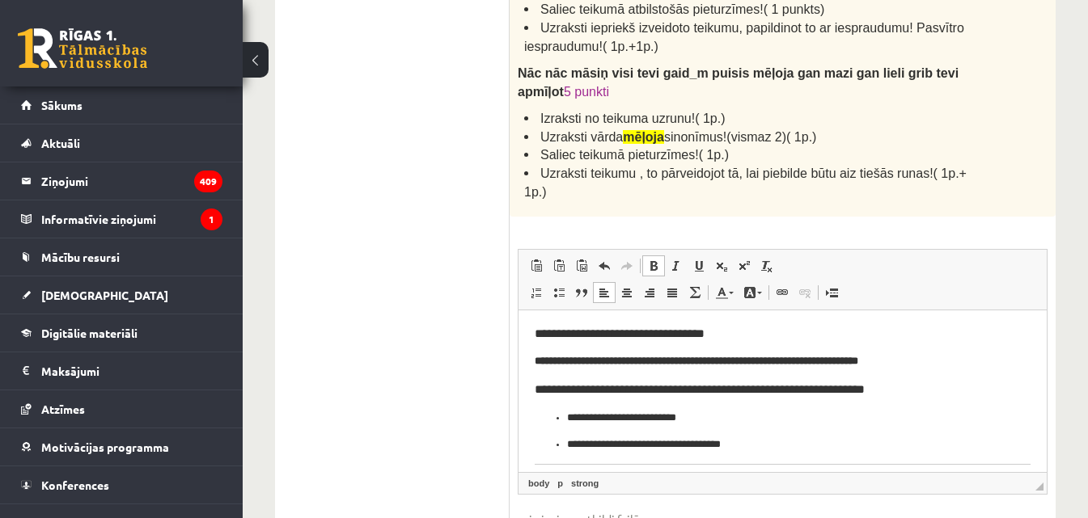
click at [552, 331] on h3 "**********" at bounding box center [777, 334] width 484 height 15
click at [548, 334] on h3 "**********" at bounding box center [777, 334] width 484 height 15
click at [533, 331] on html "**********" at bounding box center [782, 514] width 528 height 406
click at [543, 338] on h3 "**********" at bounding box center [777, 334] width 484 height 15
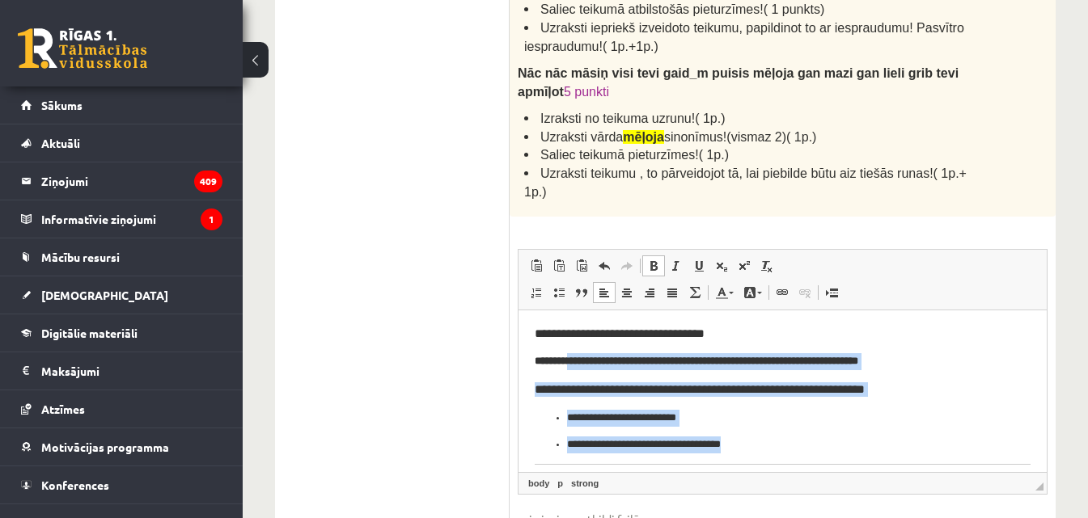
drag, startPoint x: 581, startPoint y: 361, endPoint x: 740, endPoint y: 440, distance: 178.0
click at [741, 441] on body "**********" at bounding box center [783, 514] width 496 height 374
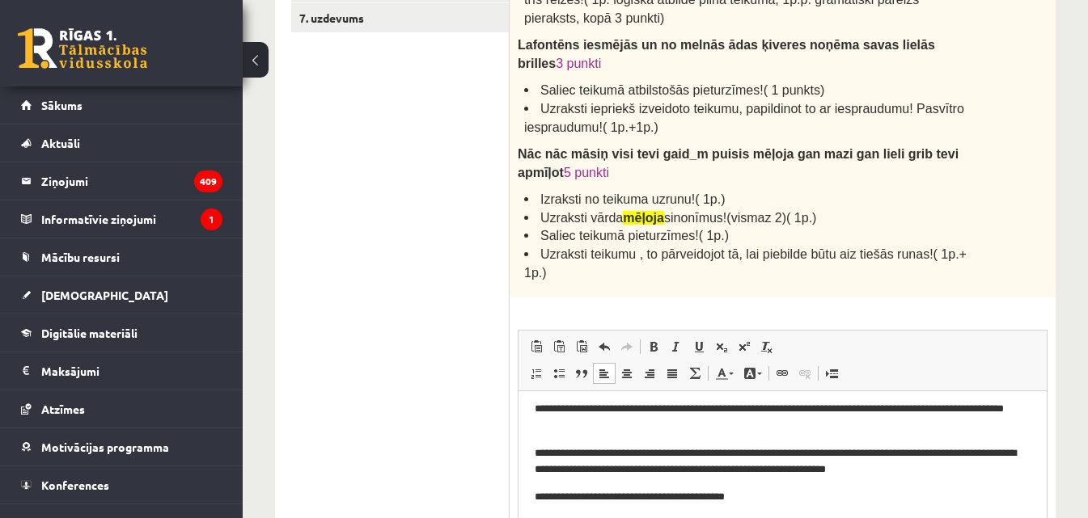
scroll to position [0, 0]
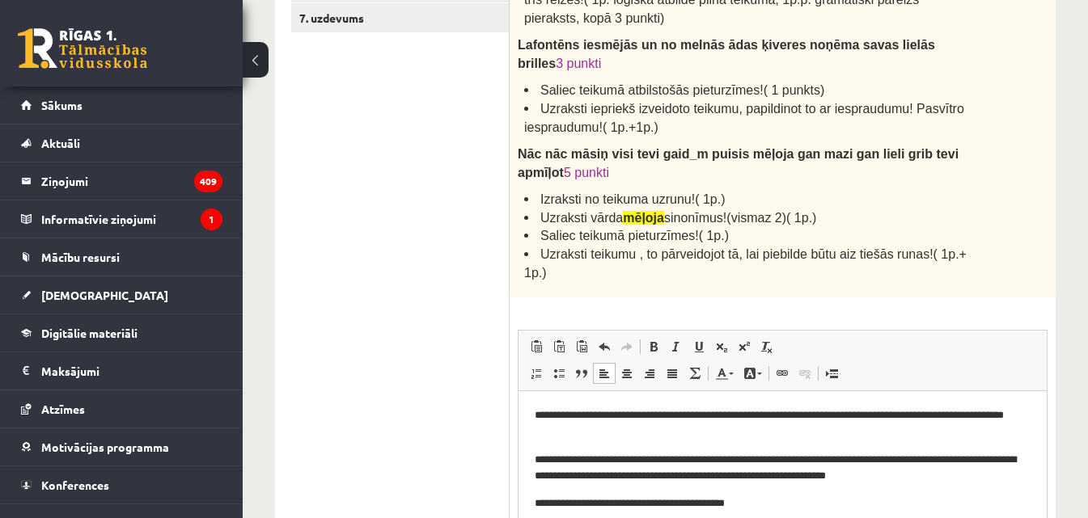
click at [543, 412] on p "**********" at bounding box center [777, 425] width 484 height 34
click at [534, 413] on html "**********" at bounding box center [782, 495] width 528 height 209
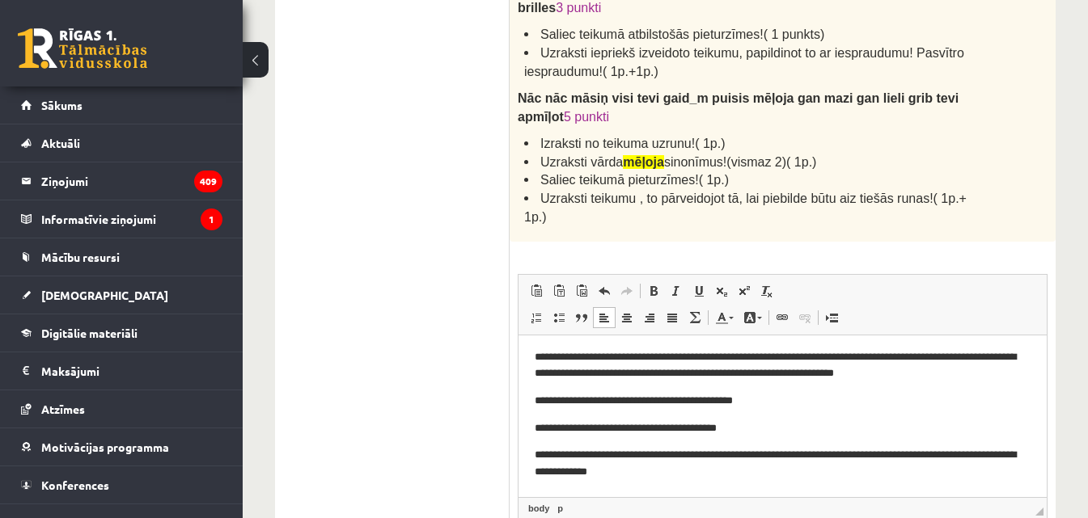
scroll to position [552, 0]
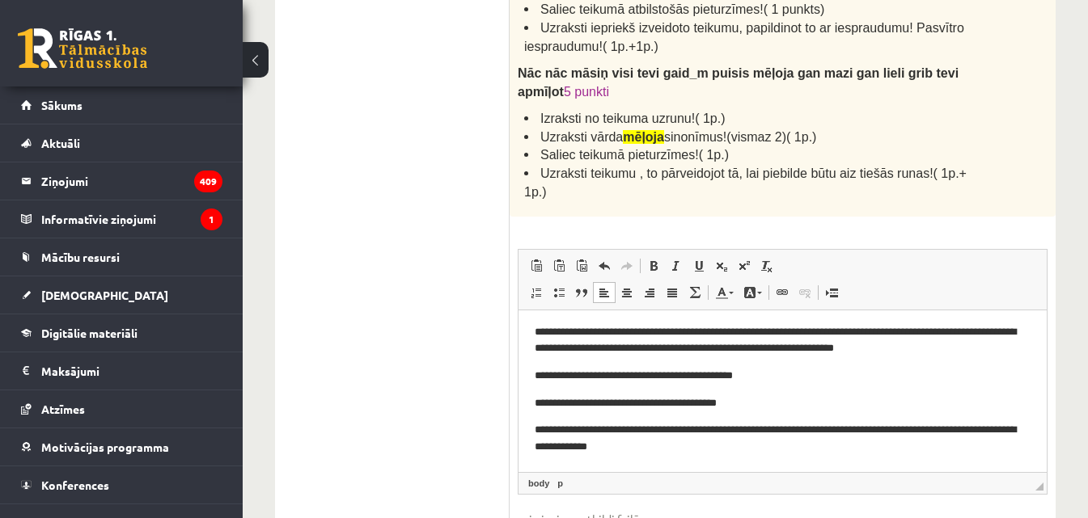
click at [782, 375] on p "**********" at bounding box center [777, 376] width 484 height 17
click at [758, 374] on p "**********" at bounding box center [777, 376] width 484 height 17
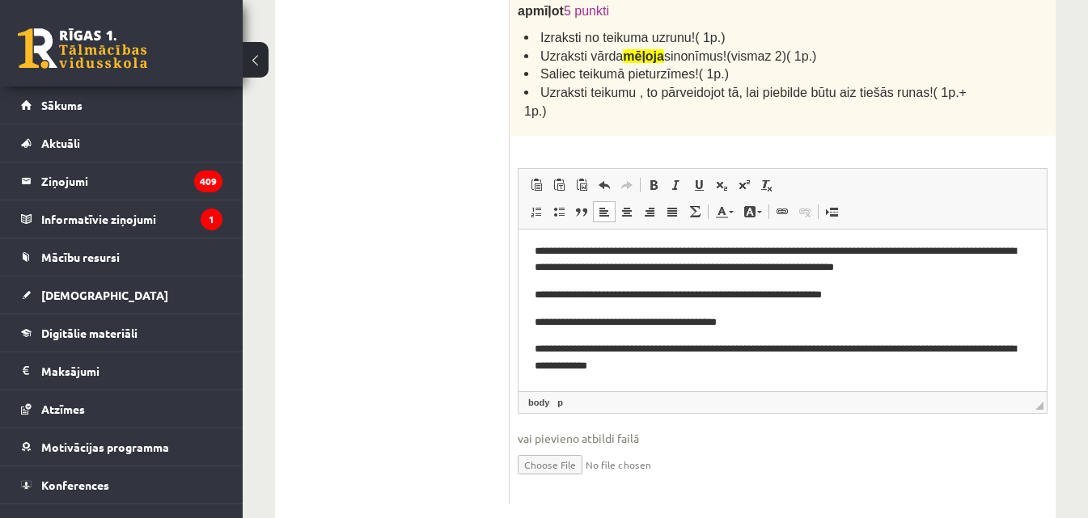
click at [684, 368] on p "**********" at bounding box center [777, 358] width 484 height 34
click at [862, 295] on p "**********" at bounding box center [777, 295] width 484 height 17
click at [691, 368] on p "**********" at bounding box center [777, 358] width 484 height 34
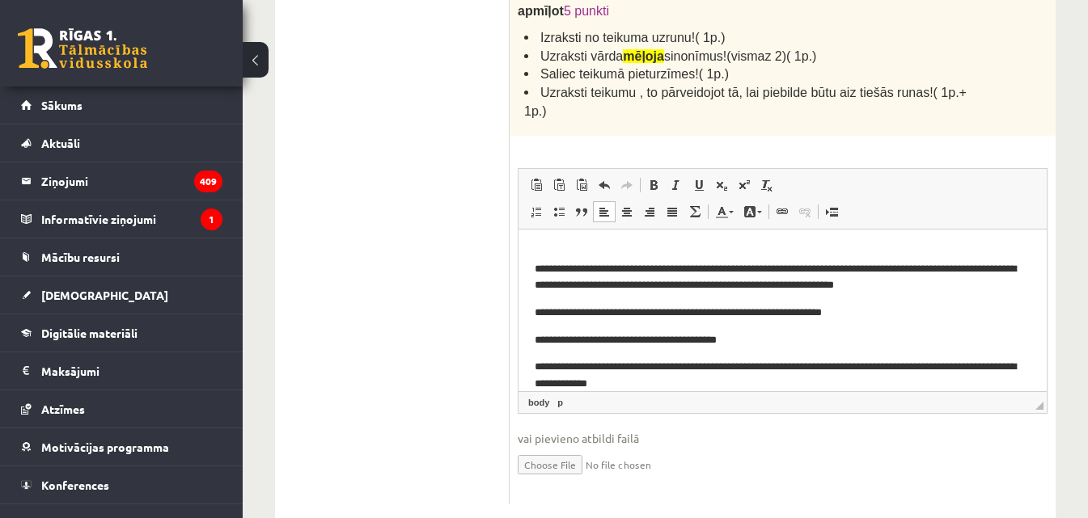
scroll to position [0, 0]
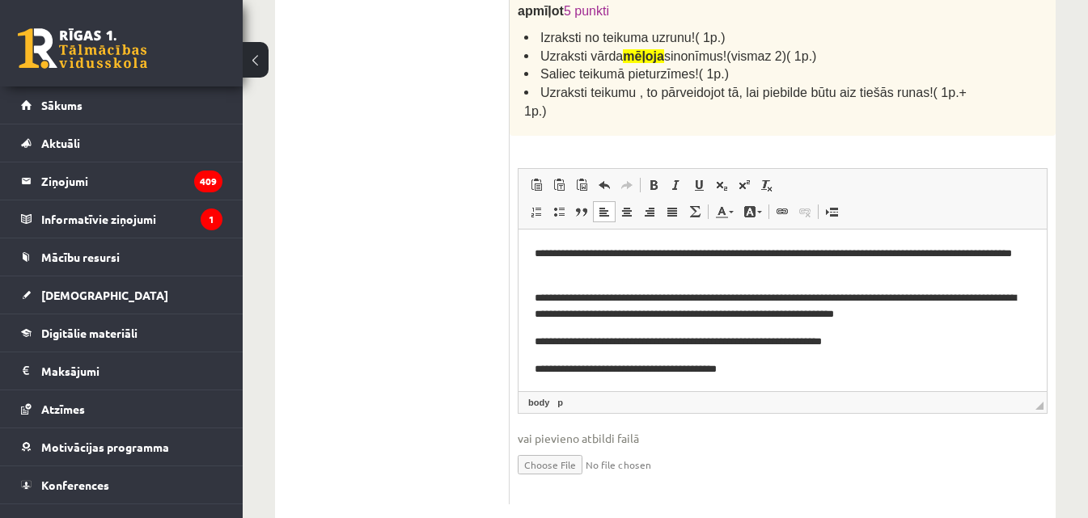
click at [533, 249] on html "**********" at bounding box center [782, 362] width 528 height 264
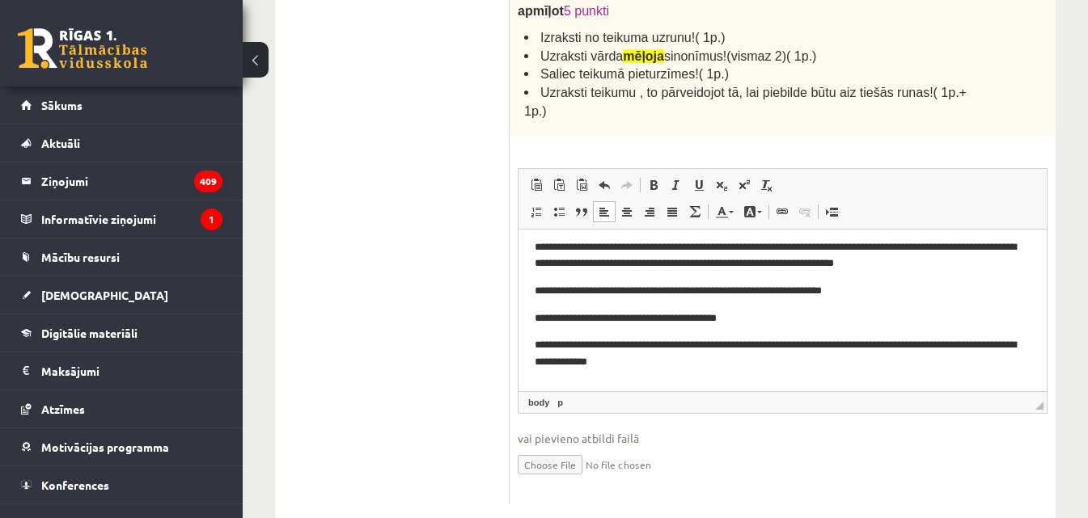
scroll to position [102, 0]
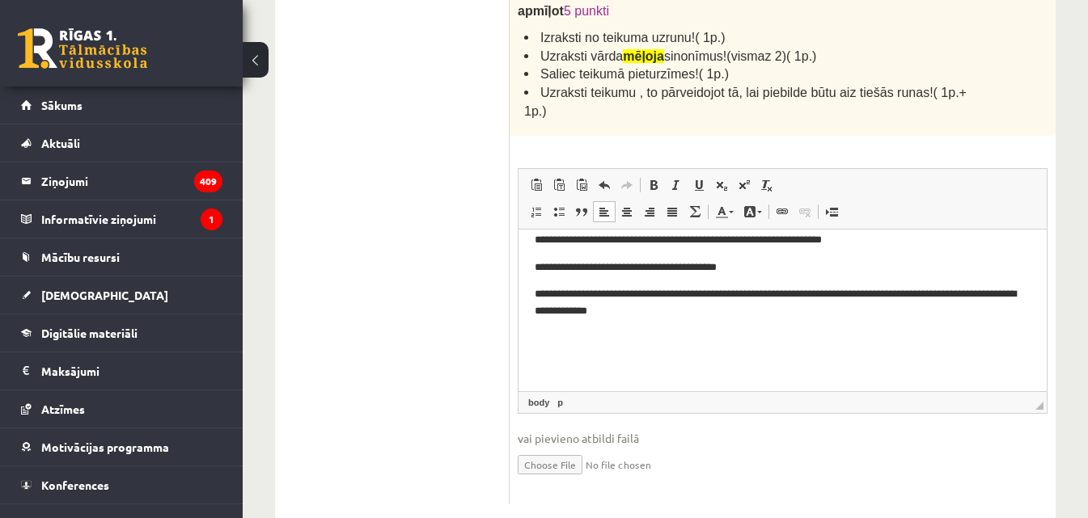
click at [672, 341] on p "Bagātinātā teksta redaktors, wiswyg-editor-user-answer-47433865116840" at bounding box center [777, 339] width 484 height 17
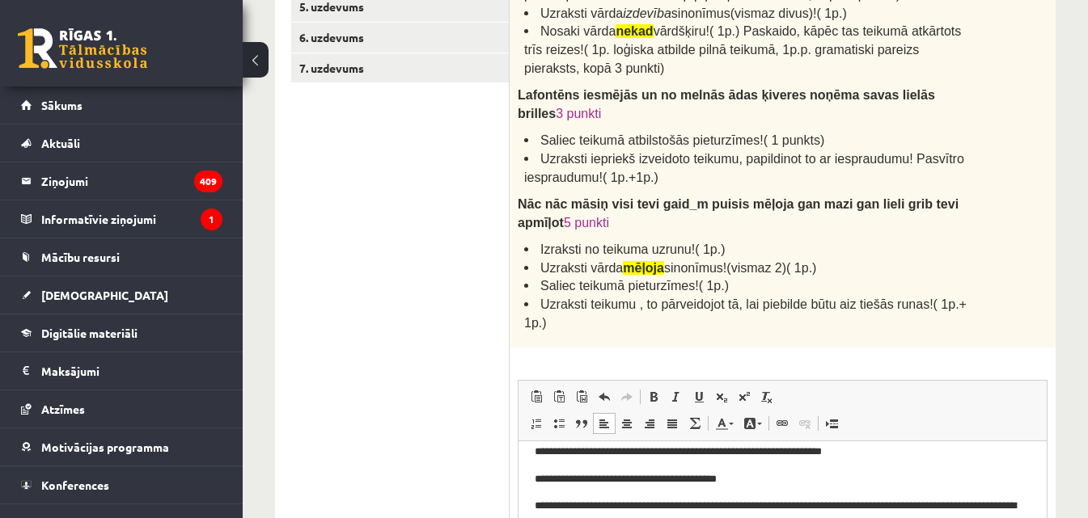
scroll to position [309, 0]
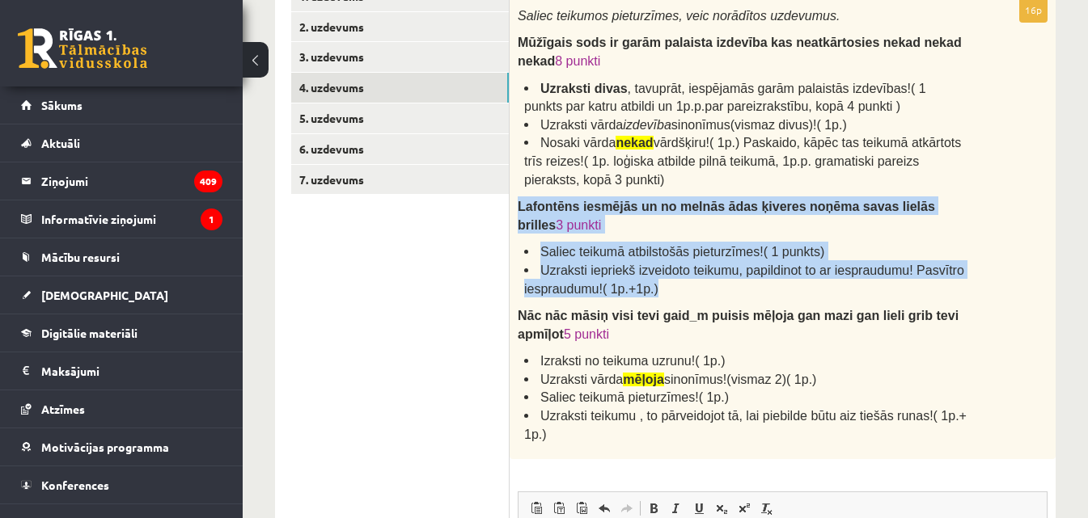
drag, startPoint x: 517, startPoint y: 208, endPoint x: 675, endPoint y: 269, distance: 169.3
click at [675, 269] on div "Saliec teikumos pieturzīmes, veic norādītos uzdevumus. Mūžīgais sods ir garām p…" at bounding box center [783, 229] width 546 height 462
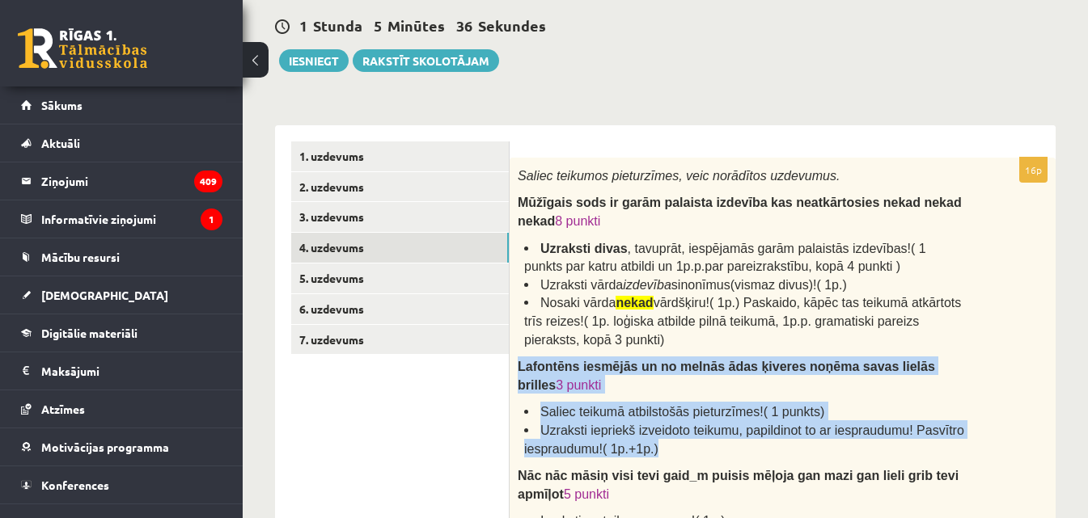
scroll to position [147, 0]
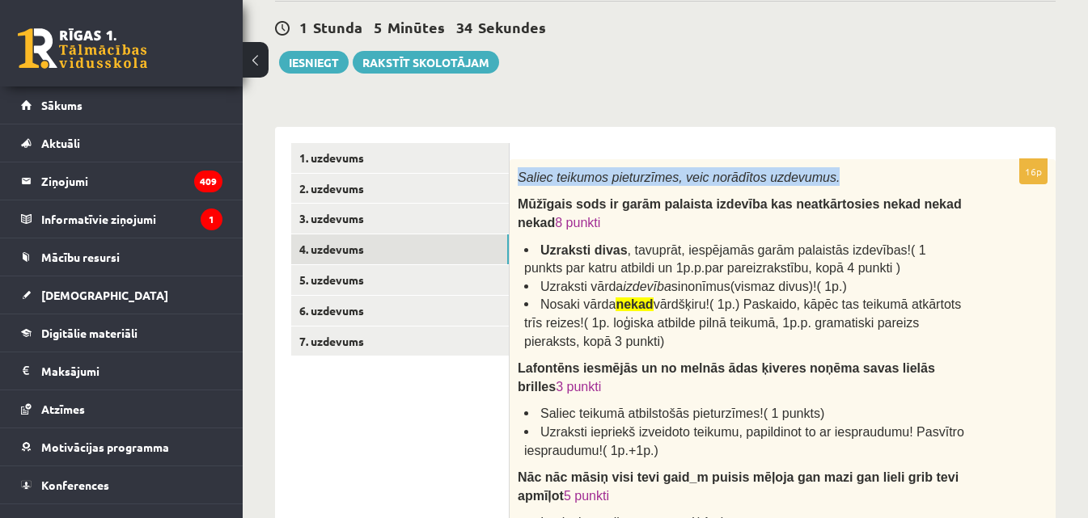
drag, startPoint x: 526, startPoint y: 175, endPoint x: 811, endPoint y: 176, distance: 285.5
click at [811, 176] on p "Saliec teikumos pieturzīmes, veic norādītos uzdevumus." at bounding box center [742, 176] width 449 height 19
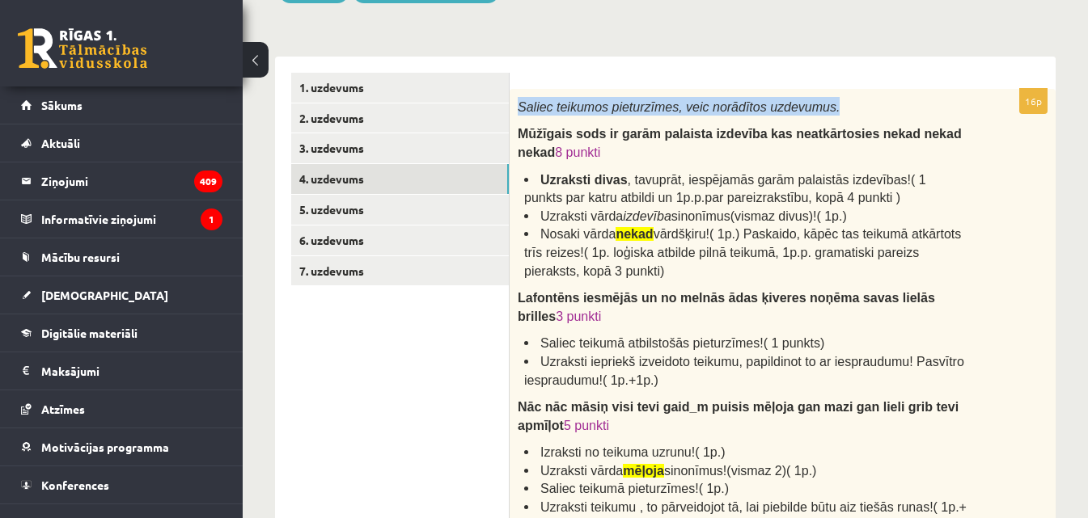
scroll to position [309, 0]
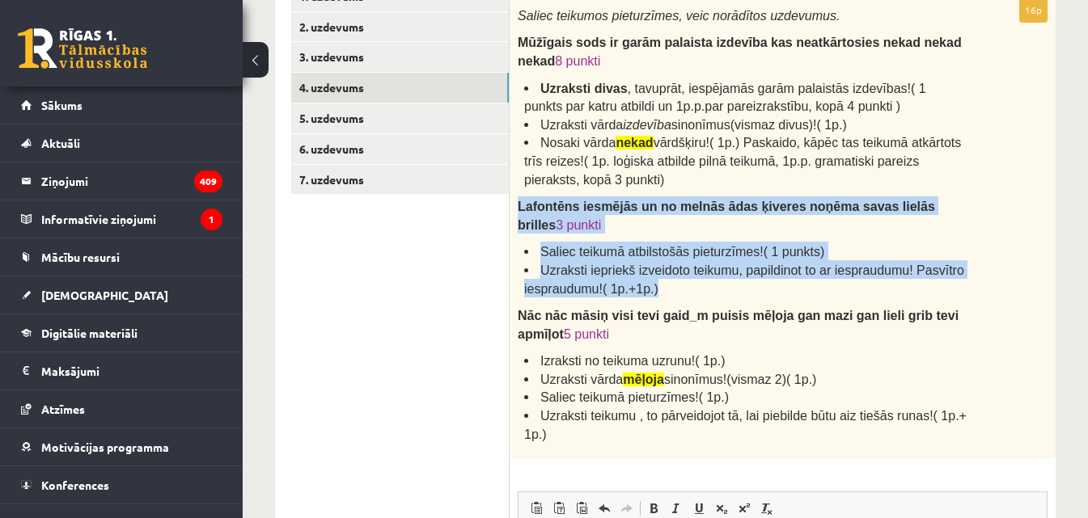
drag, startPoint x: 519, startPoint y: 205, endPoint x: 665, endPoint y: 266, distance: 157.7
click at [665, 266] on div "Saliec teikumos pieturzīmes, veic norādītos uzdevumus. Mūžīgais sods ir garām p…" at bounding box center [783, 229] width 546 height 462
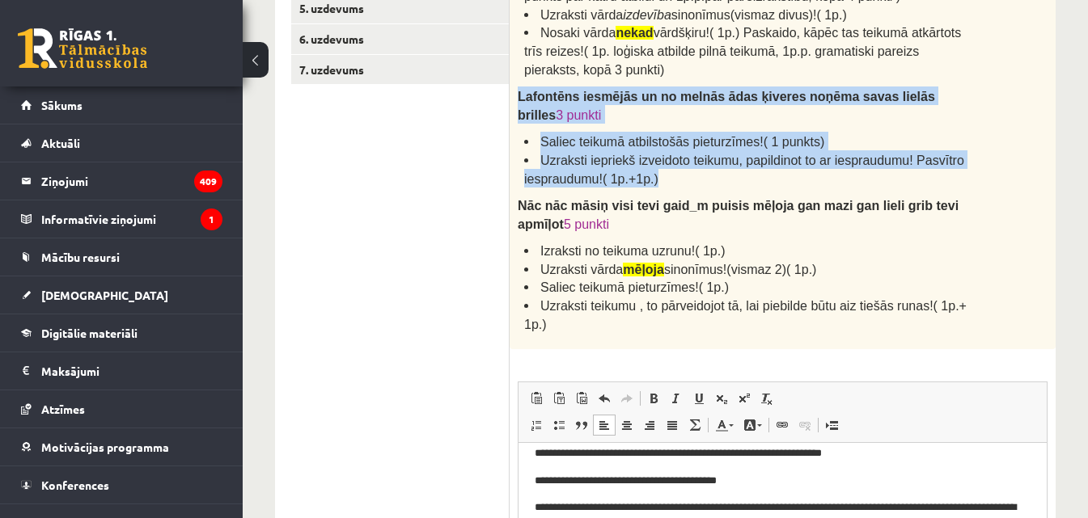
scroll to position [390, 0]
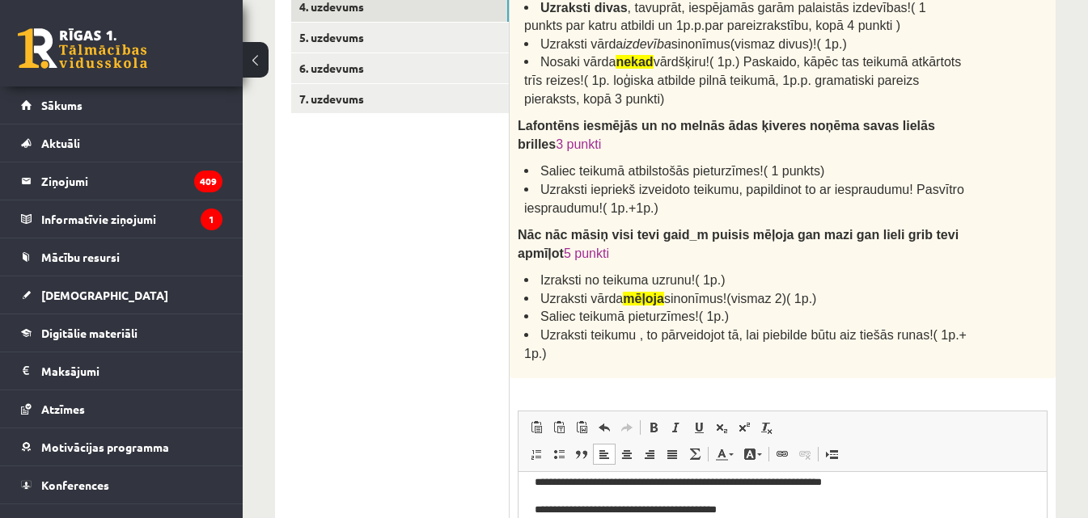
click at [397, 251] on ul "1. uzdevums 2. uzdevums 3. uzdevums 4. uzdevums 5. uzdevums 6. uzdevums 7. uzde…" at bounding box center [400, 324] width 218 height 847
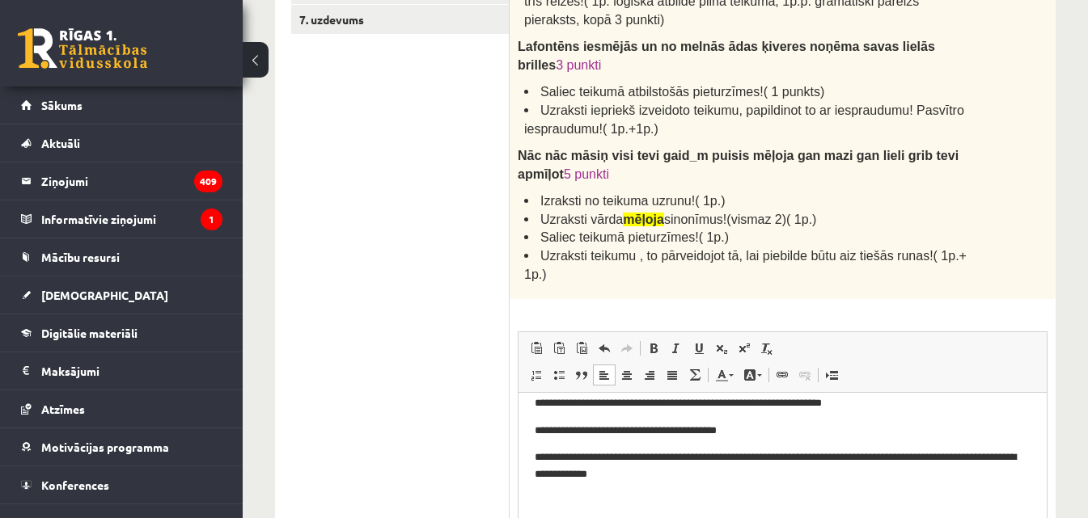
scroll to position [632, 0]
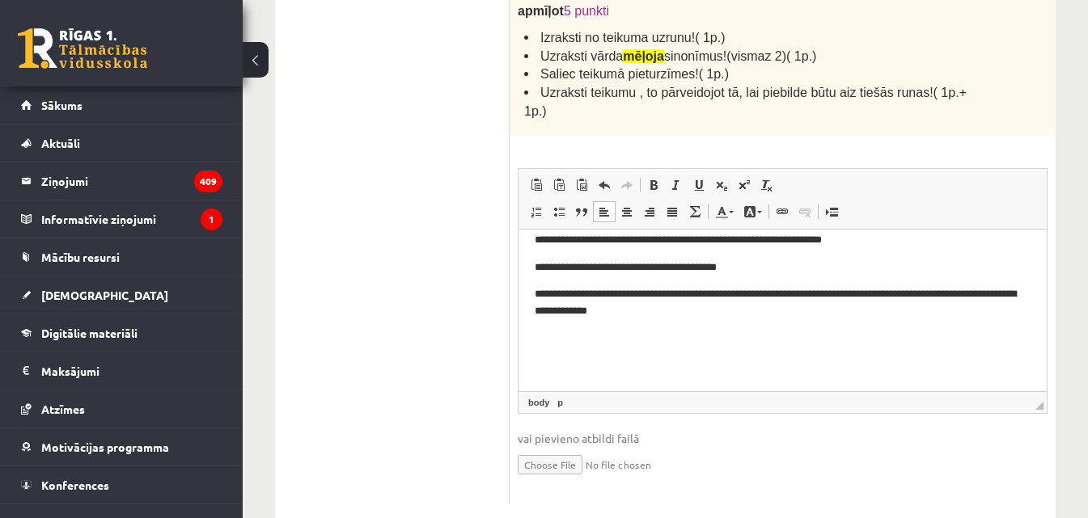
click at [654, 340] on p "Bagātinātā teksta redaktors, wiswyg-editor-user-answer-47433865116840" at bounding box center [777, 339] width 484 height 17
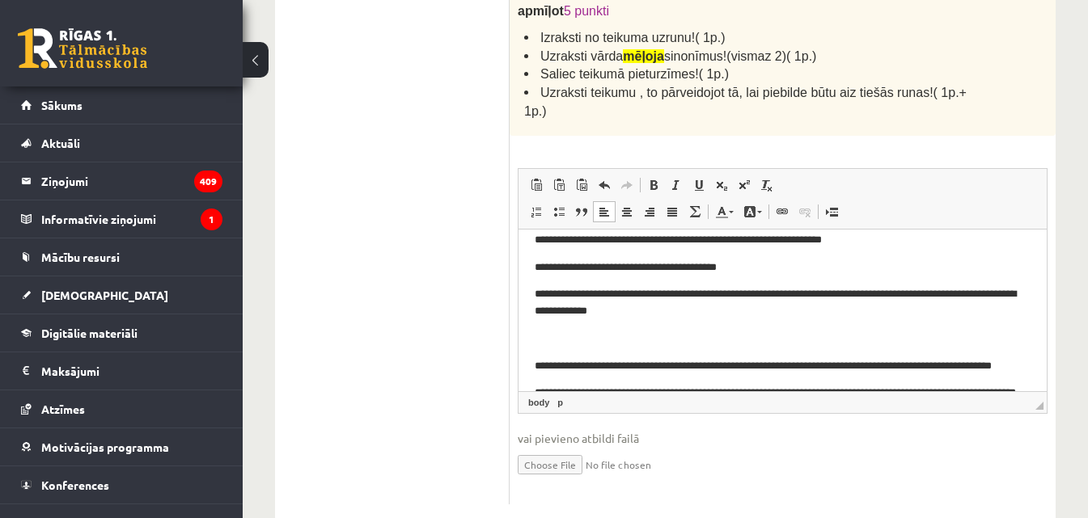
scroll to position [177, 0]
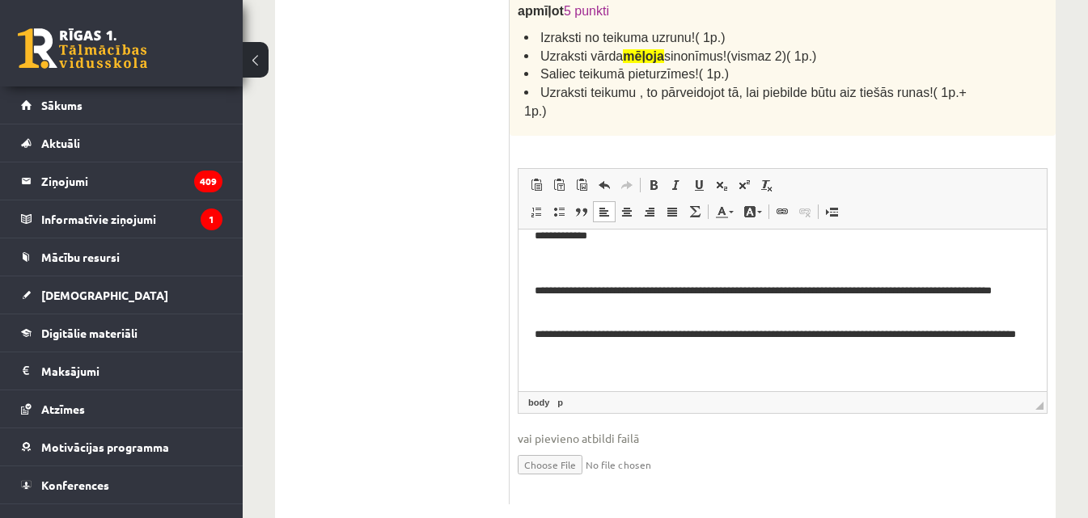
click at [534, 288] on html "**********" at bounding box center [782, 237] width 528 height 369
click at [670, 331] on p "**********" at bounding box center [777, 352] width 484 height 50
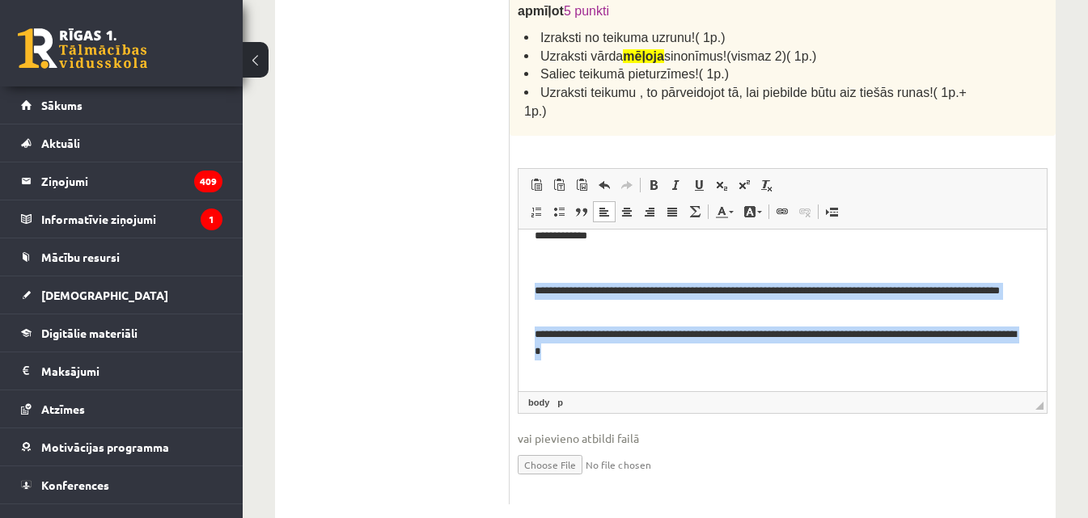
drag, startPoint x: 679, startPoint y: 356, endPoint x: 536, endPoint y: 285, distance: 159.2
click at [536, 285] on body "**********" at bounding box center [777, 237] width 484 height 336
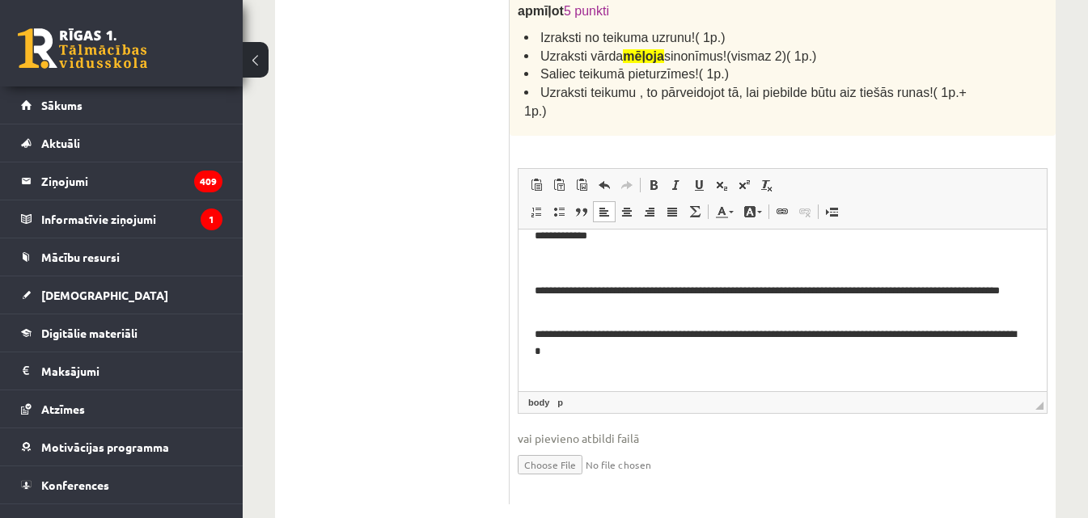
click at [706, 361] on p "**********" at bounding box center [777, 352] width 484 height 50
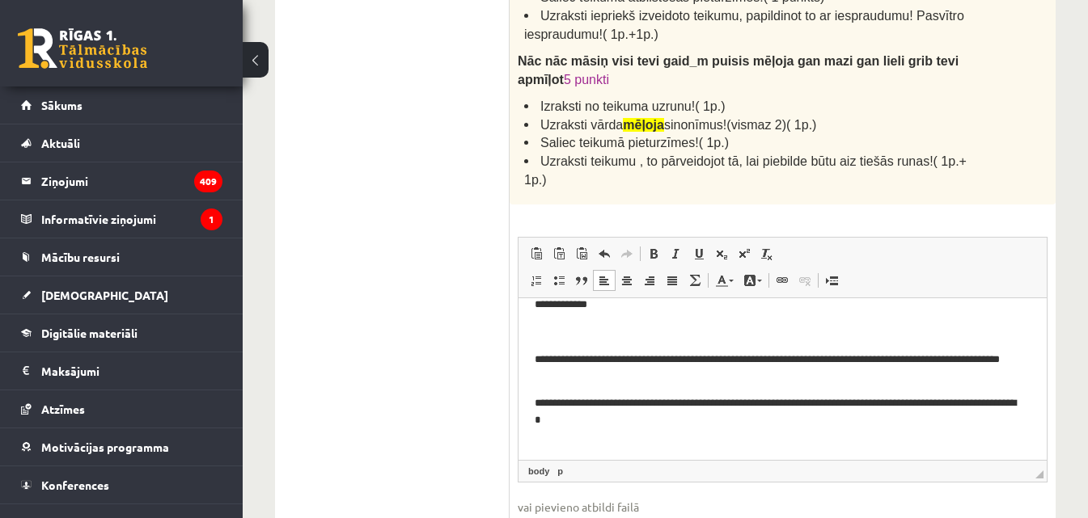
scroll to position [471, 0]
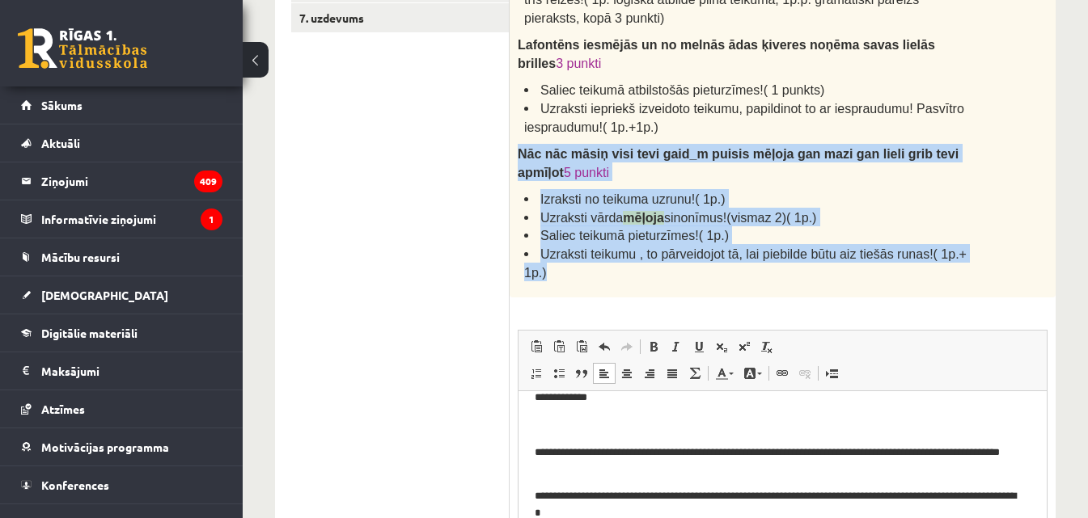
drag, startPoint x: 518, startPoint y: 130, endPoint x: 978, endPoint y: 249, distance: 474.5
click at [978, 249] on div "Saliec teikumos pieturzīmes, veic norādītos uzdevumus. Mūžīgais sods ir garām p…" at bounding box center [783, 67] width 546 height 462
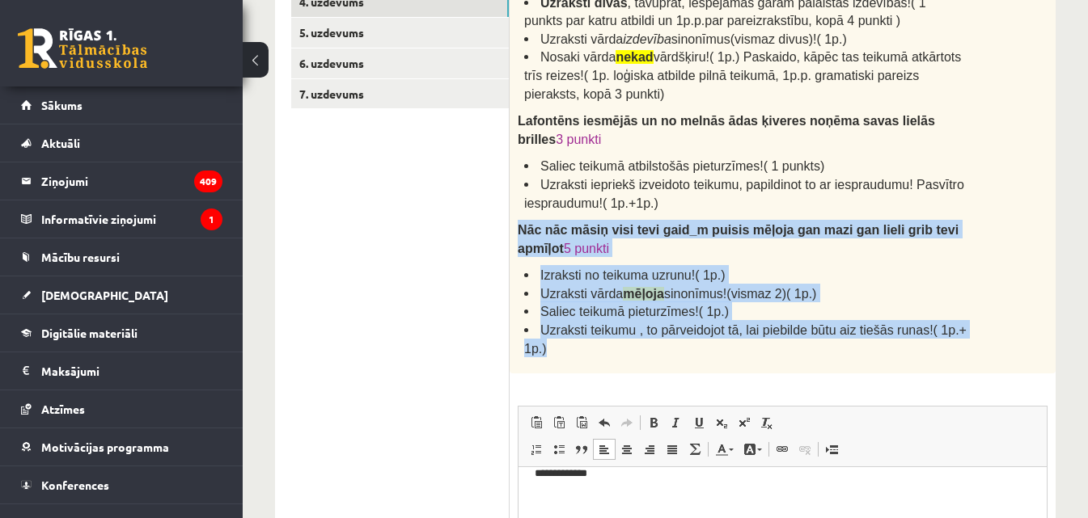
scroll to position [404, 0]
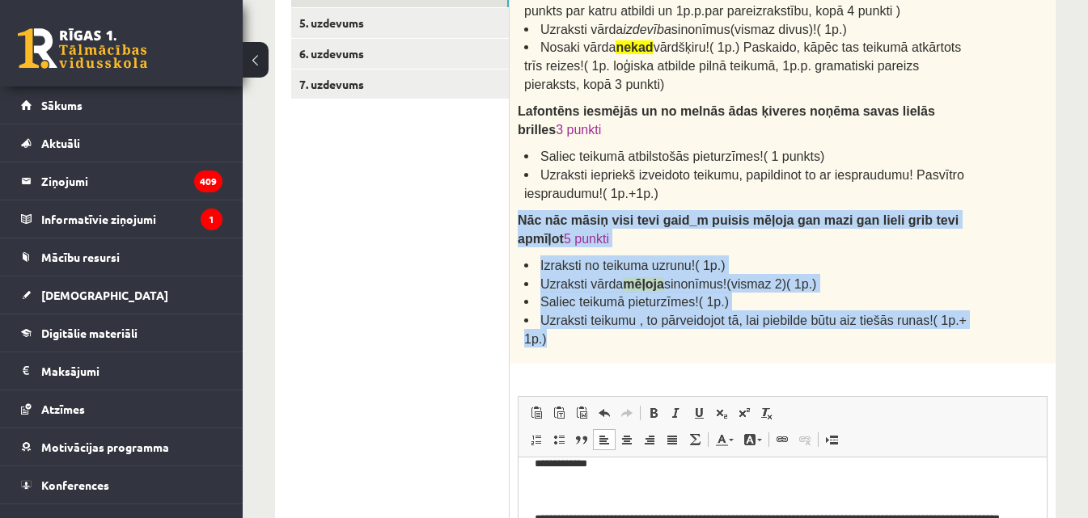
click at [639, 225] on p "Nāc nāc māsiņ visi tevi gaid_m puisis mēļoja gan mazi gan lieli grib tevi apmīļ…" at bounding box center [742, 228] width 449 height 36
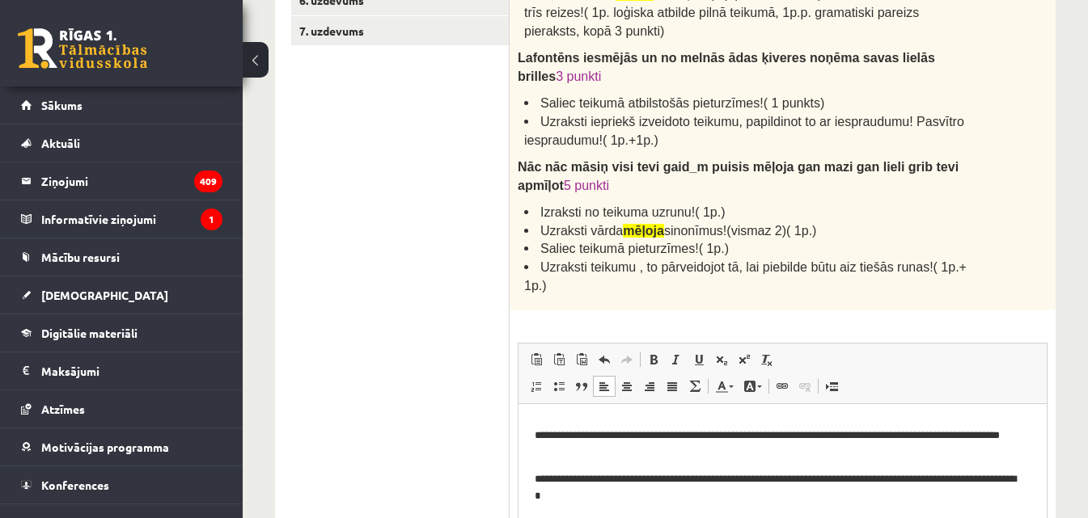
scroll to position [485, 0]
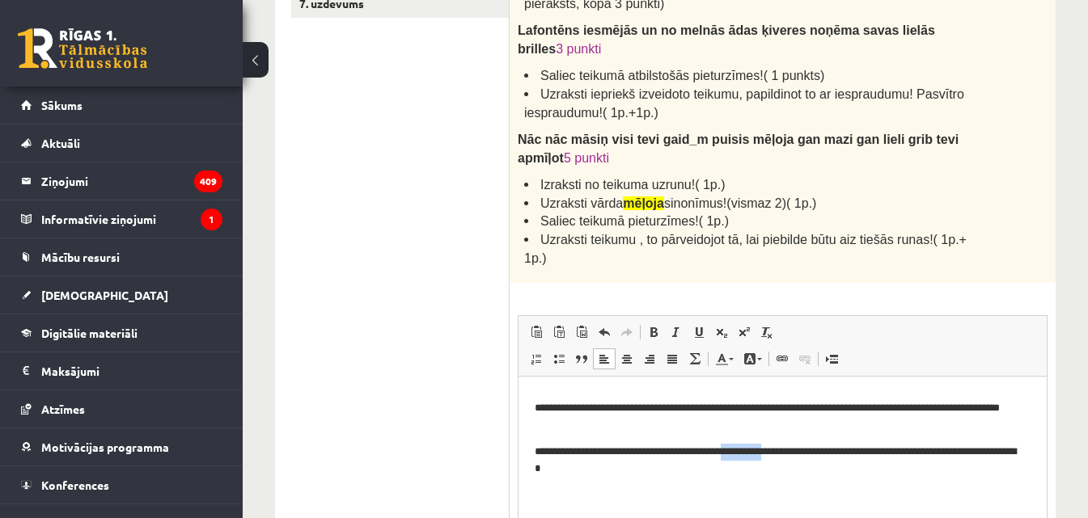
drag, startPoint x: 752, startPoint y: 452, endPoint x: 807, endPoint y: 455, distance: 55.1
click at [807, 455] on p "**********" at bounding box center [777, 469] width 484 height 50
click at [747, 467] on p "**********" at bounding box center [777, 469] width 484 height 50
drag, startPoint x: 731, startPoint y: 452, endPoint x: 805, endPoint y: 451, distance: 73.6
click at [805, 451] on p "**********" at bounding box center [777, 469] width 484 height 50
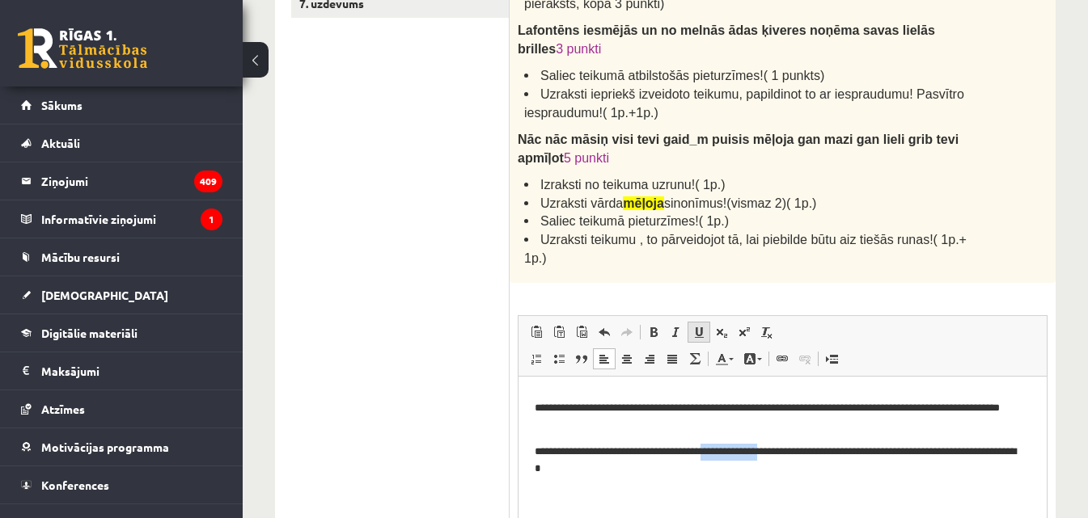
click at [698, 326] on span at bounding box center [698, 332] width 13 height 13
click at [730, 496] on body "**********" at bounding box center [777, 354] width 484 height 336
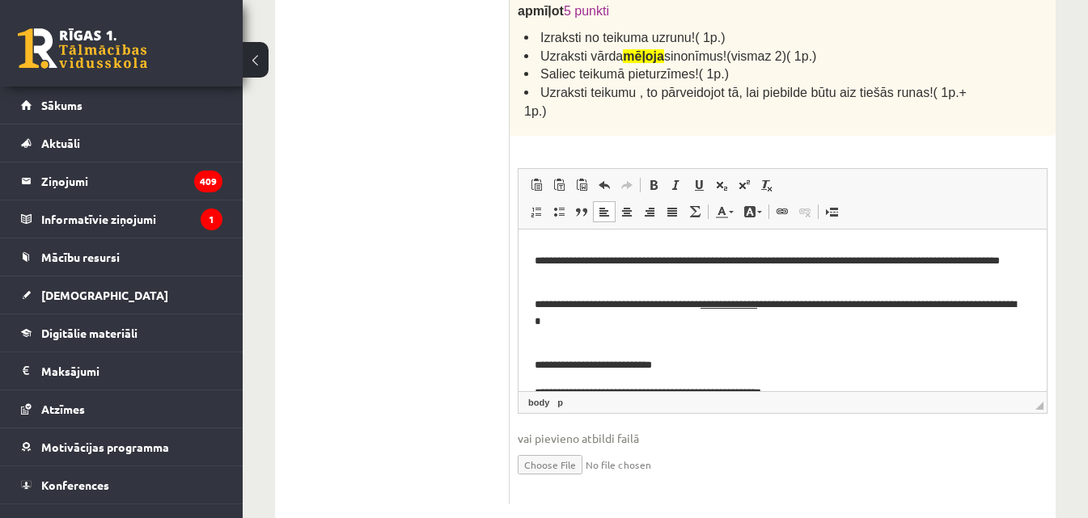
scroll to position [303, 0]
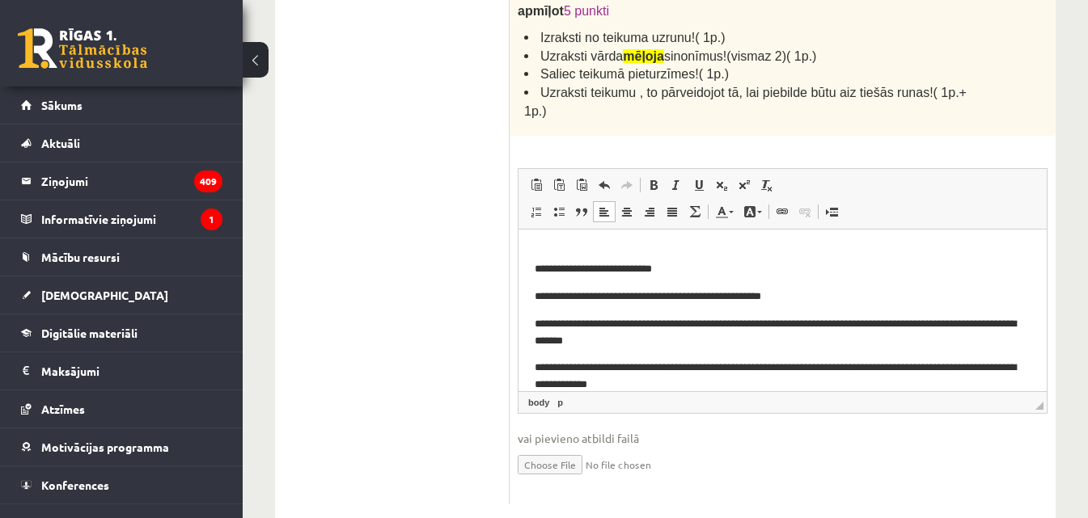
click at [710, 370] on p "**********" at bounding box center [777, 377] width 484 height 34
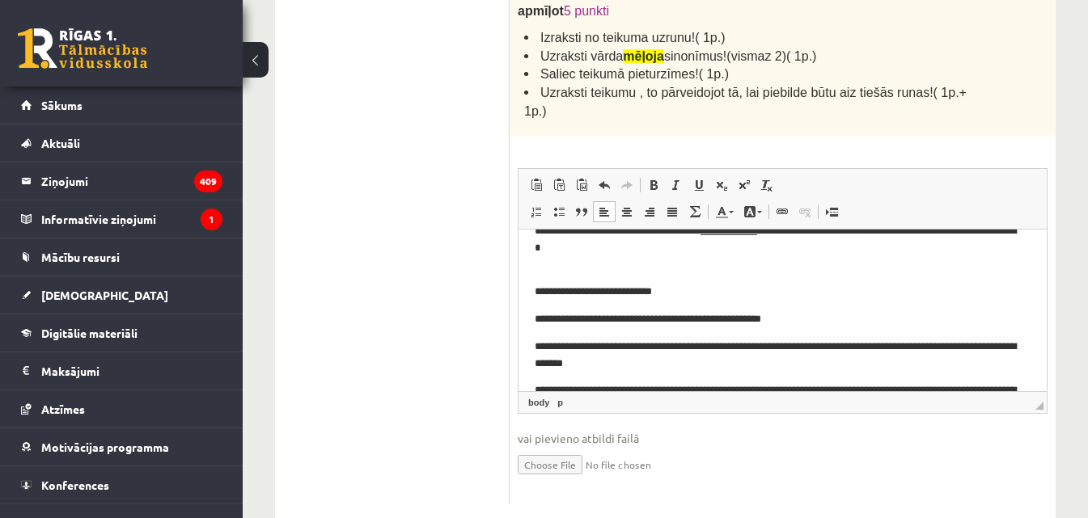
scroll to position [323, 0]
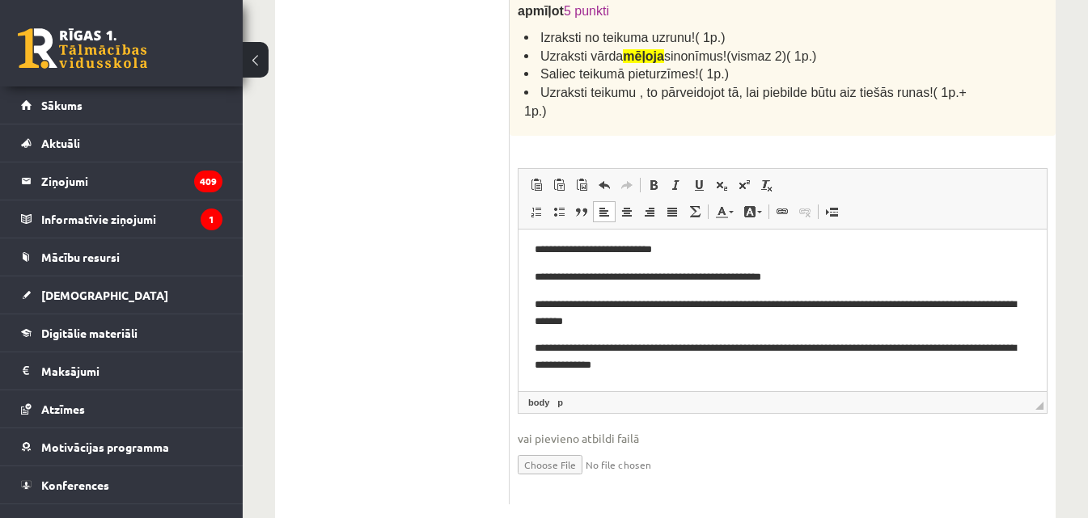
click at [535, 252] on p "**********" at bounding box center [777, 250] width 484 height 17
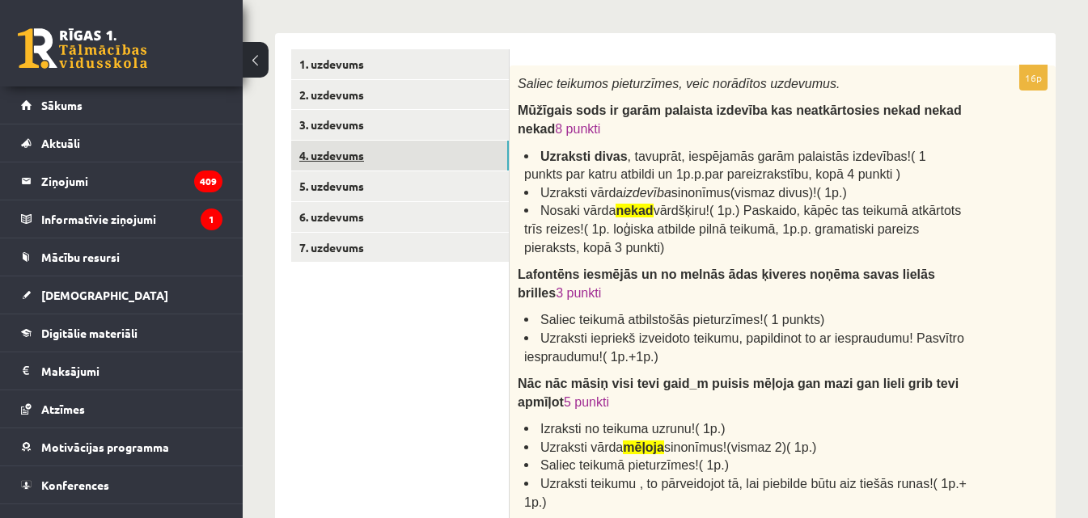
scroll to position [147, 0]
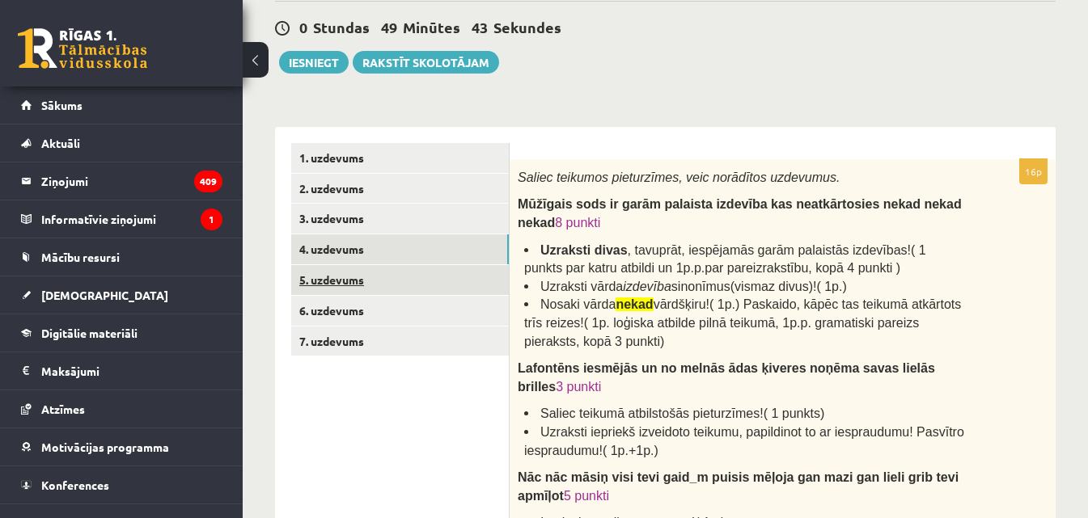
click at [343, 283] on link "5. uzdevums" at bounding box center [400, 280] width 218 height 30
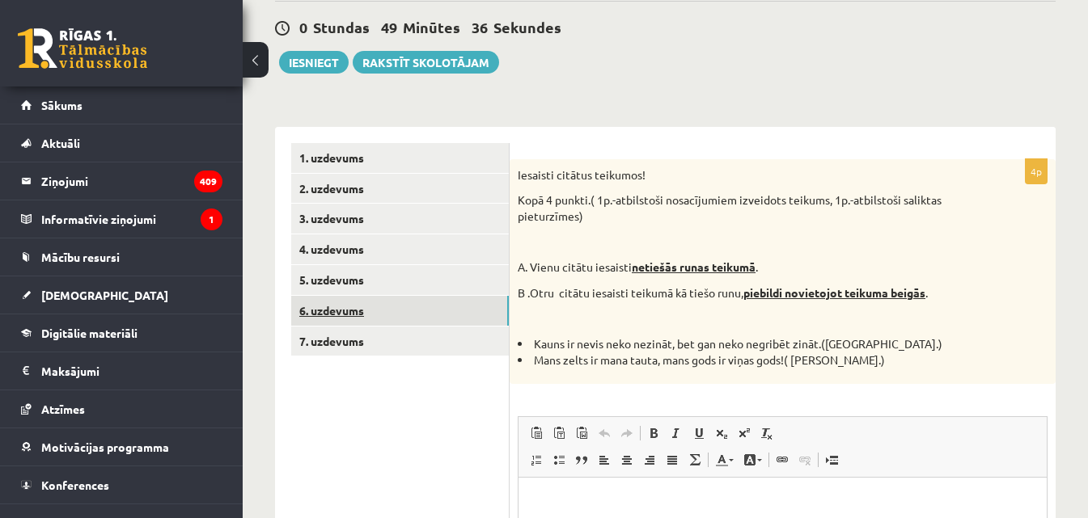
click at [355, 311] on link "6. uzdevums" at bounding box center [400, 311] width 218 height 30
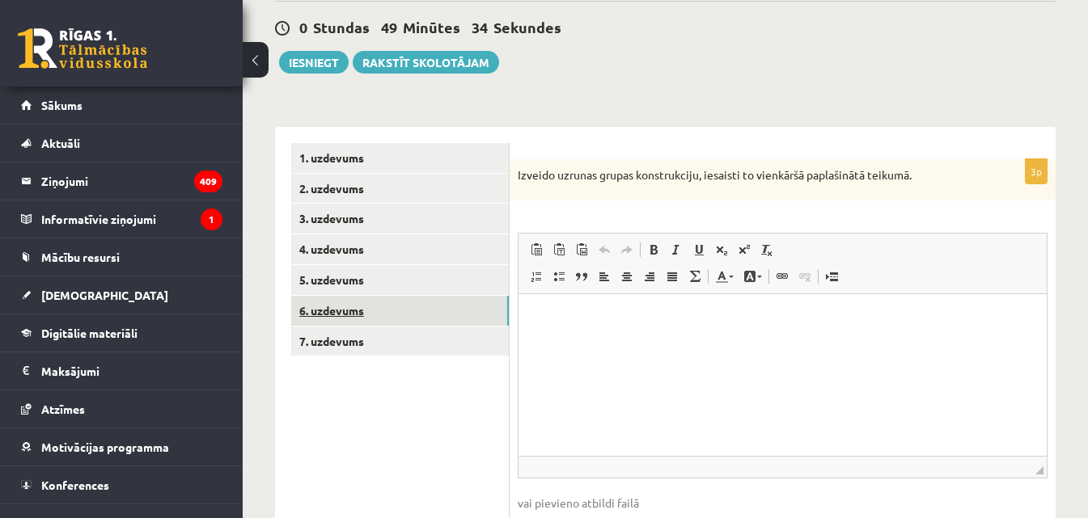
scroll to position [0, 0]
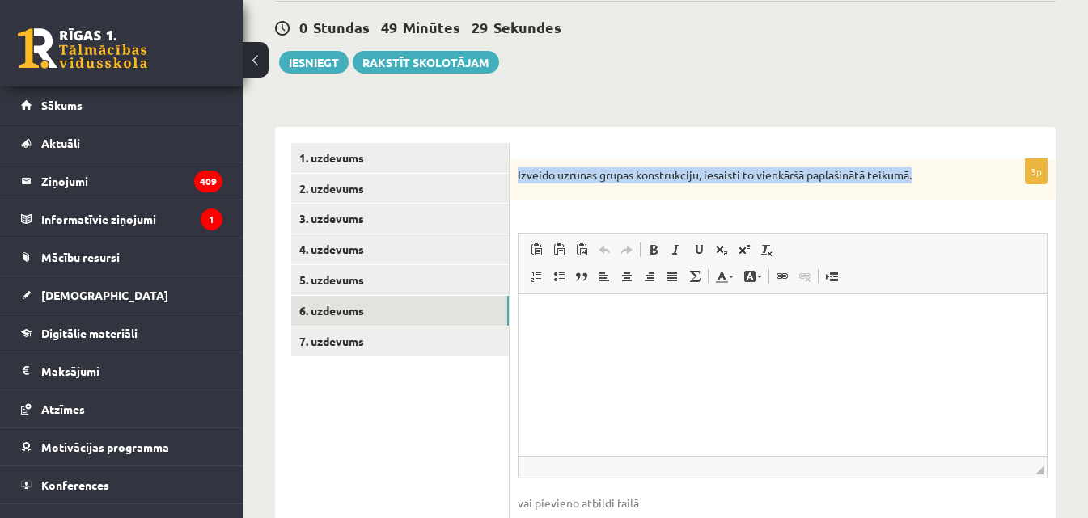
drag, startPoint x: 517, startPoint y: 176, endPoint x: 920, endPoint y: 192, distance: 403.9
click at [920, 192] on div "Izveido uzrunas grupas konstrukciju, iesaisti to vienkāršā paplašinātā teikumā." at bounding box center [783, 180] width 546 height 42
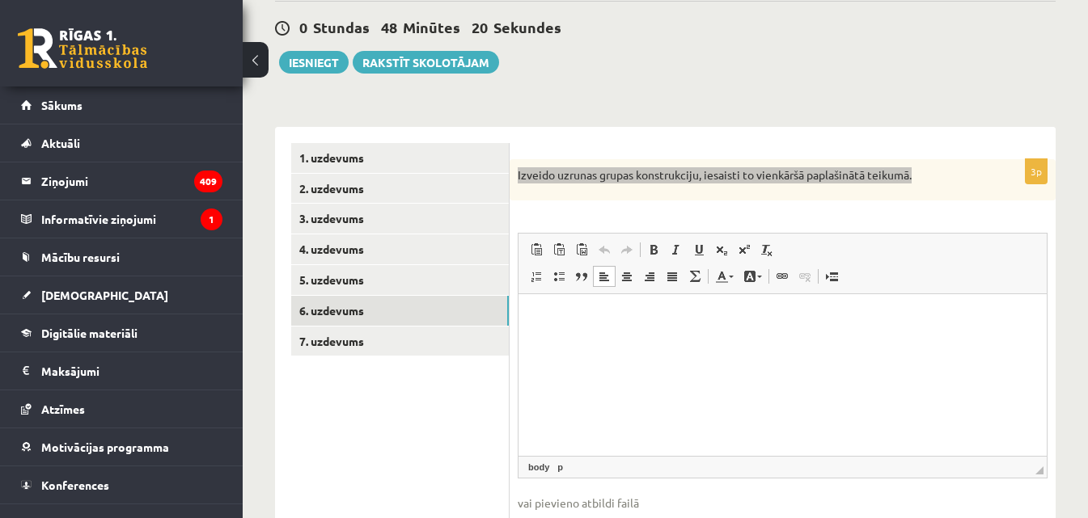
click at [556, 328] on html at bounding box center [782, 318] width 528 height 49
click at [786, 314] on p "**********" at bounding box center [783, 319] width 496 height 17
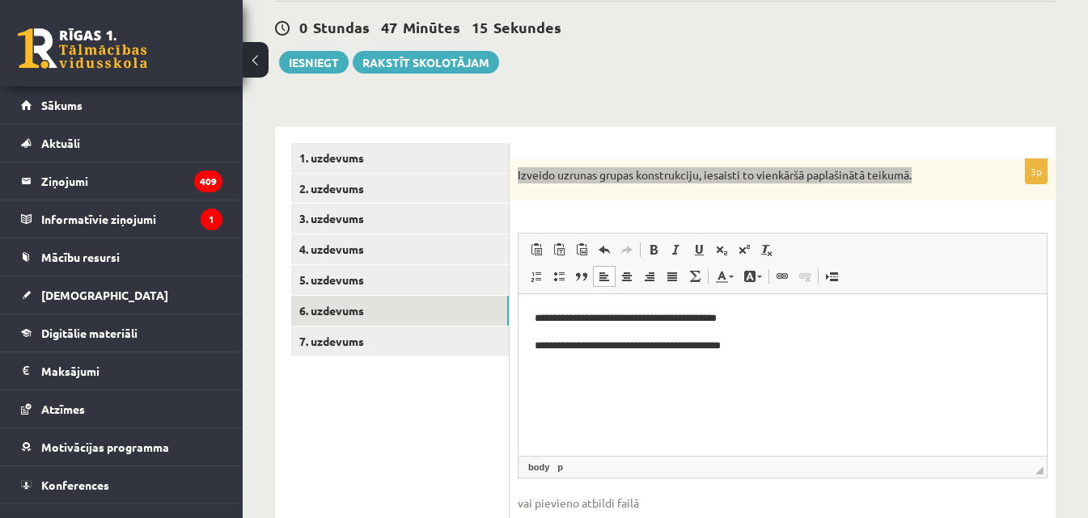
click at [747, 346] on p "**********" at bounding box center [783, 346] width 496 height 17
click at [837, 346] on p "**********" at bounding box center [783, 346] width 496 height 17
click at [979, 343] on p "**********" at bounding box center [783, 346] width 496 height 17
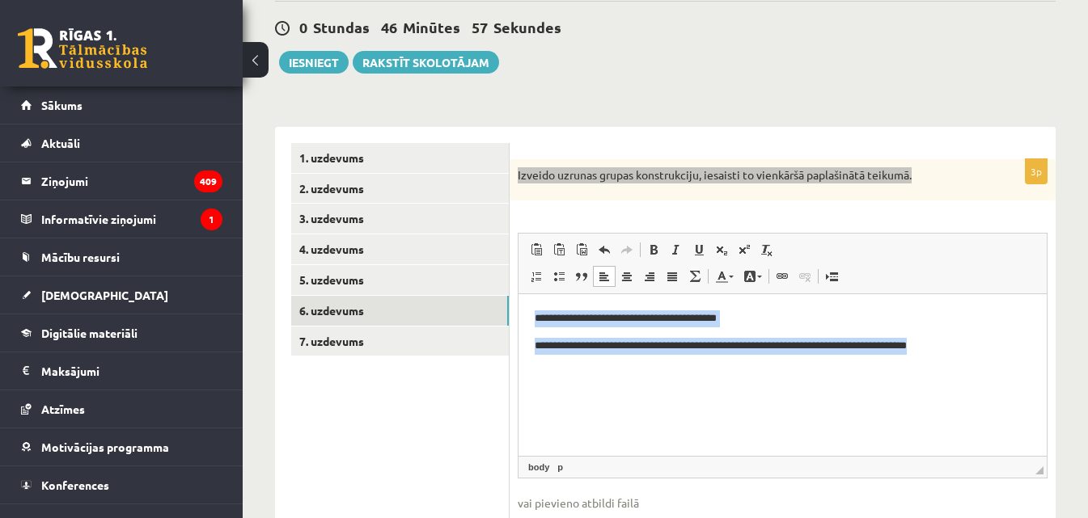
drag, startPoint x: 977, startPoint y: 343, endPoint x: 531, endPoint y: 319, distance: 447.1
click at [531, 319] on html "**********" at bounding box center [782, 332] width 528 height 76
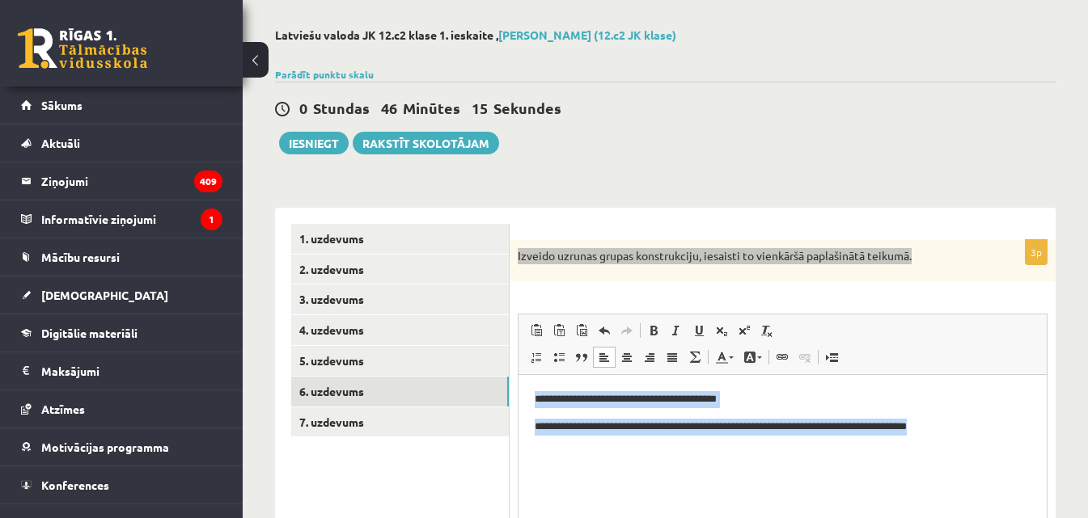
scroll to position [147, 0]
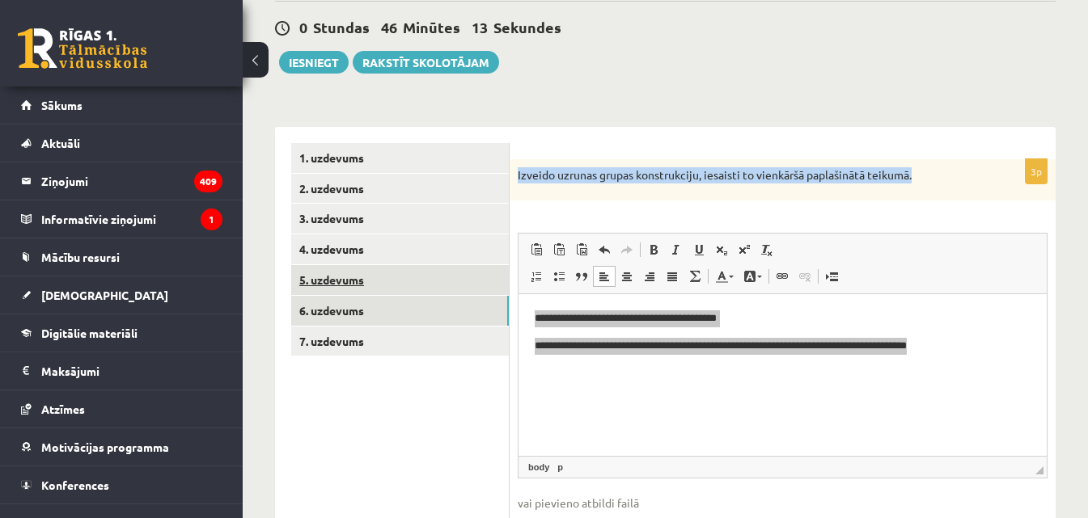
click at [330, 278] on link "5. uzdevums" at bounding box center [400, 280] width 218 height 30
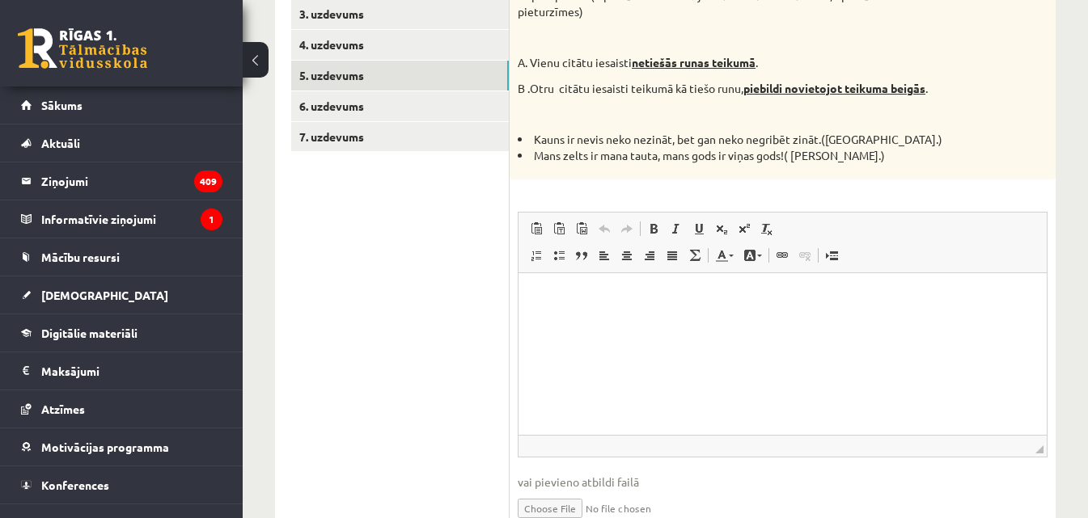
scroll to position [271, 0]
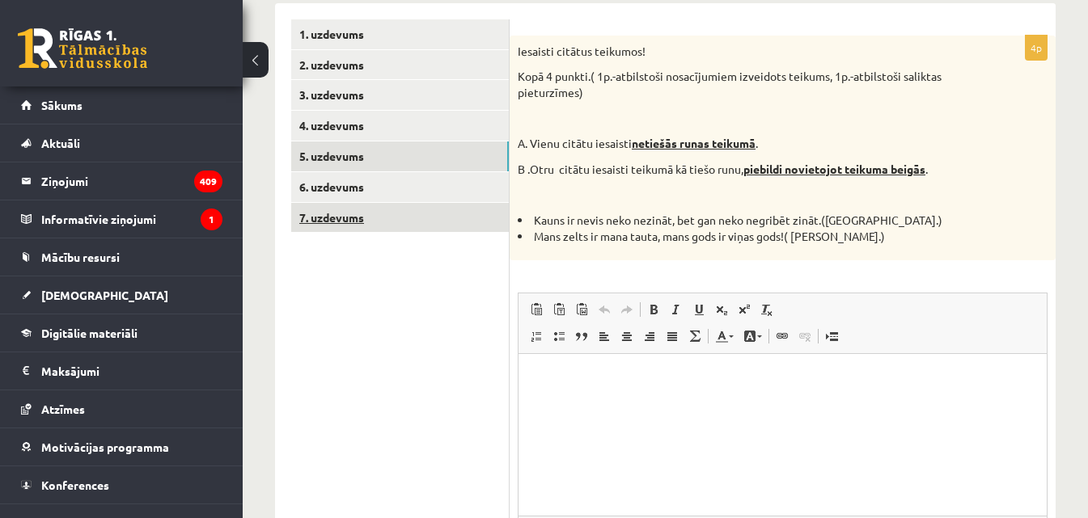
click at [337, 220] on link "7. uzdevums" at bounding box center [400, 218] width 218 height 30
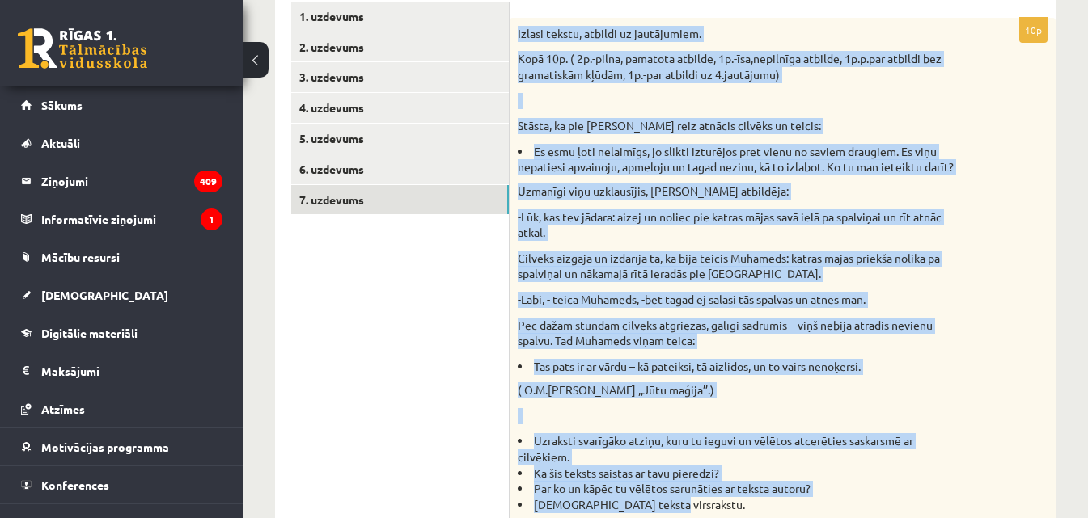
scroll to position [316, 0]
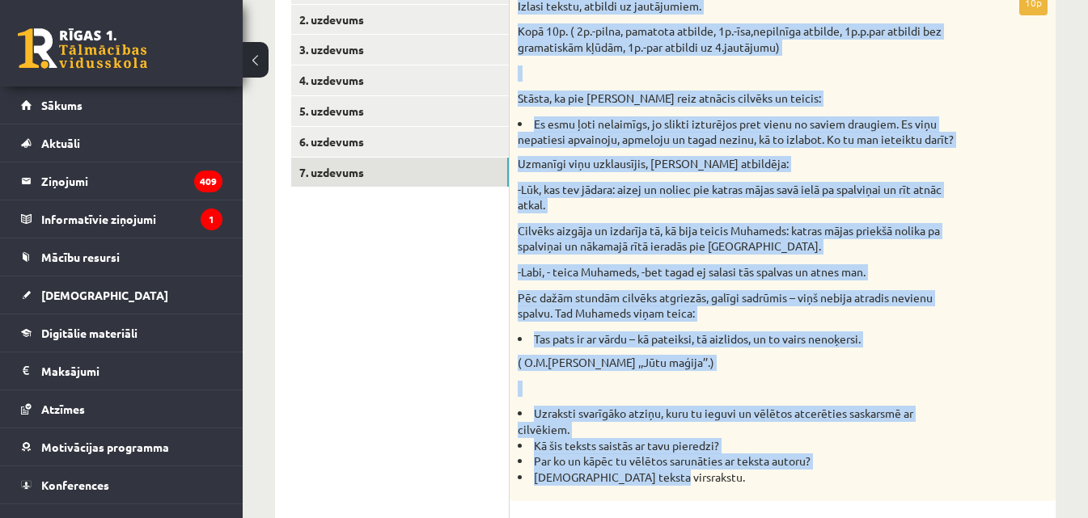
drag, startPoint x: 518, startPoint y: 135, endPoint x: 751, endPoint y: 484, distance: 420.4
click at [752, 484] on div "Izlasi tekstu, atbildi uz jautājumiem. Kopā 10p. ( 2p.-pilna, pamatota atbilde,…" at bounding box center [783, 246] width 546 height 512
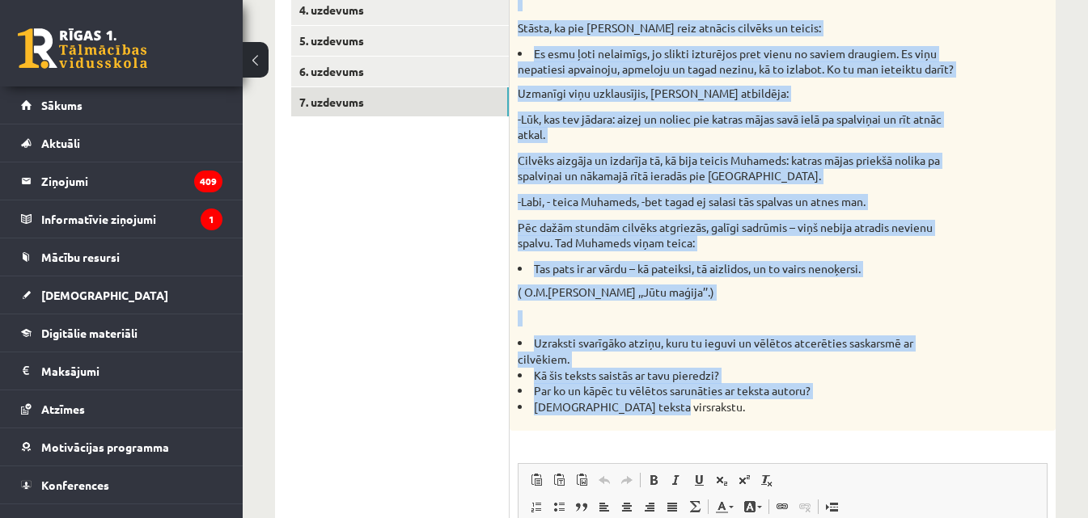
scroll to position [404, 0]
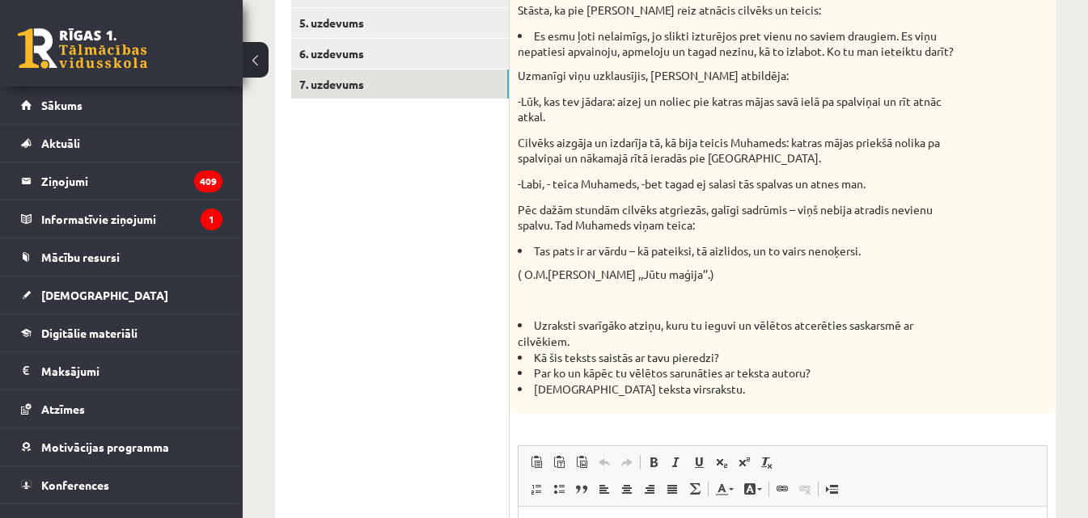
click at [432, 320] on ul "1. uzdevums 2. uzdevums 3. uzdevums 4. uzdevums 5. uzdevums 6. uzdevums 7. uzde…" at bounding box center [400, 334] width 218 height 897
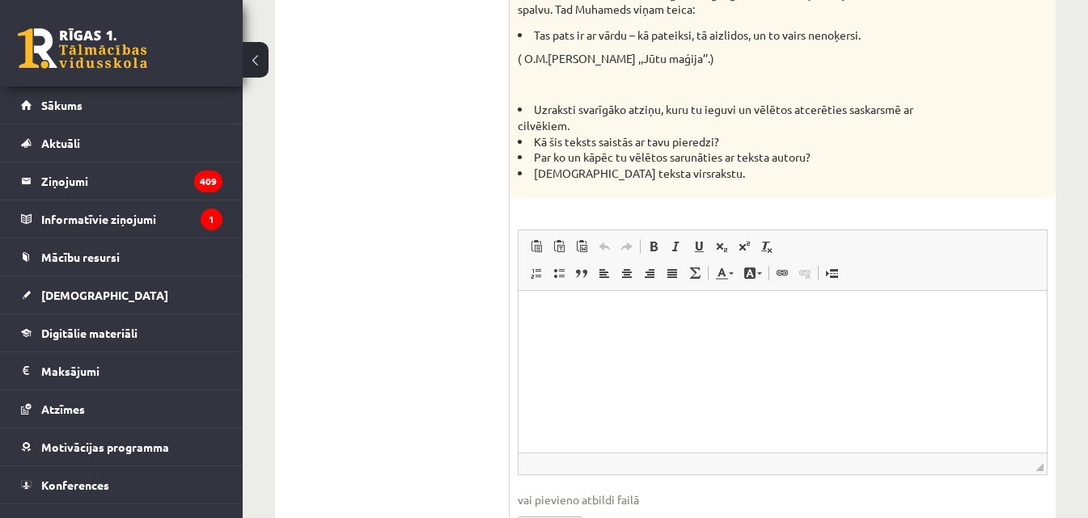
scroll to position [718, 0]
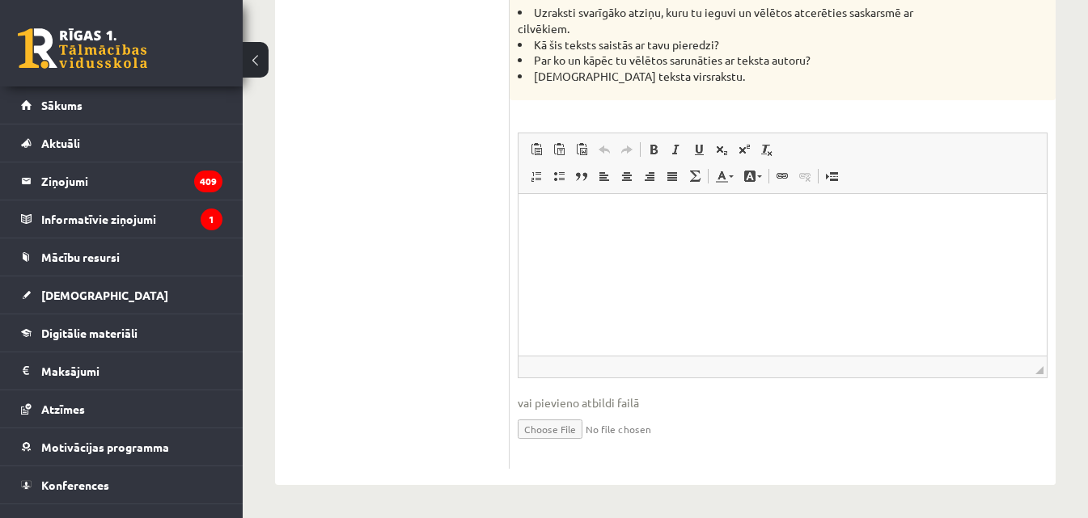
click at [577, 240] on html at bounding box center [782, 218] width 528 height 49
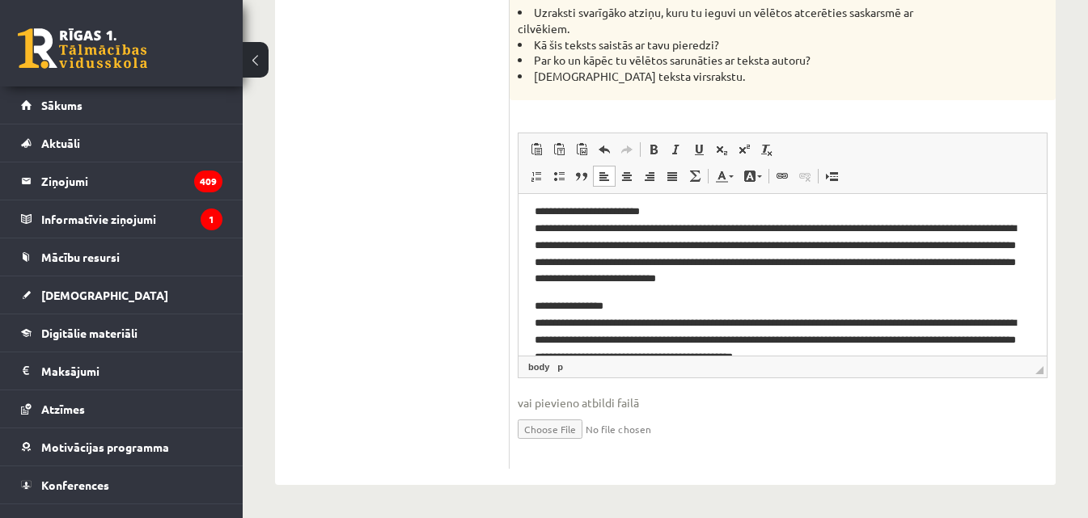
scroll to position [148, 0]
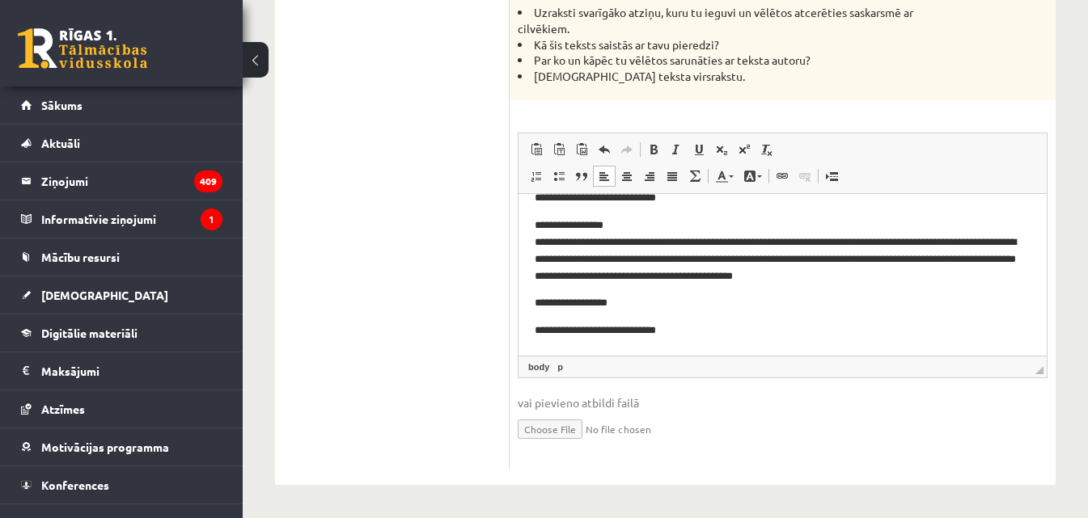
click at [674, 275] on p "**********" at bounding box center [777, 251] width 484 height 67
click at [670, 277] on p "**********" at bounding box center [777, 251] width 484 height 67
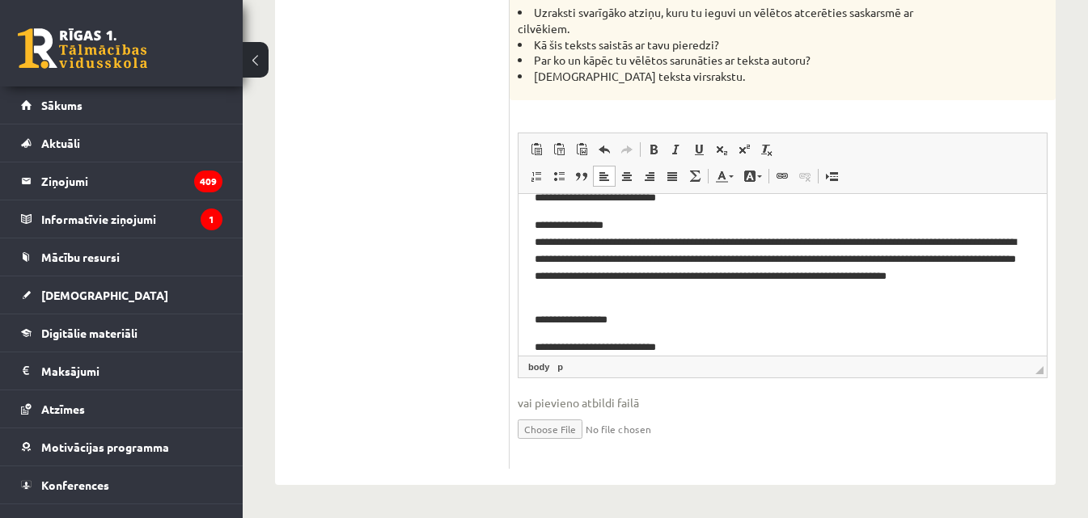
click at [904, 275] on p "**********" at bounding box center [777, 260] width 484 height 84
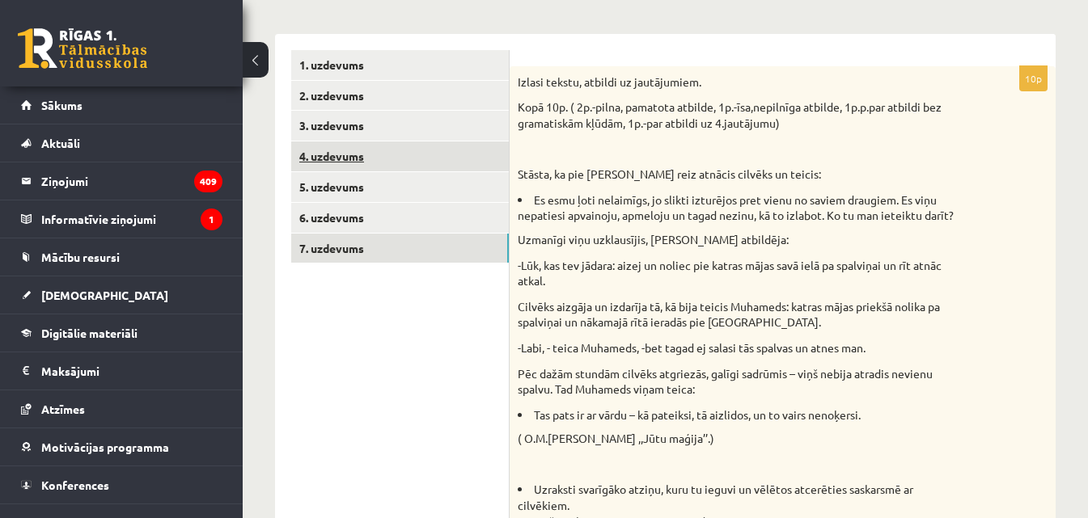
scroll to position [152, 0]
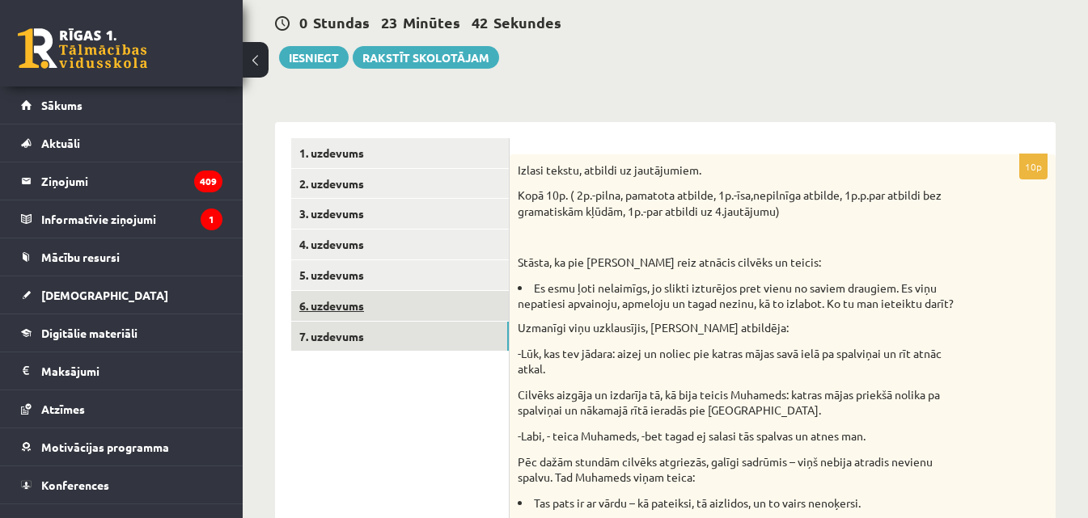
click at [363, 309] on link "6. uzdevums" at bounding box center [400, 306] width 218 height 30
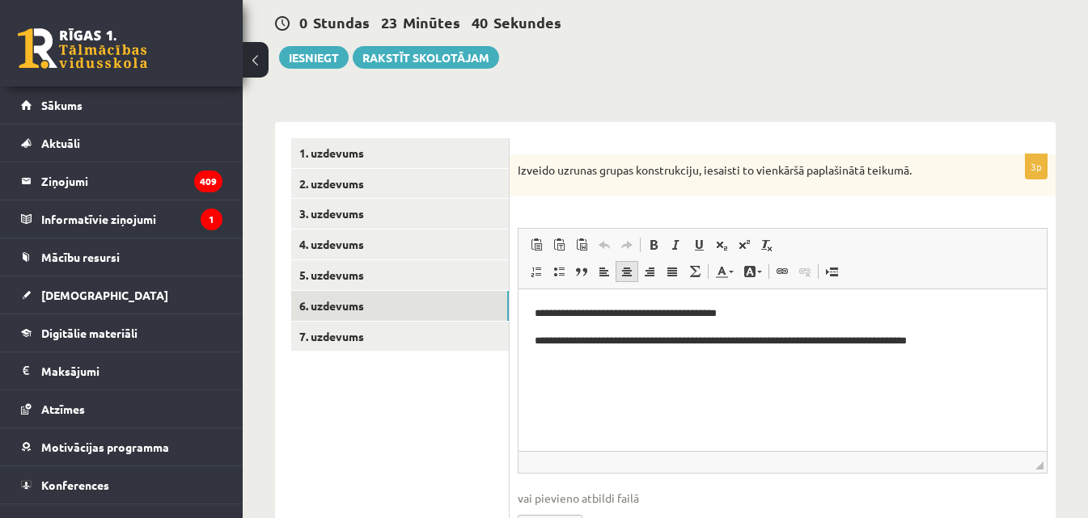
scroll to position [0, 0]
click at [327, 266] on link "5. uzdevums" at bounding box center [400, 275] width 218 height 30
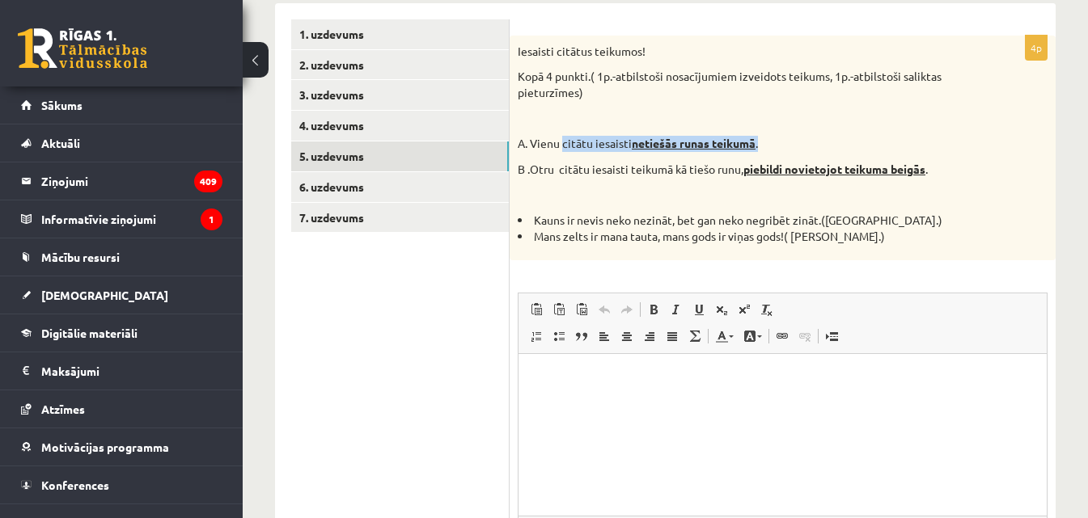
drag, startPoint x: 565, startPoint y: 142, endPoint x: 770, endPoint y: 149, distance: 205.5
click at [770, 149] on p "A. Vienu citātu iesaisti netiešās runas teikumā ." at bounding box center [742, 144] width 449 height 16
drag, startPoint x: 533, startPoint y: 237, endPoint x: 903, endPoint y: 254, distance: 370.8
click at [903, 254] on div "Iesaisti citātus teikumos! Kopā 4 punkti.( 1p.-atbilstoši nosacījumiem izveidot…" at bounding box center [783, 148] width 546 height 225
click at [614, 369] on html at bounding box center [782, 378] width 528 height 49
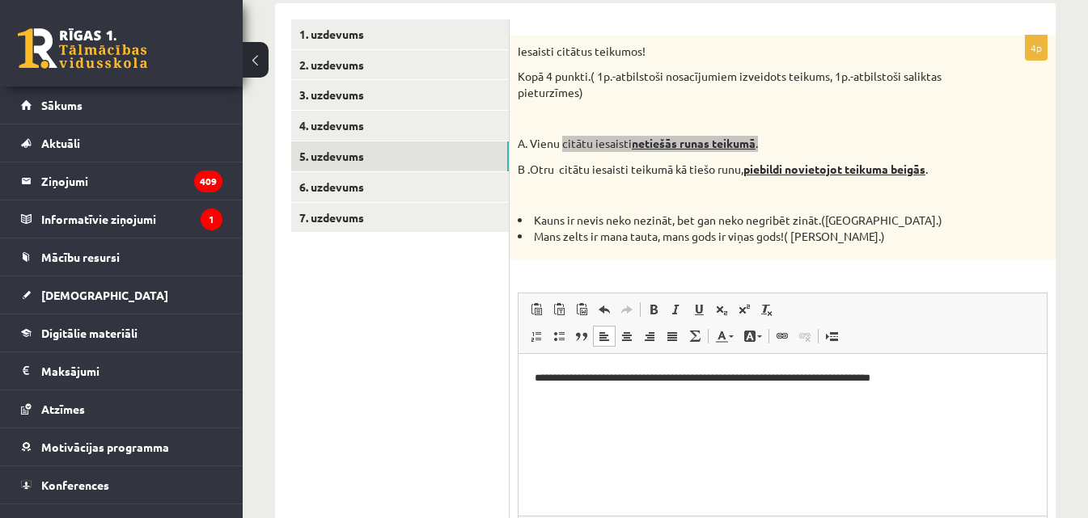
click at [853, 376] on p "**********" at bounding box center [783, 378] width 496 height 17
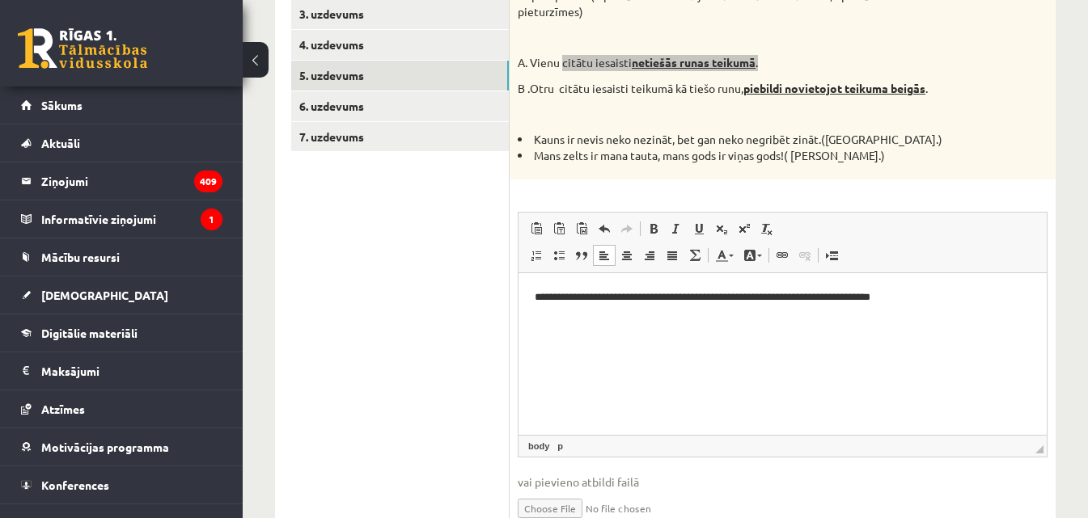
scroll to position [271, 0]
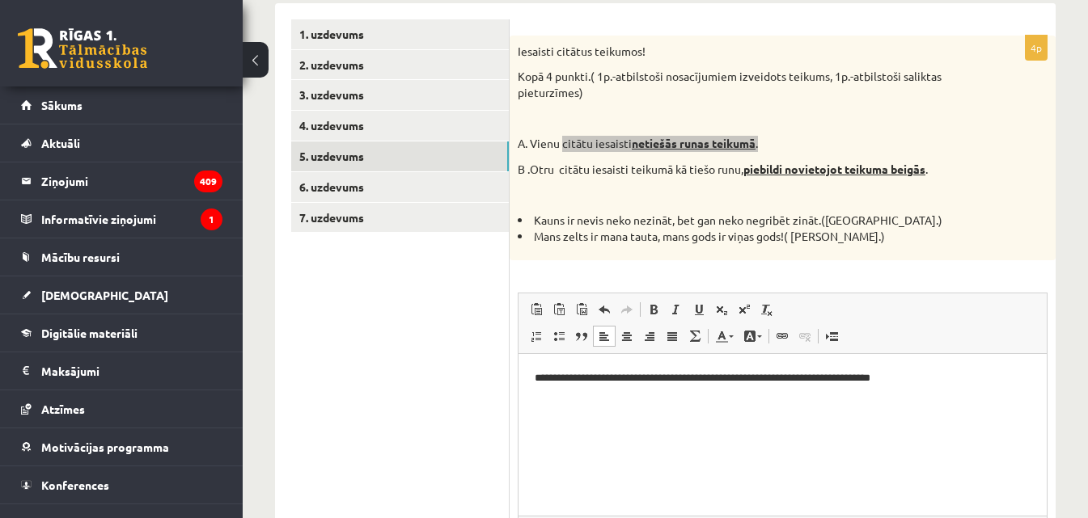
click at [852, 383] on p "**********" at bounding box center [783, 378] width 496 height 17
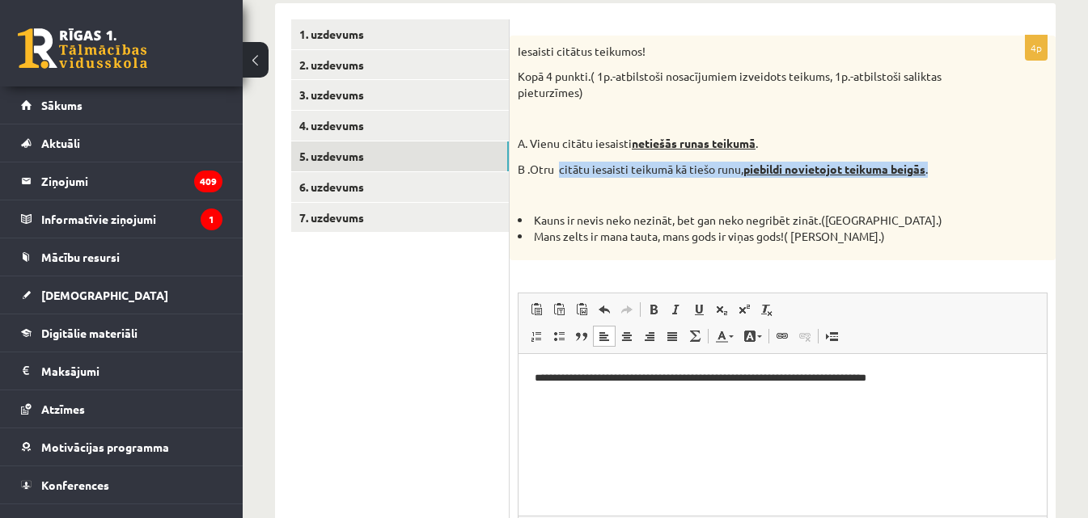
drag, startPoint x: 560, startPoint y: 170, endPoint x: 934, endPoint y: 176, distance: 374.5
click at [934, 176] on p "B .Otru citātu iesaisti teikumā kā tiešo runu, piebildi novietojot teikuma beig…" at bounding box center [742, 170] width 449 height 16
drag, startPoint x: 534, startPoint y: 217, endPoint x: 618, endPoint y: 218, distance: 84.1
click at [553, 218] on li "Kauns ir nevis neko nezināt, bet gan neko negribēt zināt.(Seneka.)" at bounding box center [742, 221] width 449 height 16
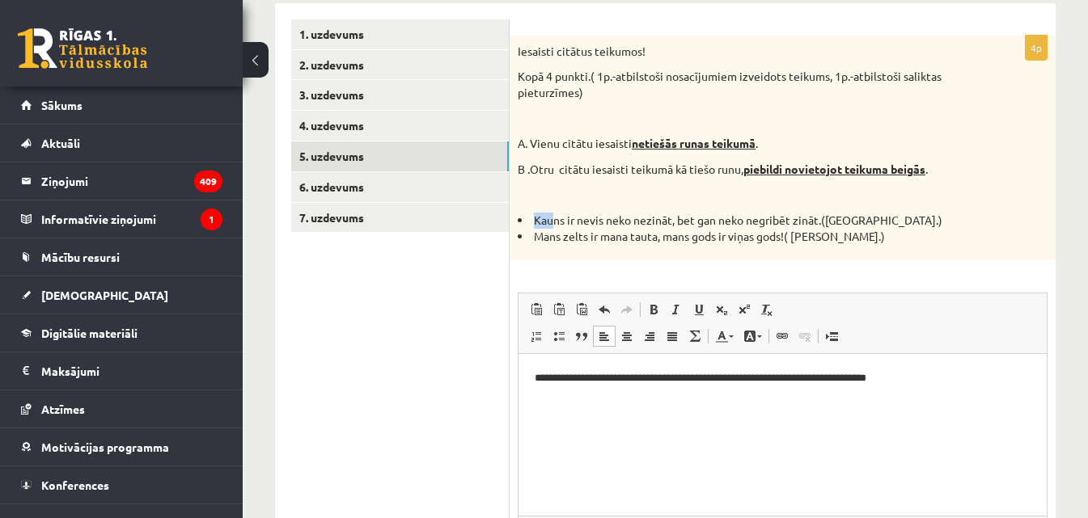
click at [610, 218] on li "Kauns ir nevis neko nezināt, bet gan neko negribēt zināt.(Seneka.)" at bounding box center [742, 221] width 449 height 16
drag, startPoint x: 776, startPoint y: 219, endPoint x: 847, endPoint y: 220, distance: 70.4
click at [847, 220] on li "Kauns ir nevis neko nezināt, bet gan neko negribēt zināt.(Seneka.)" at bounding box center [742, 221] width 449 height 16
click at [870, 218] on li "Kauns ir nevis neko nezināt, bet gan neko negribēt zināt.(Seneka.)" at bounding box center [742, 221] width 449 height 16
click at [865, 222] on li "Kauns ir nevis neko nezināt, bet gan neko negribēt zināt.(Seneka.)" at bounding box center [742, 221] width 449 height 16
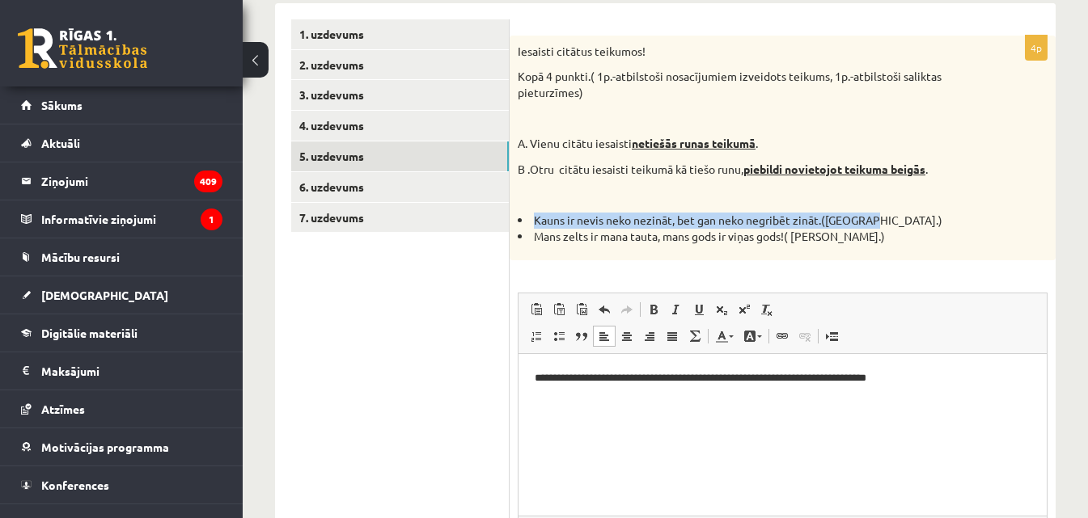
drag, startPoint x: 865, startPoint y: 222, endPoint x: 544, endPoint y: 218, distance: 321.1
click at [546, 222] on li "Kauns ir nevis neko nezināt, bet gan neko negribēt zināt.(Seneka.)" at bounding box center [742, 221] width 449 height 16
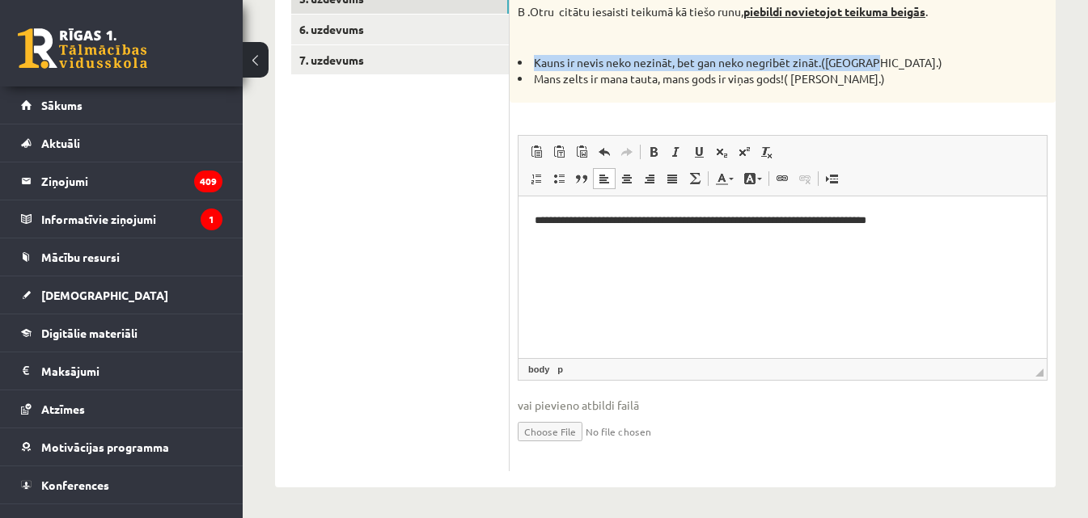
scroll to position [432, 0]
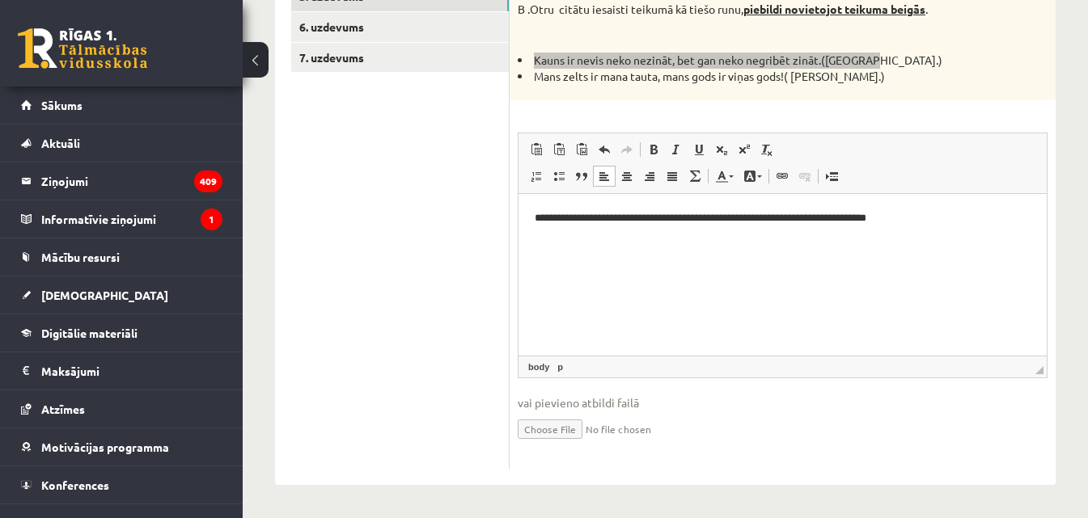
click at [906, 243] on html "**********" at bounding box center [782, 218] width 528 height 49
click at [533, 273] on html "**********" at bounding box center [782, 259] width 528 height 131
click at [600, 251] on strong "**********" at bounding box center [692, 245] width 291 height 11
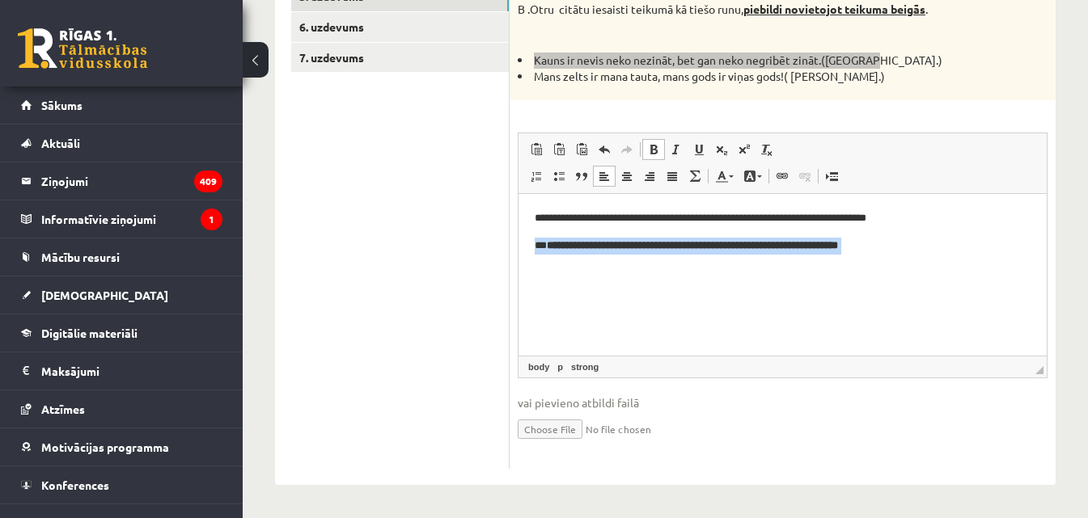
click at [600, 251] on strong "**********" at bounding box center [692, 245] width 291 height 11
click at [962, 290] on html "**********" at bounding box center [782, 246] width 528 height 104
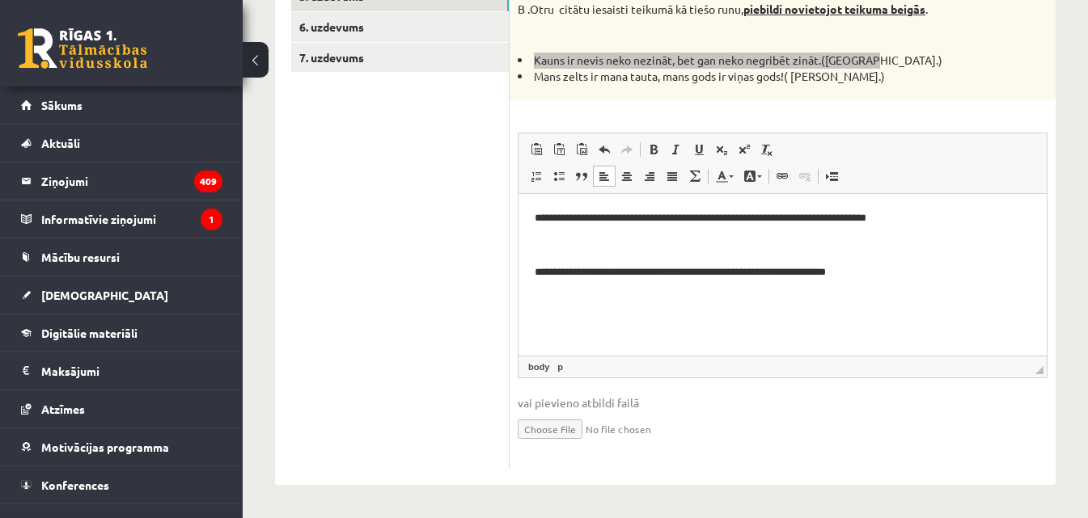
click at [535, 273] on p "**********" at bounding box center [783, 272] width 496 height 17
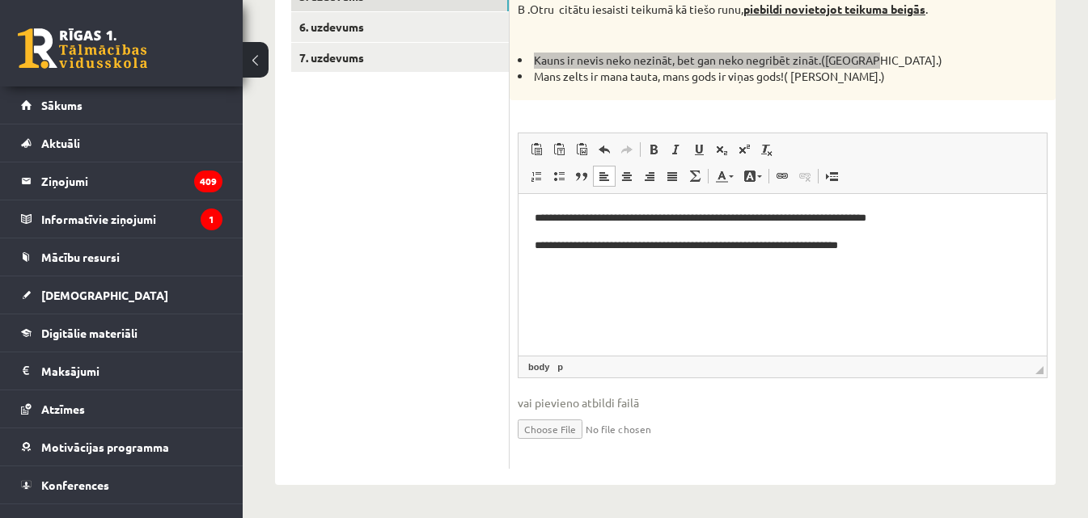
click at [841, 247] on p "**********" at bounding box center [783, 246] width 496 height 17
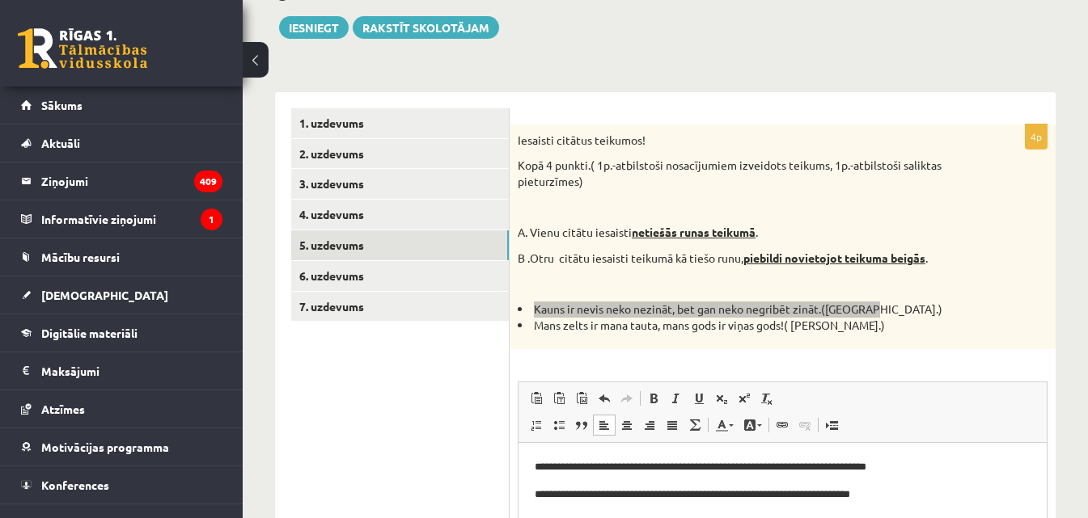
scroll to position [270, 0]
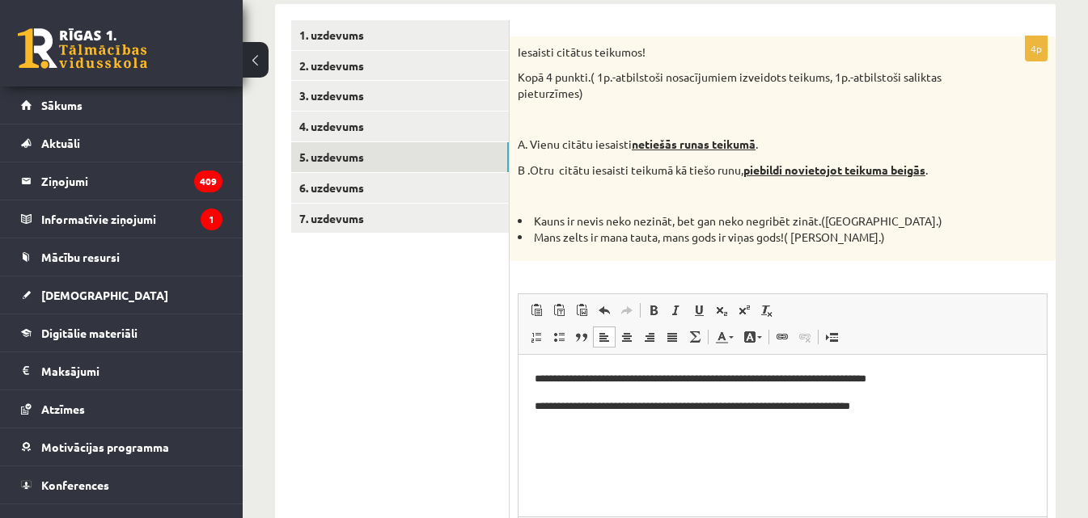
drag, startPoint x: 855, startPoint y: 281, endPoint x: 986, endPoint y: 243, distance: 136.2
click at [986, 243] on div "Iesaisti citātus teikumos! Kopā 4 punkti.( 1p.-atbilstoši nosacījumiem izveidot…" at bounding box center [783, 148] width 546 height 225
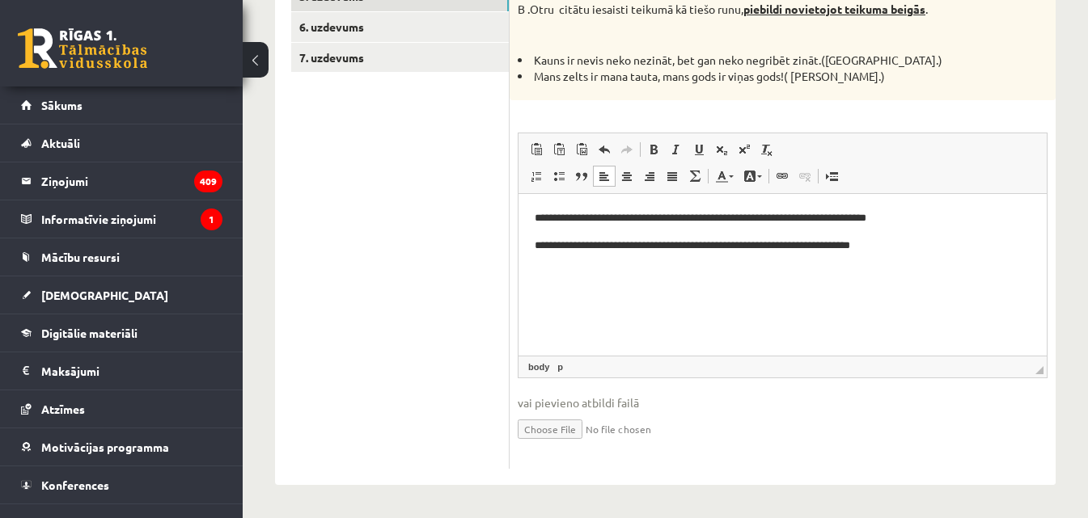
scroll to position [432, 0]
click at [772, 230] on body "**********" at bounding box center [783, 232] width 496 height 44
click at [772, 220] on p "**********" at bounding box center [783, 218] width 496 height 17
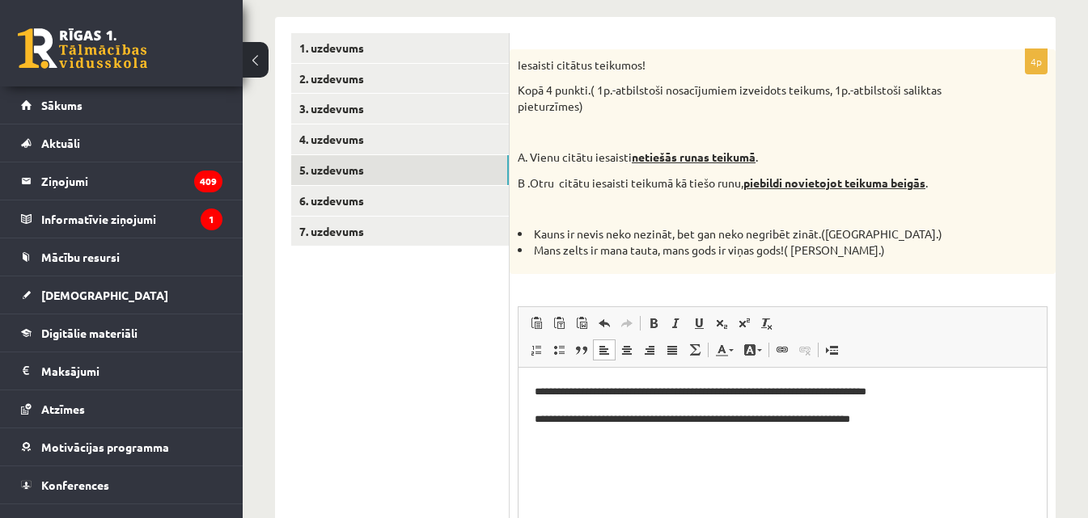
scroll to position [189, 0]
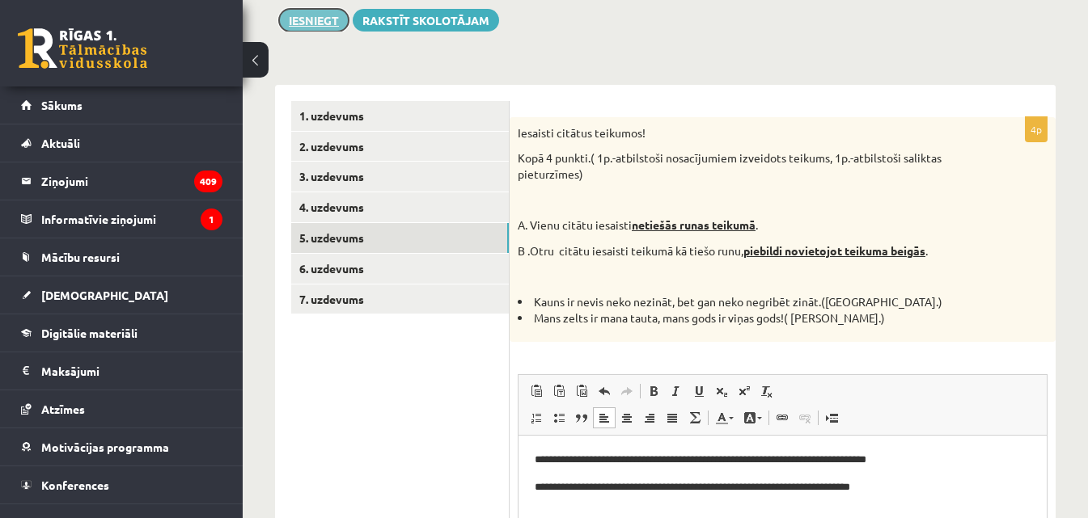
click at [324, 17] on button "Iesniegt" at bounding box center [314, 20] width 70 height 23
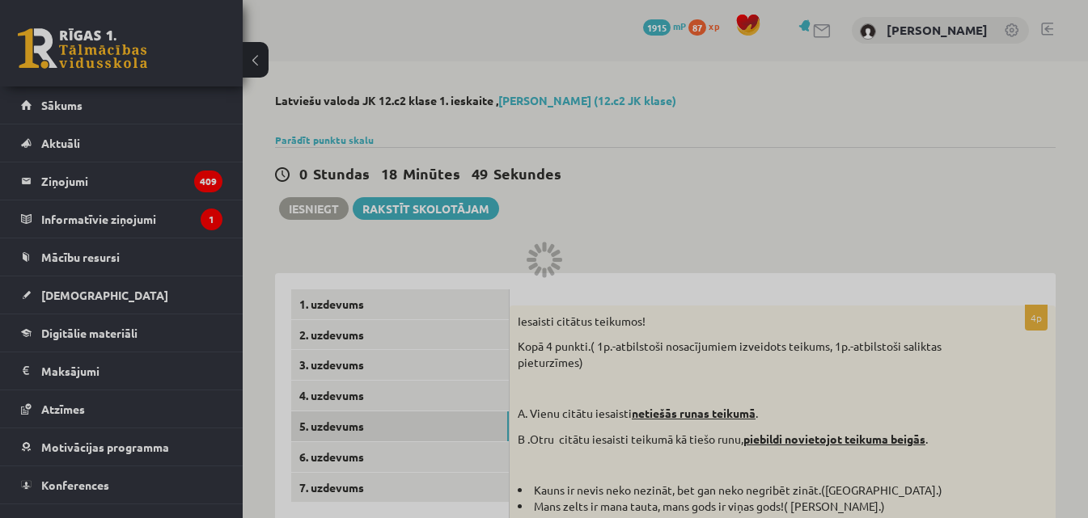
scroll to position [0, 0]
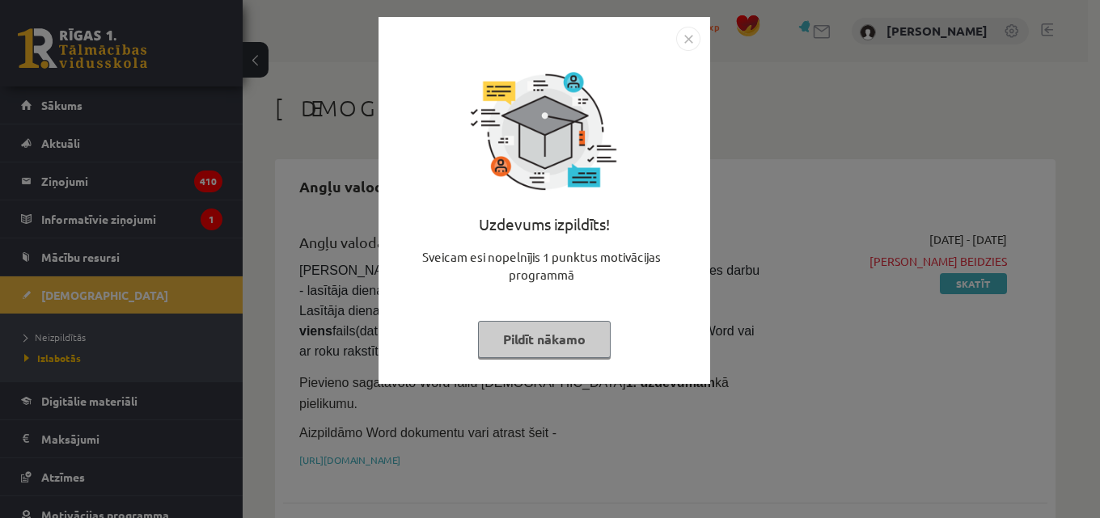
click at [687, 36] on img "Close" at bounding box center [688, 39] width 24 height 24
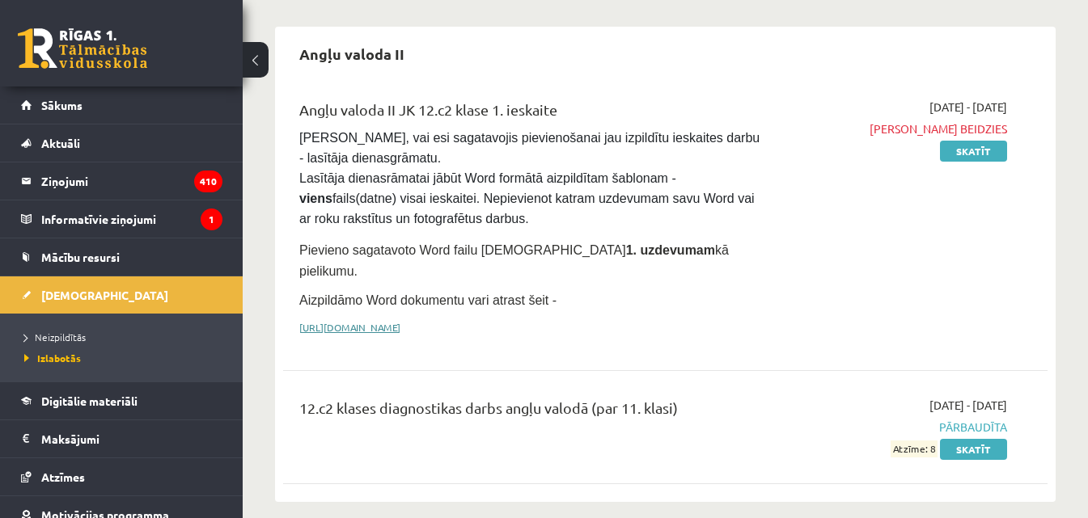
scroll to position [162, 0]
